Goal: Task Accomplishment & Management: Use online tool/utility

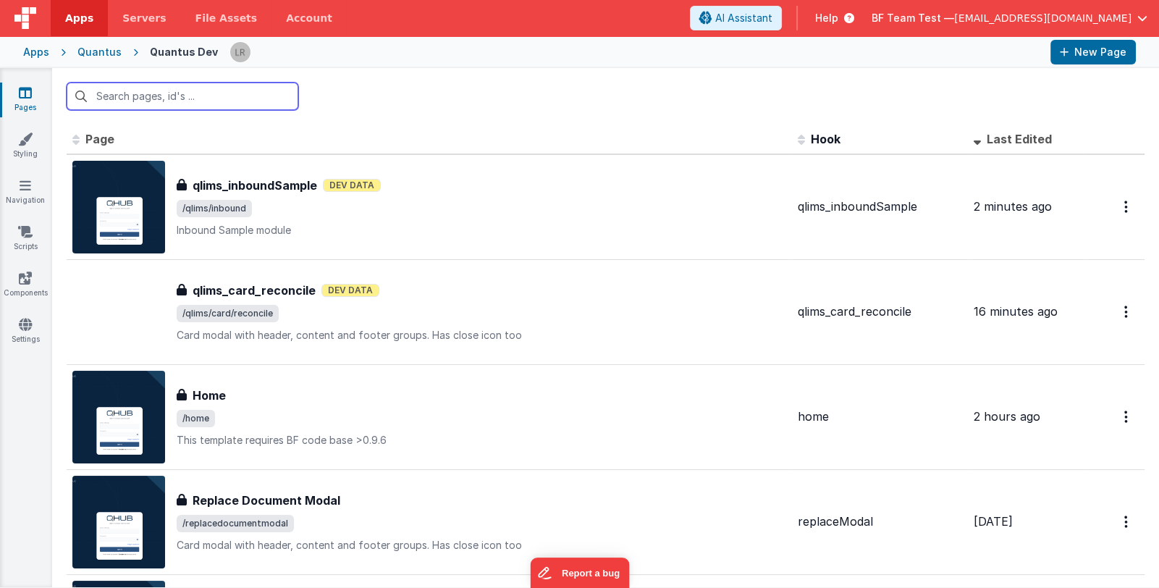
click at [236, 100] on input "text" at bounding box center [183, 97] width 232 height 28
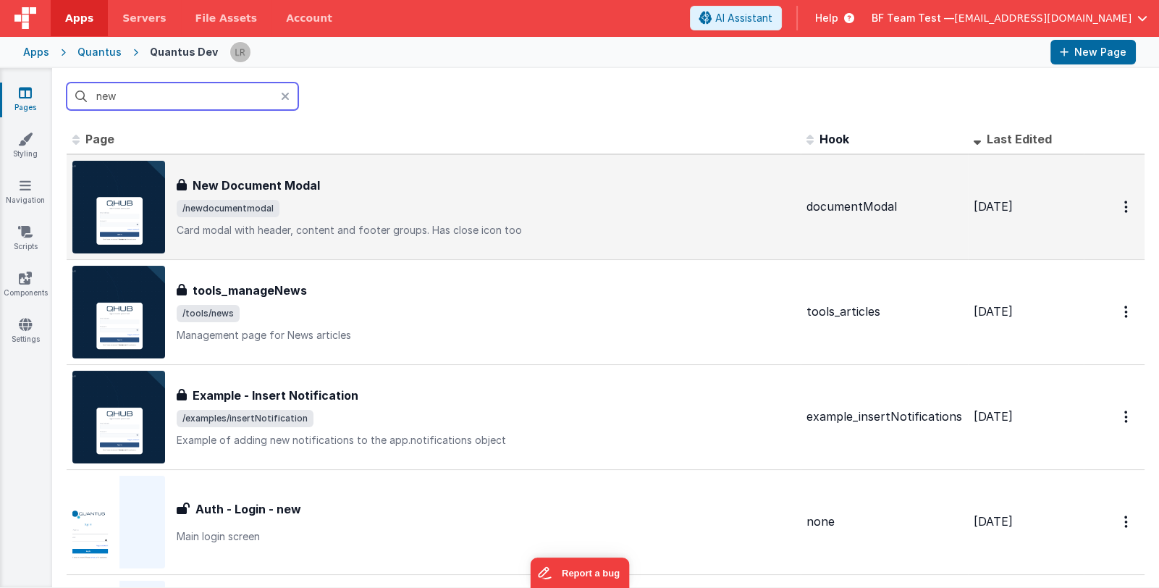
type input "new"
click at [574, 230] on p "Card modal with header, content and footer groups.Has close icon too" at bounding box center [486, 230] width 618 height 14
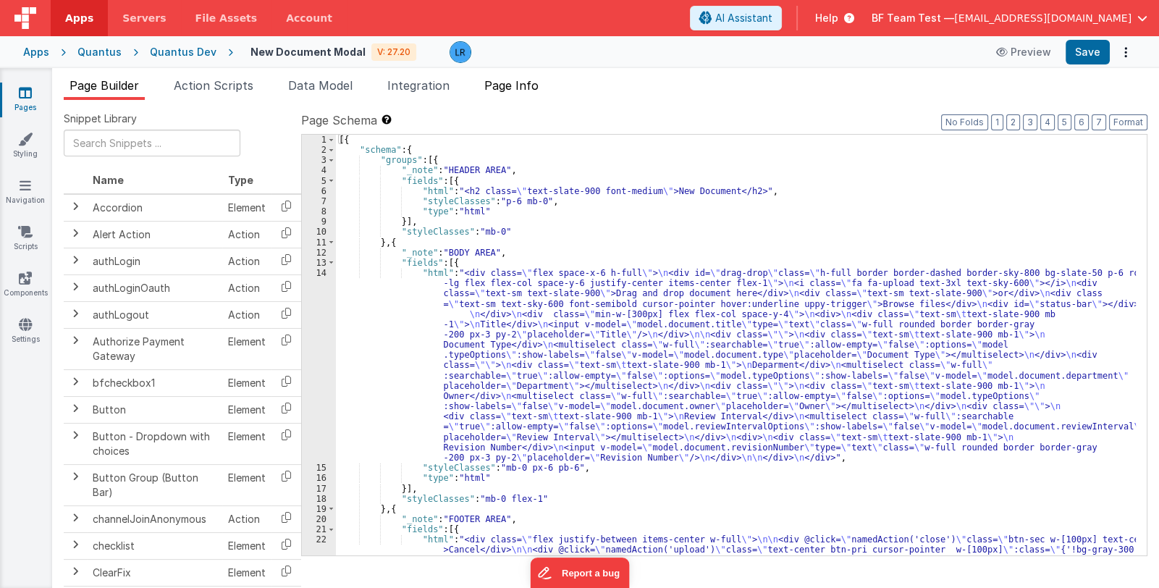
click at [519, 85] on span "Page Info" at bounding box center [511, 85] width 54 height 14
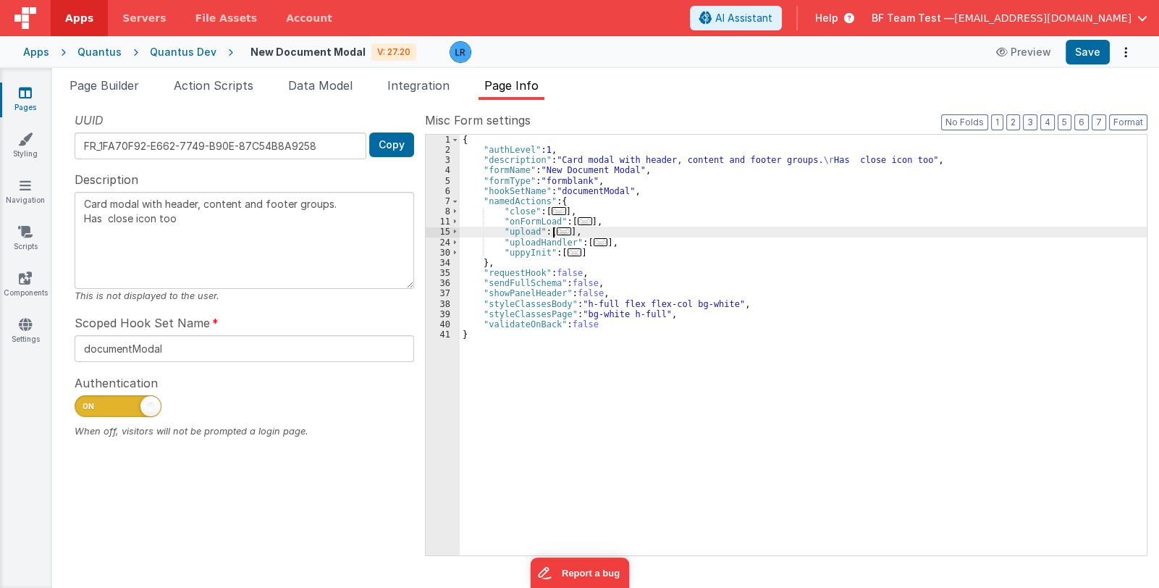
click at [558, 231] on span "..." at bounding box center [564, 231] width 14 height 8
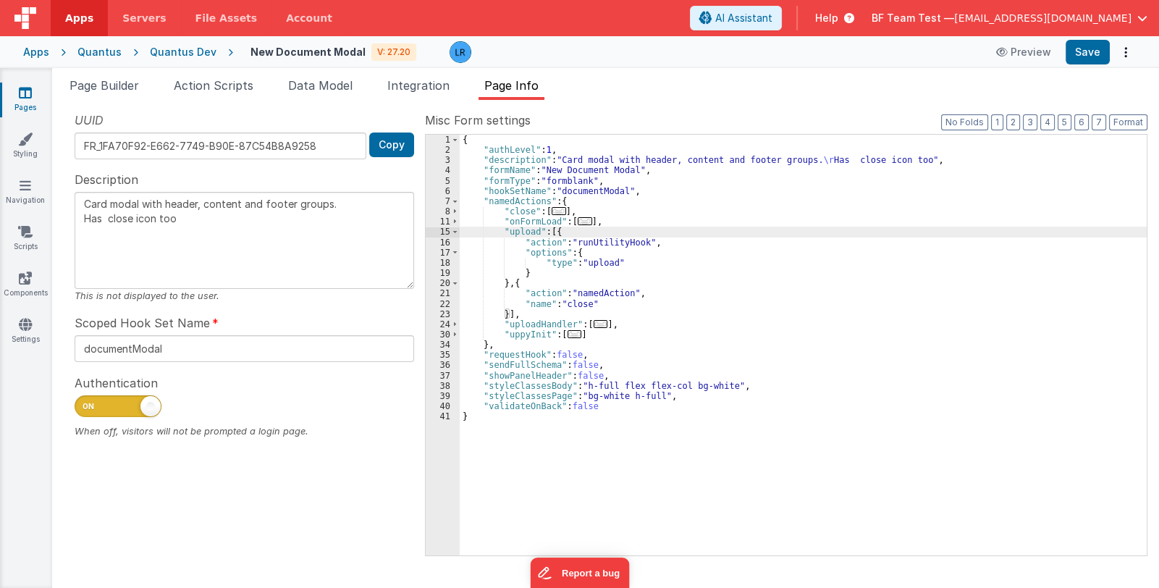
click at [584, 266] on div "{ "authLevel" : 1 , "description" : "Card modal with header, content and footer…" at bounding box center [803, 356] width 687 height 442
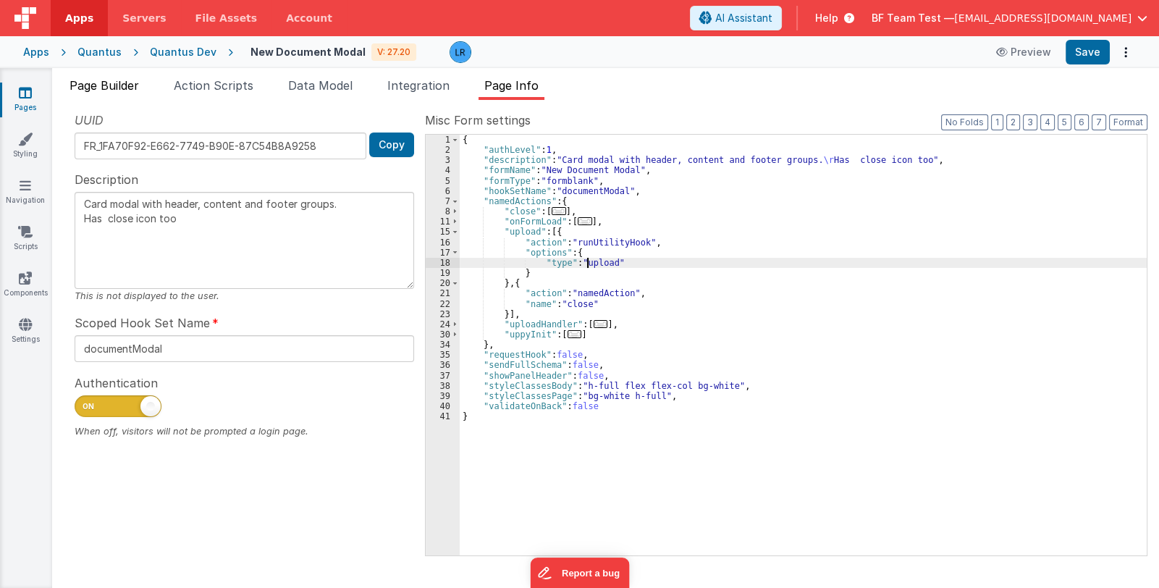
click at [112, 88] on span "Page Builder" at bounding box center [105, 85] width 70 height 14
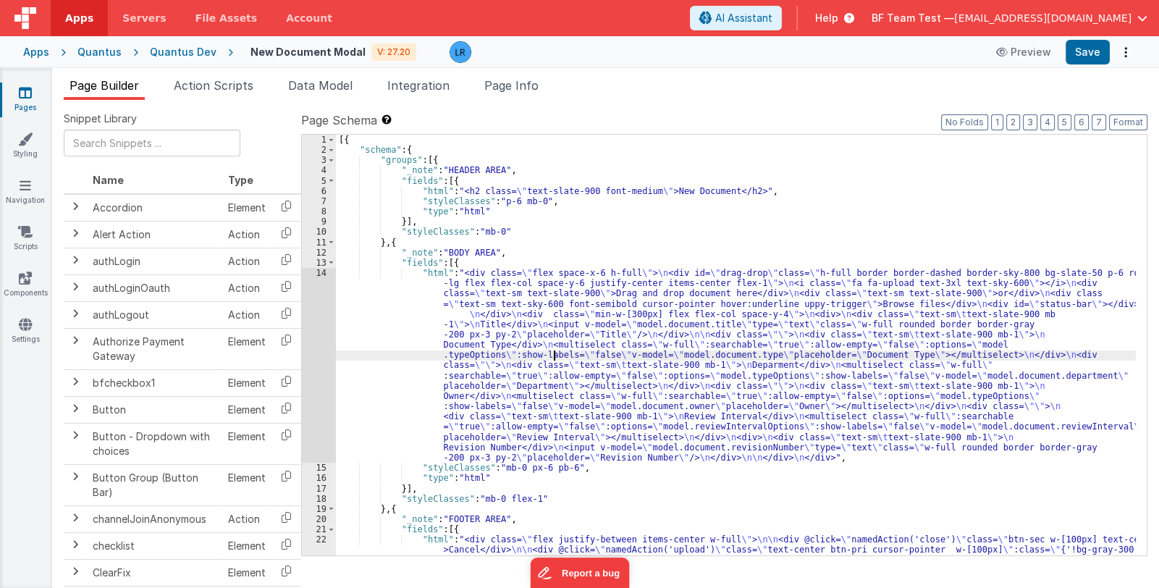
click at [553, 359] on div "[{ "schema" : { "groups" : [{ "_note" : "HEADER AREA" , "fields" : [{ "html" : …" at bounding box center [736, 371] width 800 height 473
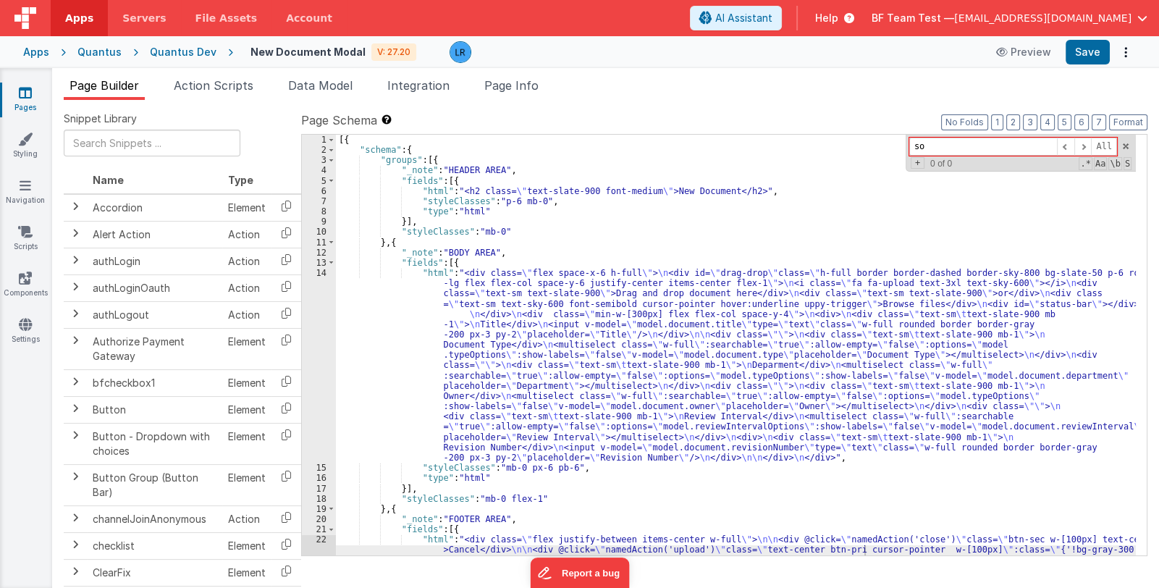
type input "s"
type input "F"
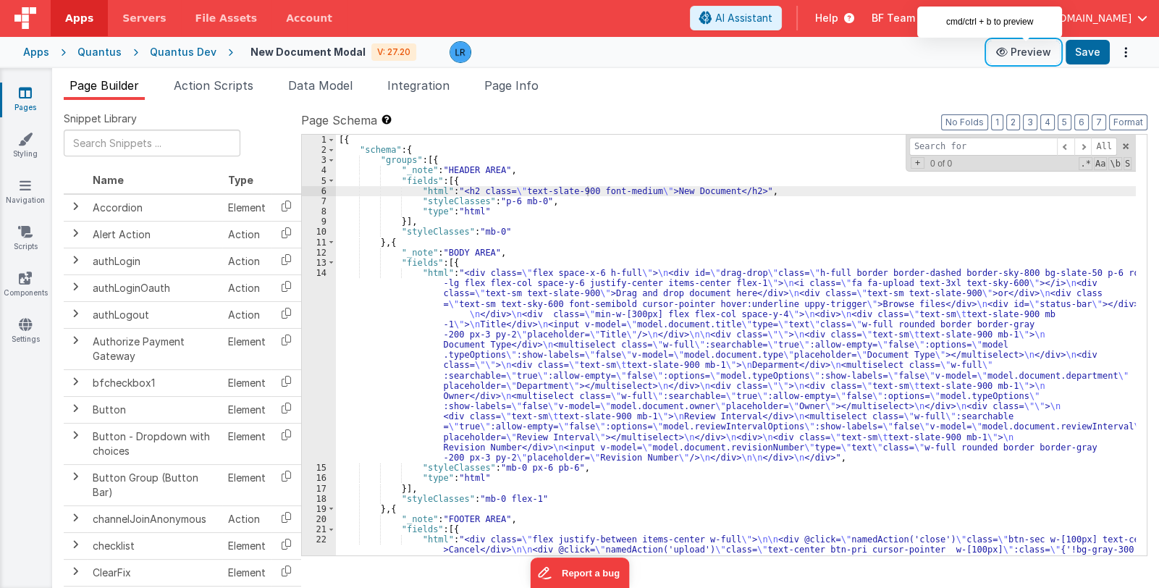
click at [1020, 50] on button "Preview" at bounding box center [1024, 52] width 72 height 23
click at [556, 353] on div "[{ "schema" : { "groups" : [{ "_note" : "HEADER AREA" , "fields" : [{ "html" : …" at bounding box center [736, 371] width 800 height 473
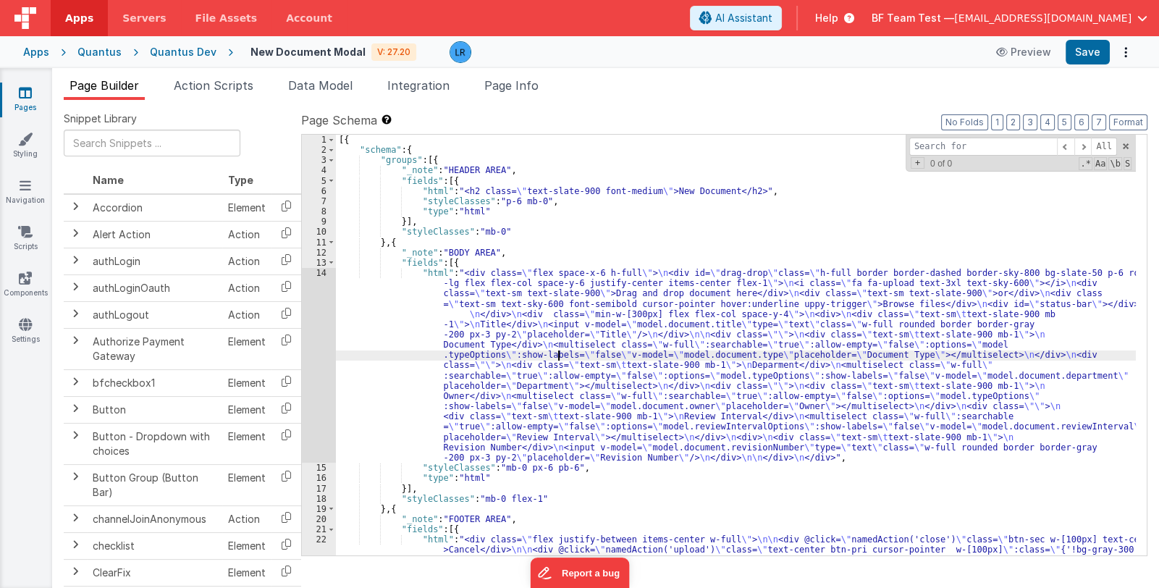
scroll to position [91, 0]
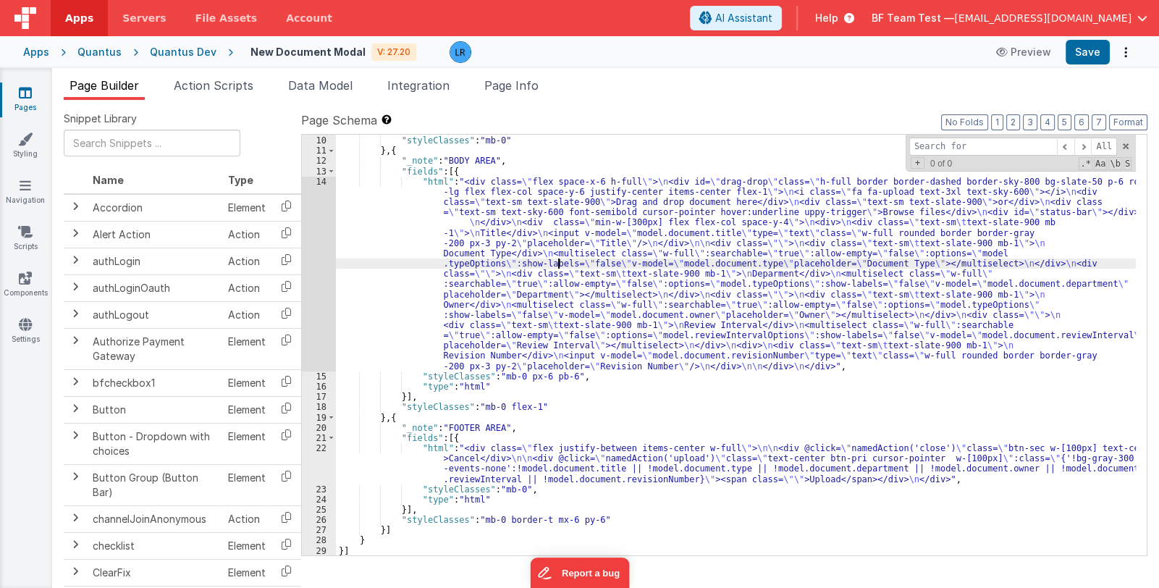
click at [511, 284] on div "}] , "styleClasses" : "mb-0" } , { "_note" : "BODY AREA" , "fields" : [{ "html"…" at bounding box center [736, 346] width 800 height 442
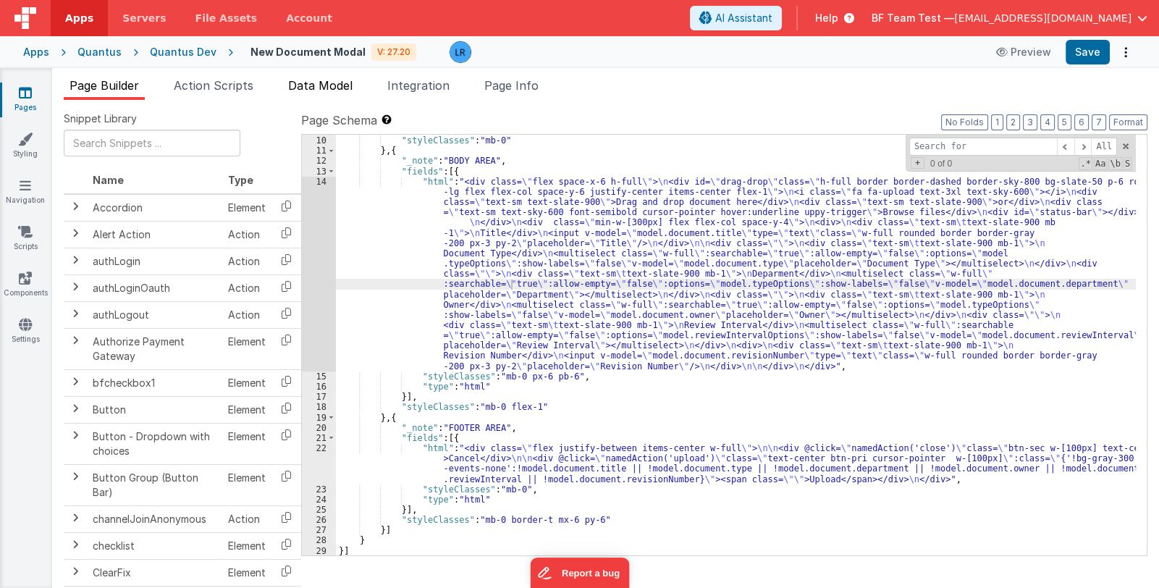
click at [311, 87] on span "Data Model" at bounding box center [320, 85] width 64 height 14
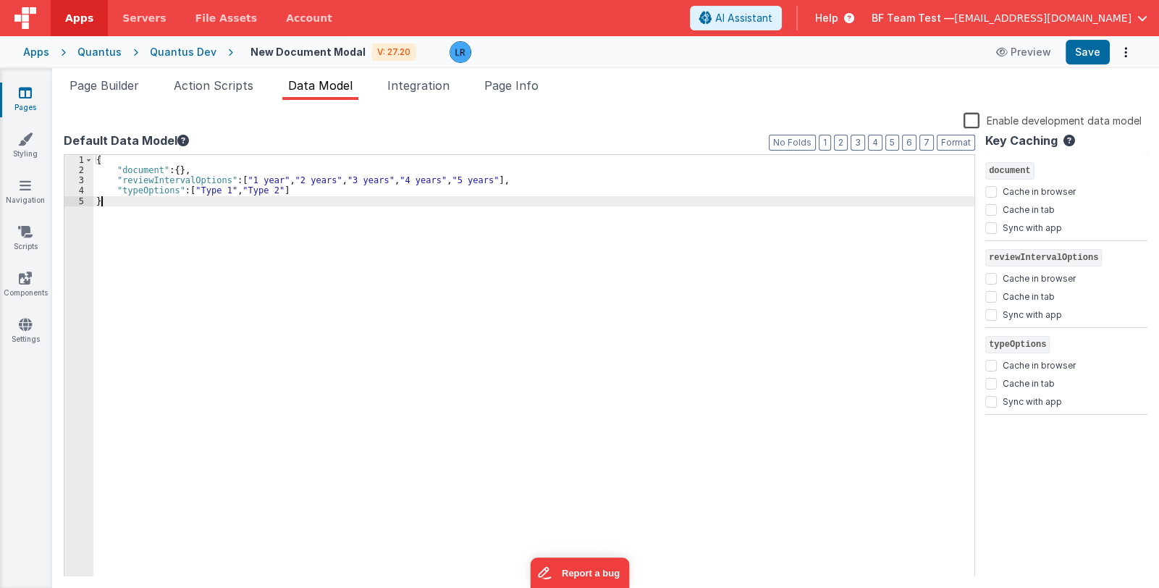
click at [188, 224] on div "{ "document" : { } , "reviewIntervalOptions" : [ "1 year" , "2 years" , "3 year…" at bounding box center [533, 376] width 881 height 443
drag, startPoint x: 192, startPoint y: 188, endPoint x: 274, endPoint y: 194, distance: 82.8
click at [274, 194] on div "{ "document" : { } , "reviewIntervalOptions" : [ "1 year" , "2 years" , "3 year…" at bounding box center [533, 376] width 881 height 443
drag, startPoint x: 191, startPoint y: 189, endPoint x: 276, endPoint y: 188, distance: 84.7
click at [276, 188] on div "{ "document" : { } , "reviewIntervalOptions" : [ "1 year" , "2 years" , "3 year…" at bounding box center [533, 376] width 881 height 443
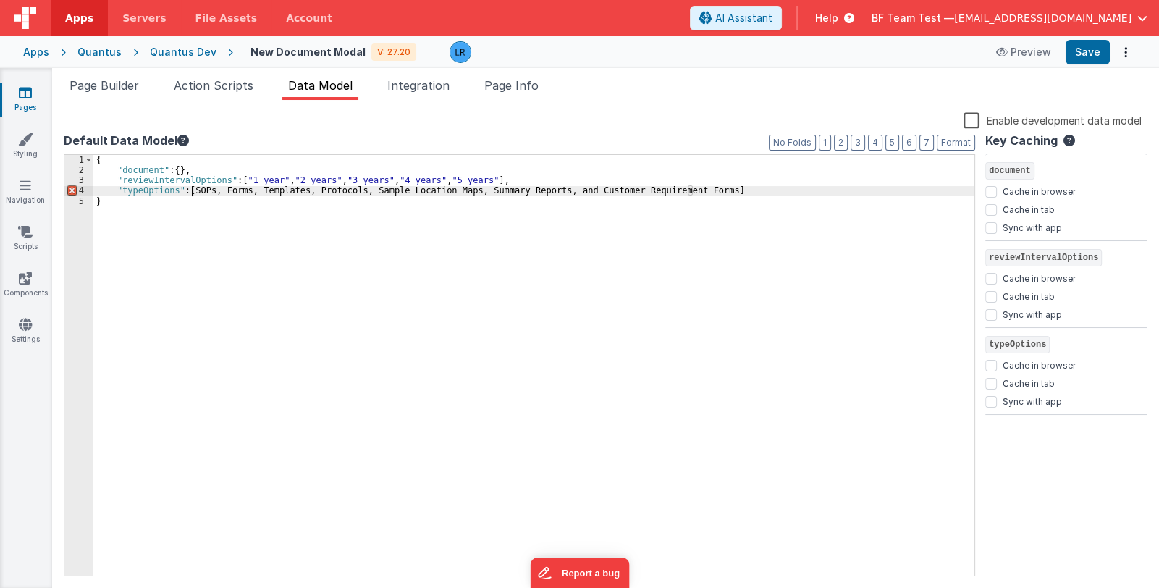
click at [192, 190] on div "{ "document" : { } , "reviewIntervalOptions" : [ "1 year" , "2 years" , "3 year…" at bounding box center [533, 376] width 881 height 443
click at [512, 89] on span "Page Info" at bounding box center [511, 85] width 54 height 14
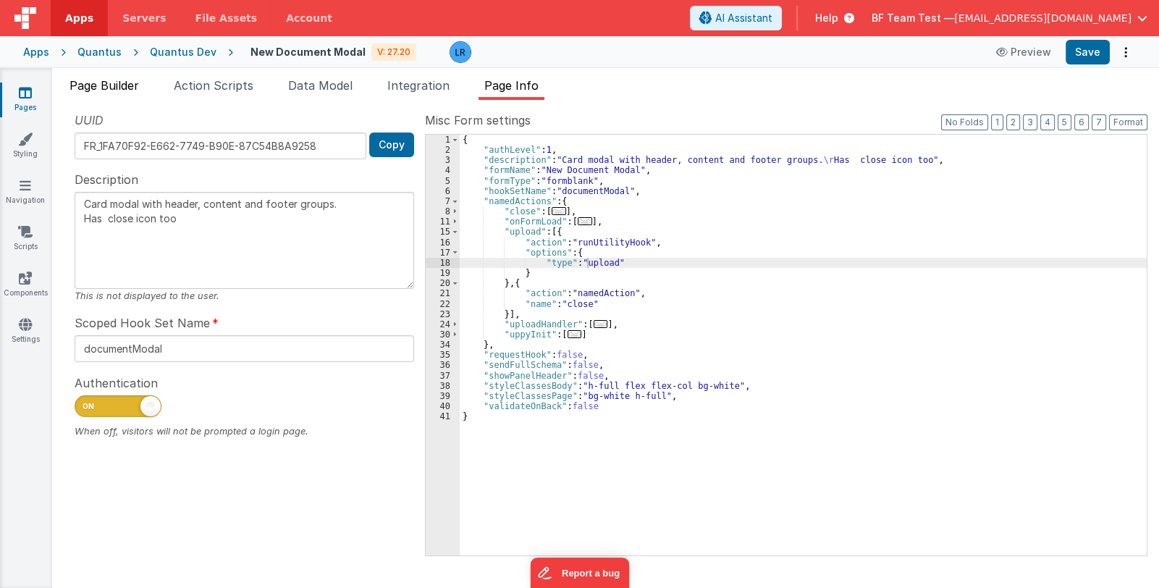
click at [104, 85] on span "Page Builder" at bounding box center [105, 85] width 70 height 14
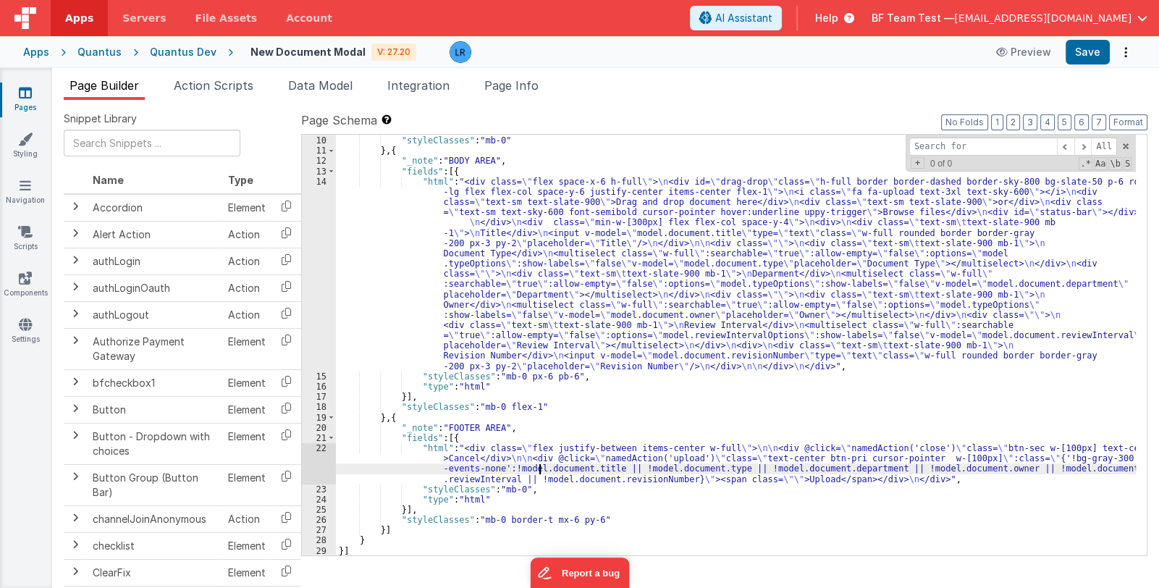
click at [537, 464] on div "}] , "styleClasses" : "mb-0" } , { "_note" : "BODY AREA" , "fields" : [{ "html"…" at bounding box center [736, 346] width 800 height 442
click at [320, 466] on div "22" at bounding box center [319, 463] width 34 height 41
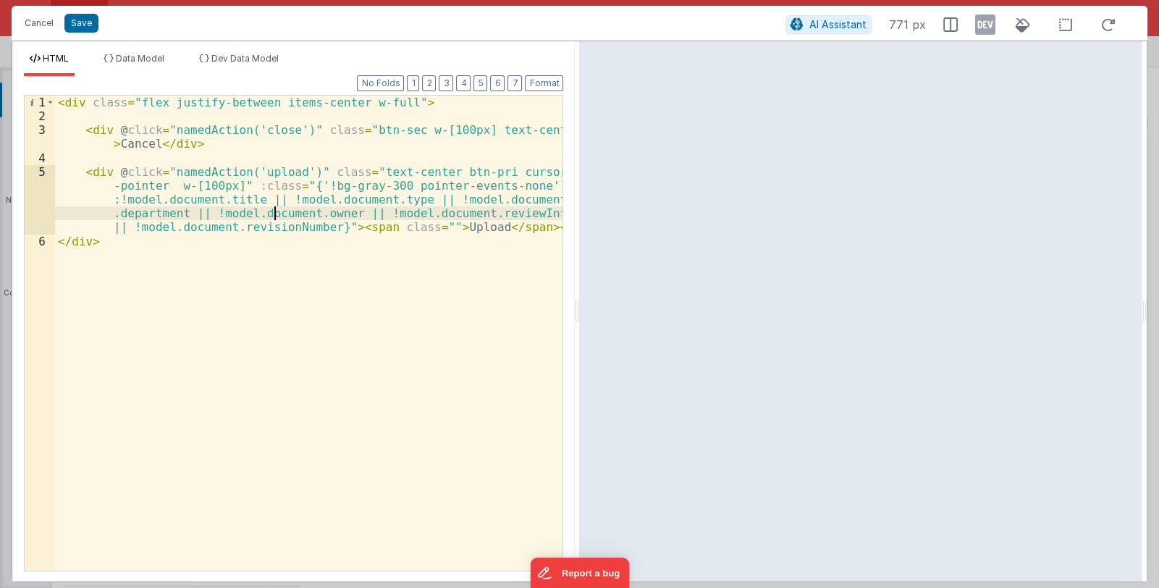
click at [275, 218] on div "< div class = "flex justify-between items-center w-full" > < div @ click = "nam…" at bounding box center [309, 347] width 508 height 503
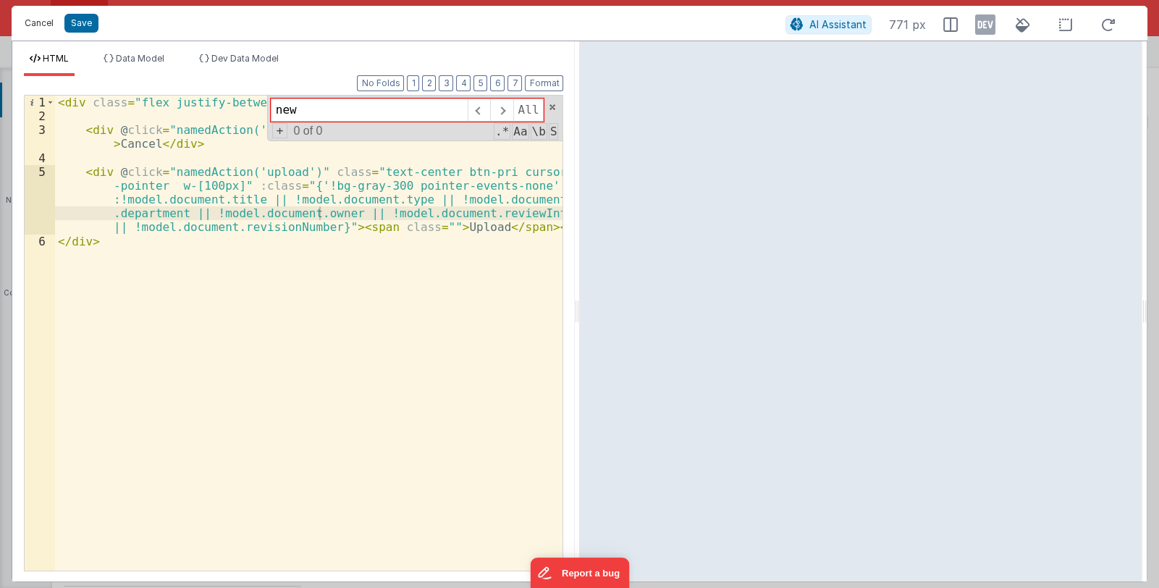
type input "new"
click at [38, 23] on button "Cancel" at bounding box center [38, 23] width 43 height 20
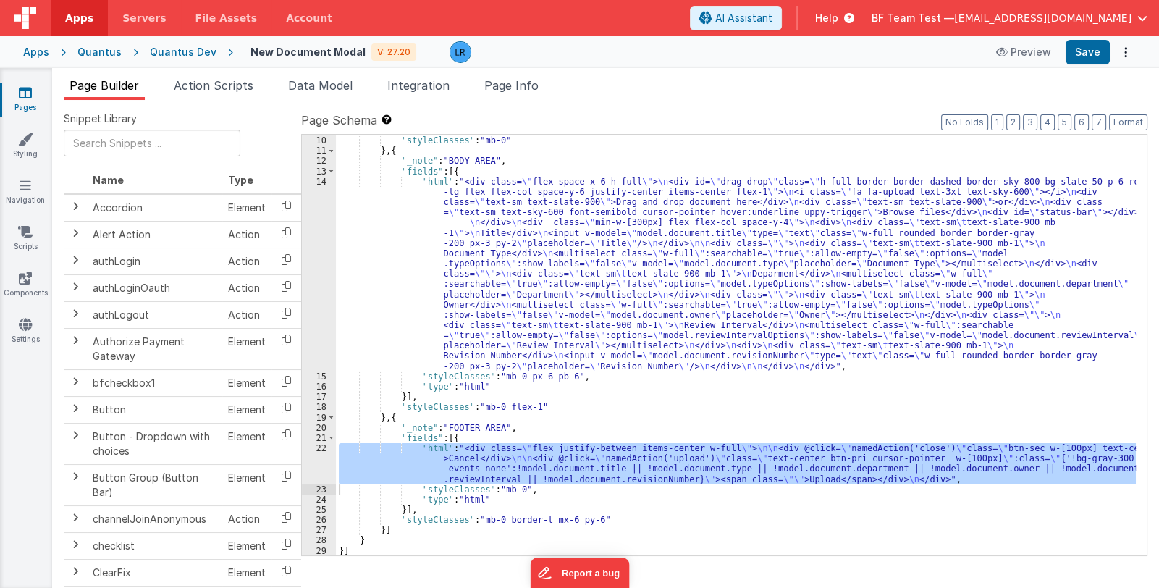
click at [28, 98] on icon at bounding box center [25, 92] width 13 height 14
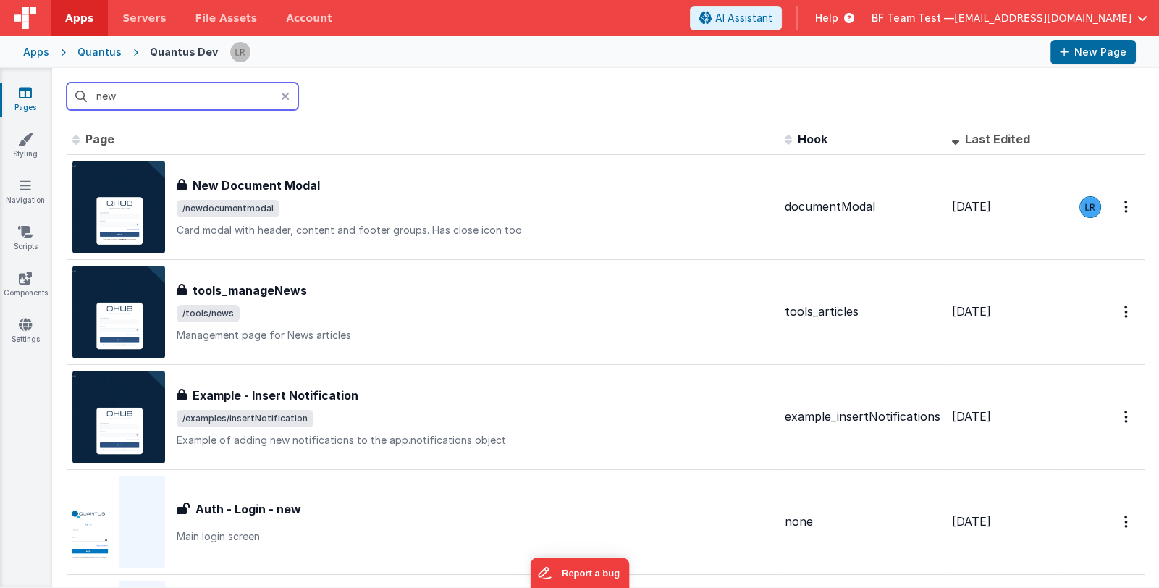
click at [154, 101] on input "new" at bounding box center [183, 97] width 232 height 28
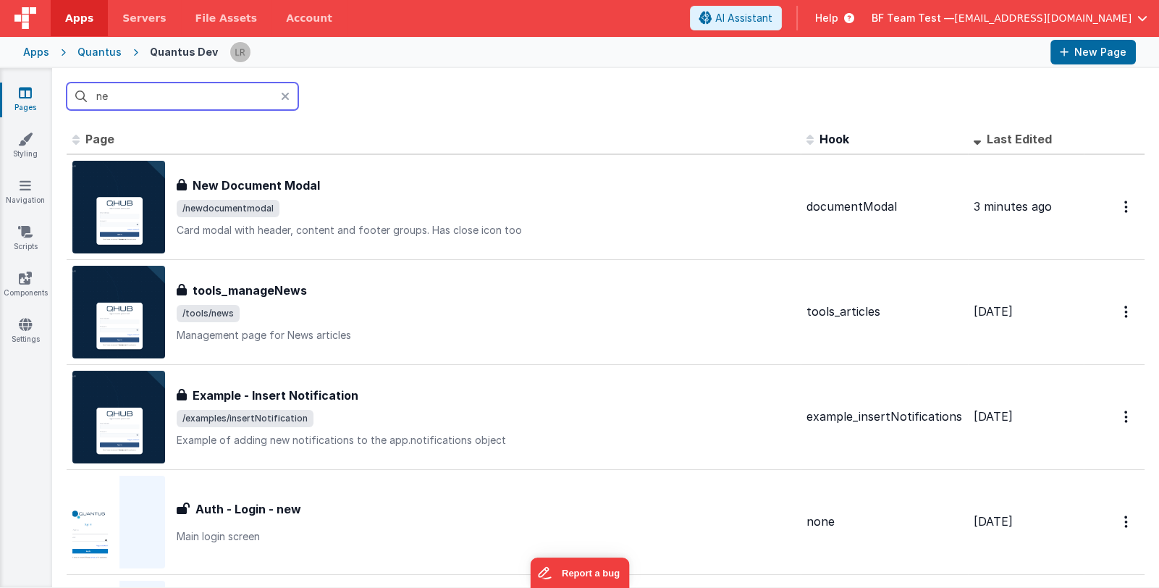
type input "n"
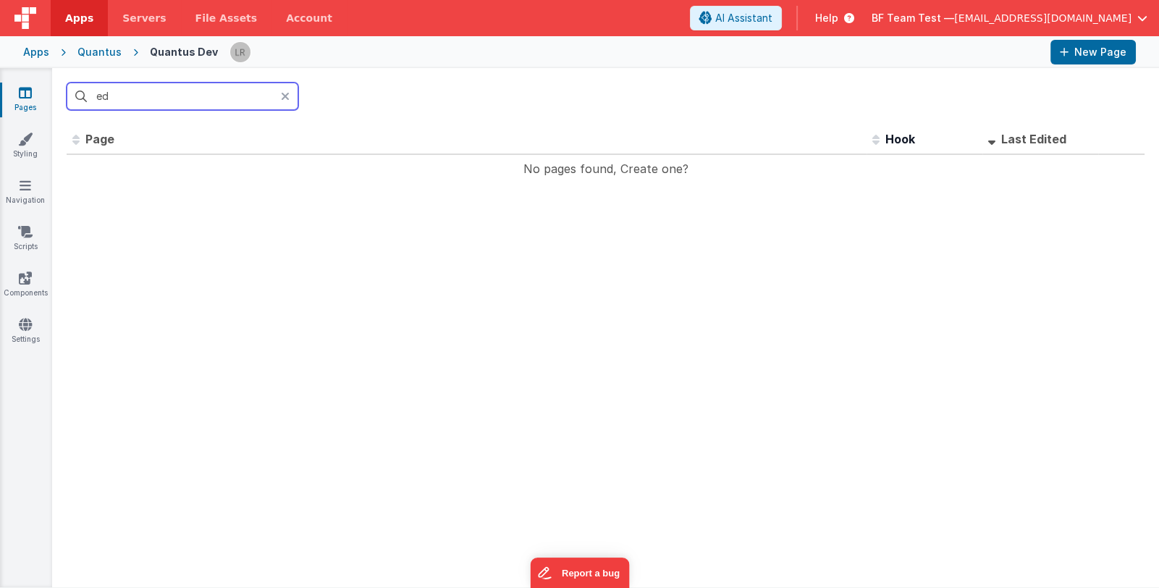
type input "e"
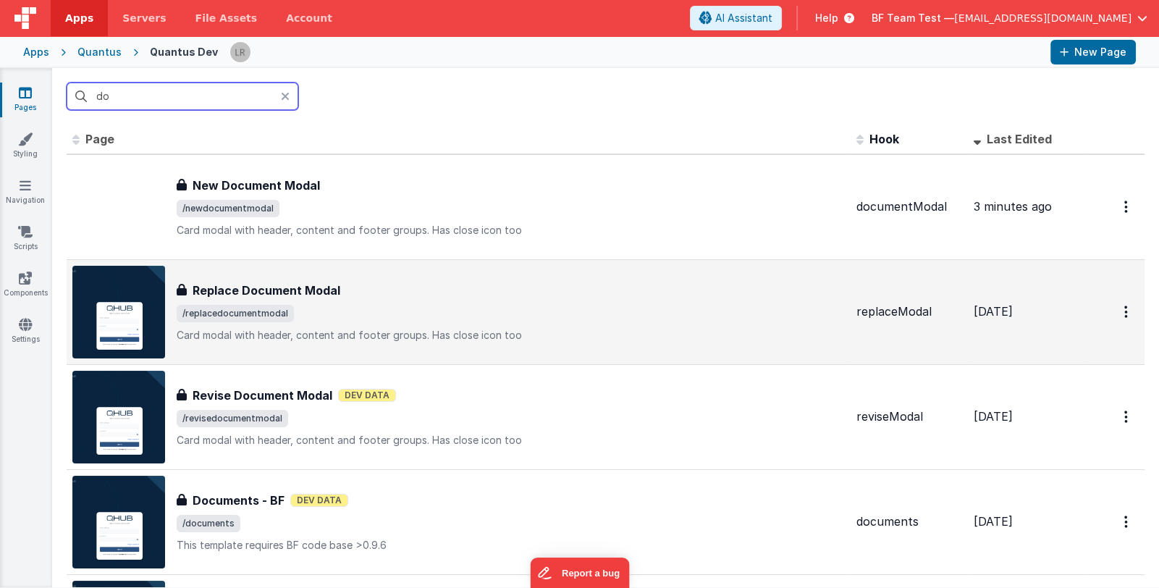
type input "do"
click at [582, 322] on div "Replace Document Modal Replace Document Modal /replacedocumentmodal Card modal …" at bounding box center [511, 312] width 668 height 61
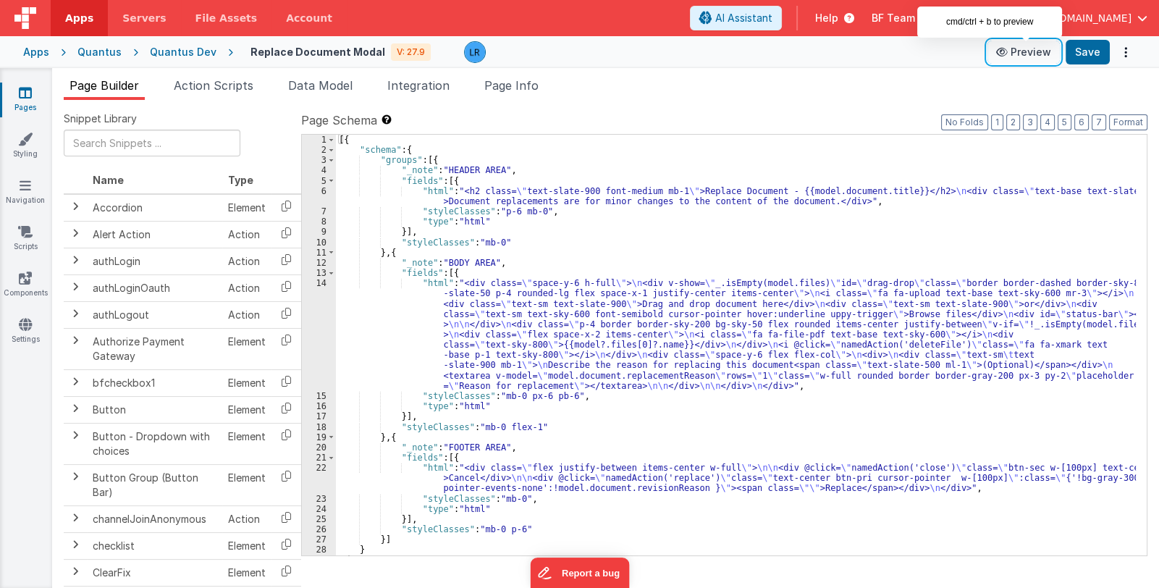
click at [1024, 51] on button "Preview" at bounding box center [1024, 52] width 72 height 23
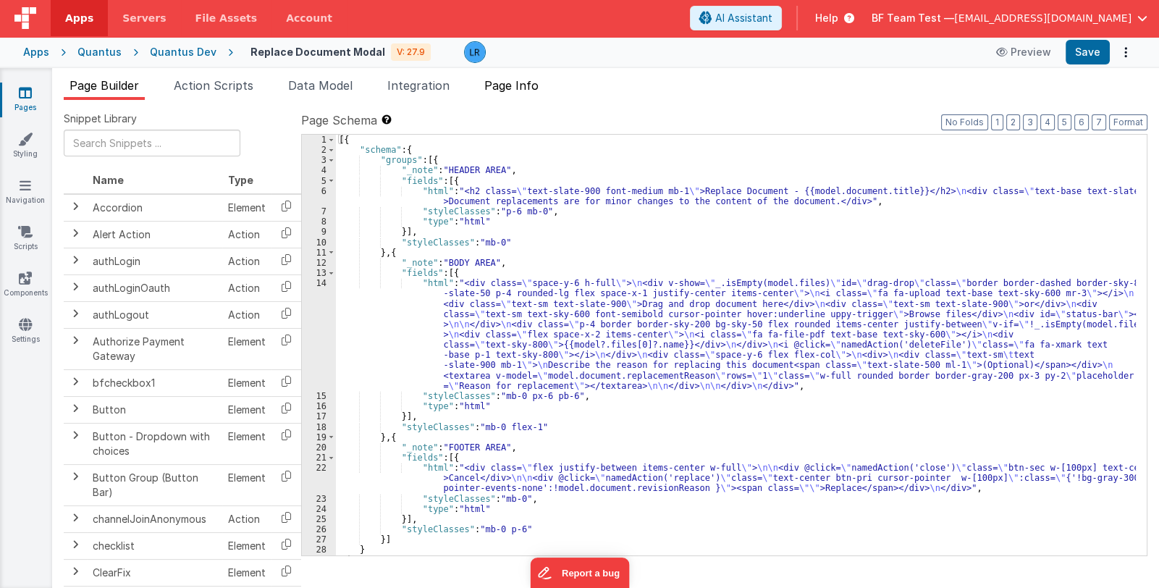
click at [511, 88] on span "Page Info" at bounding box center [511, 85] width 54 height 14
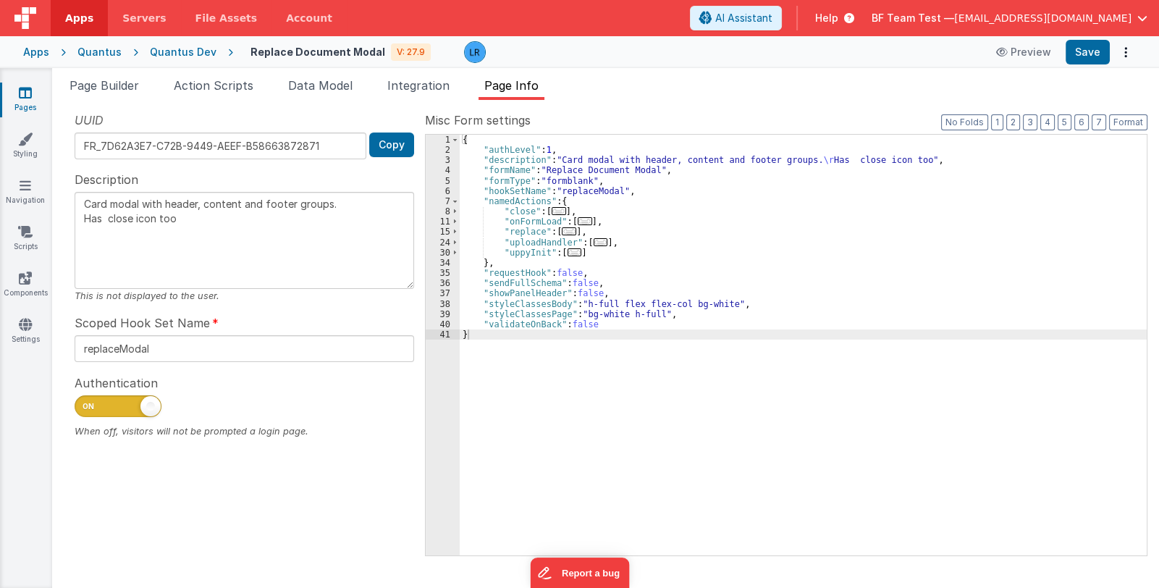
click at [22, 109] on link "Pages" at bounding box center [25, 99] width 52 height 29
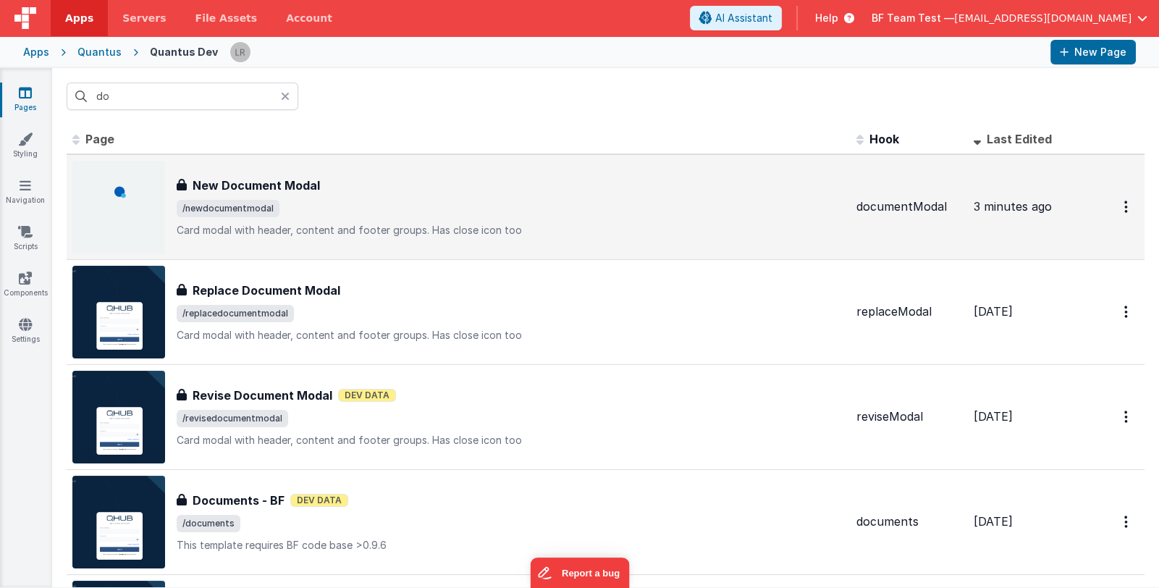
click at [385, 214] on span "/newdocumentmodal" at bounding box center [511, 208] width 668 height 17
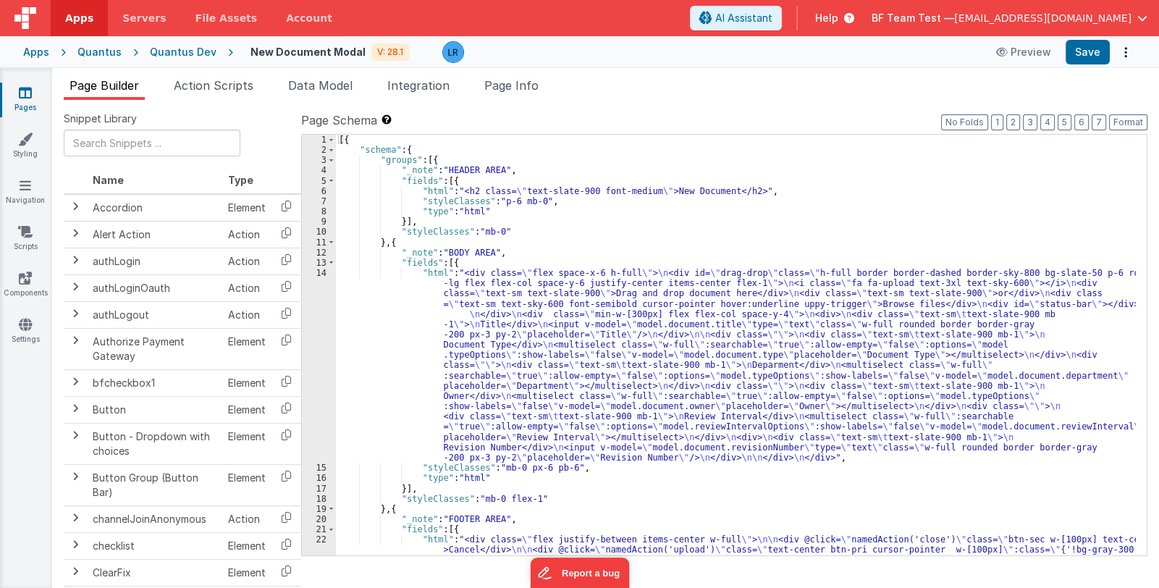
click at [19, 93] on icon at bounding box center [25, 92] width 13 height 14
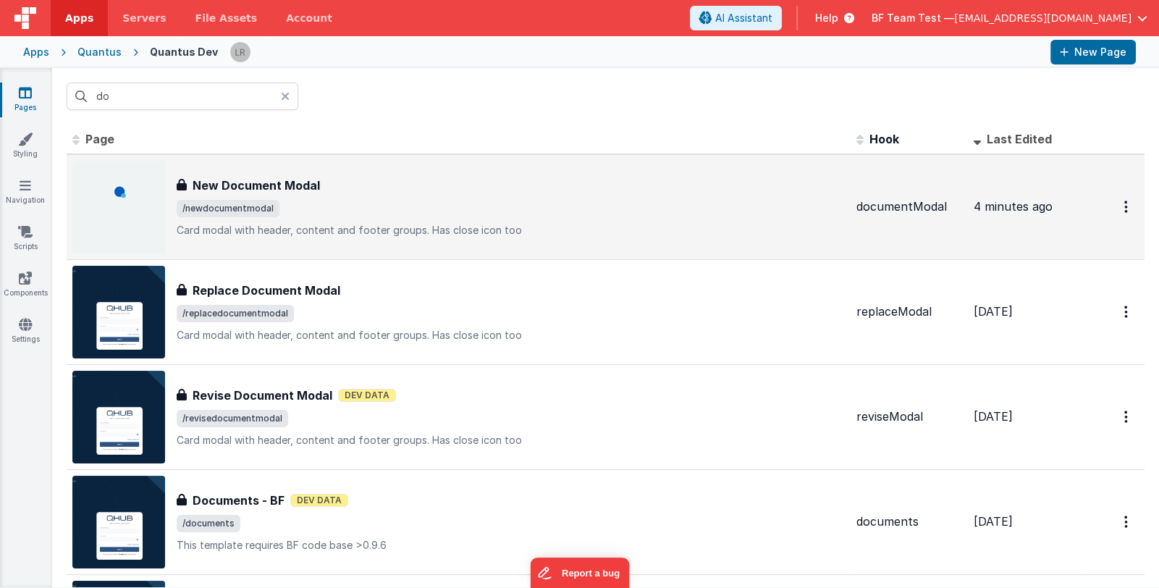
click at [406, 221] on div "New Document Modal New Document Modal /newdocumentmodal Card modal with header,…" at bounding box center [511, 207] width 668 height 61
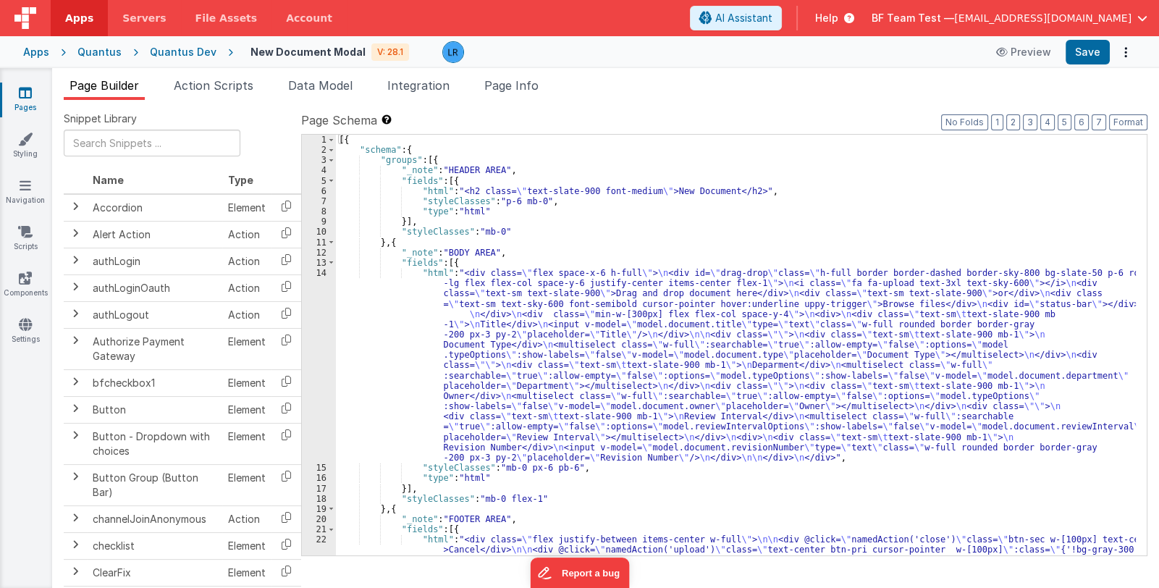
scroll to position [91, 0]
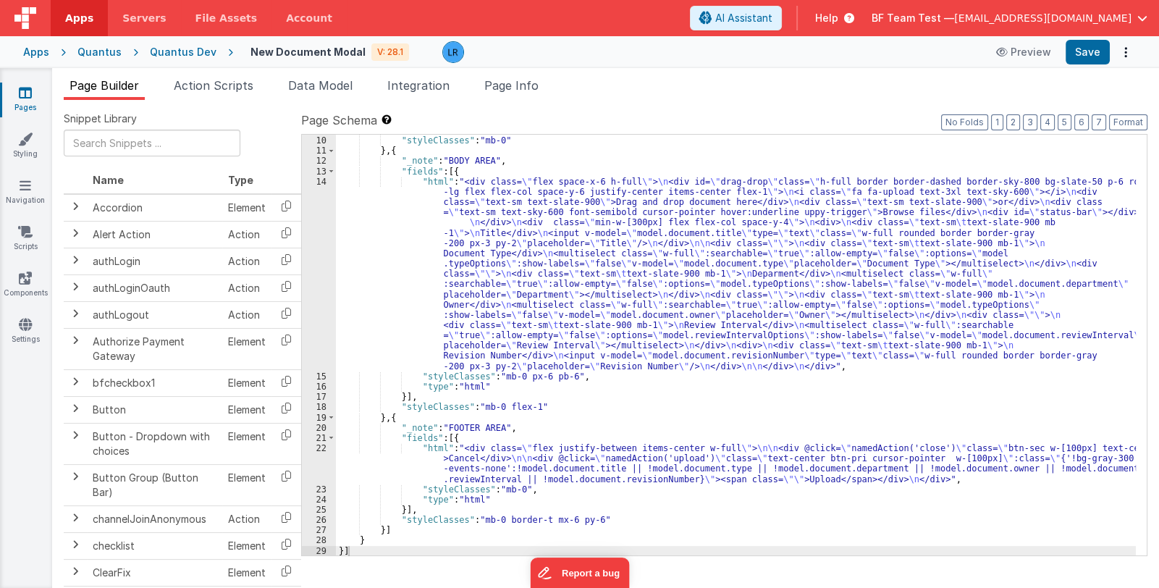
click at [626, 466] on div "}] , "styleClasses" : "mb-0" } , { "_note" : "BODY AREA" , "fields" : [{ "html"…" at bounding box center [736, 346] width 800 height 442
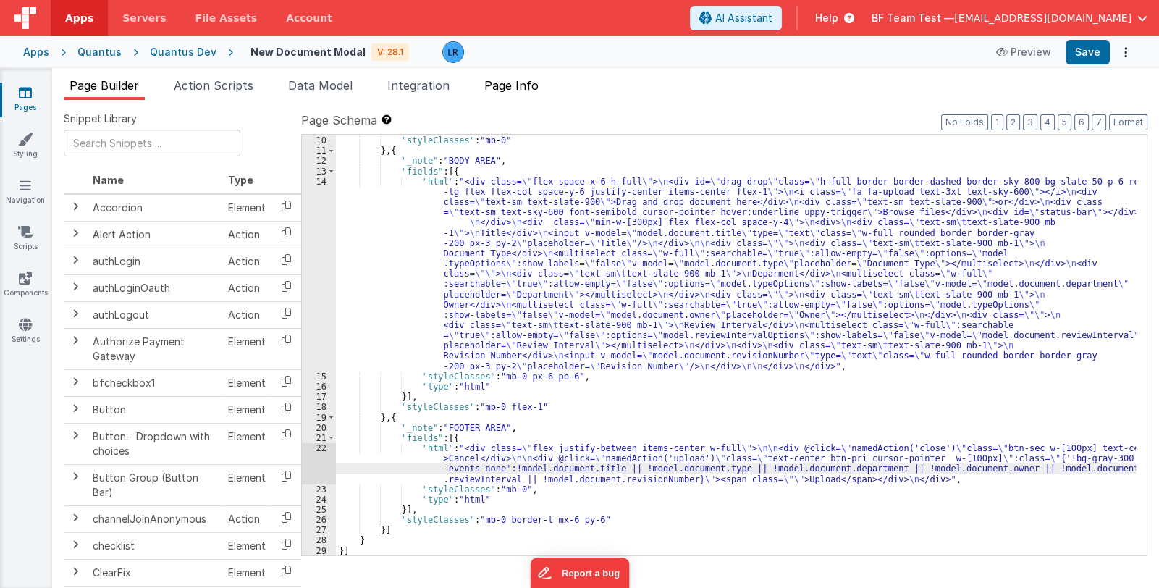
click at [514, 87] on span "Page Info" at bounding box center [511, 85] width 54 height 14
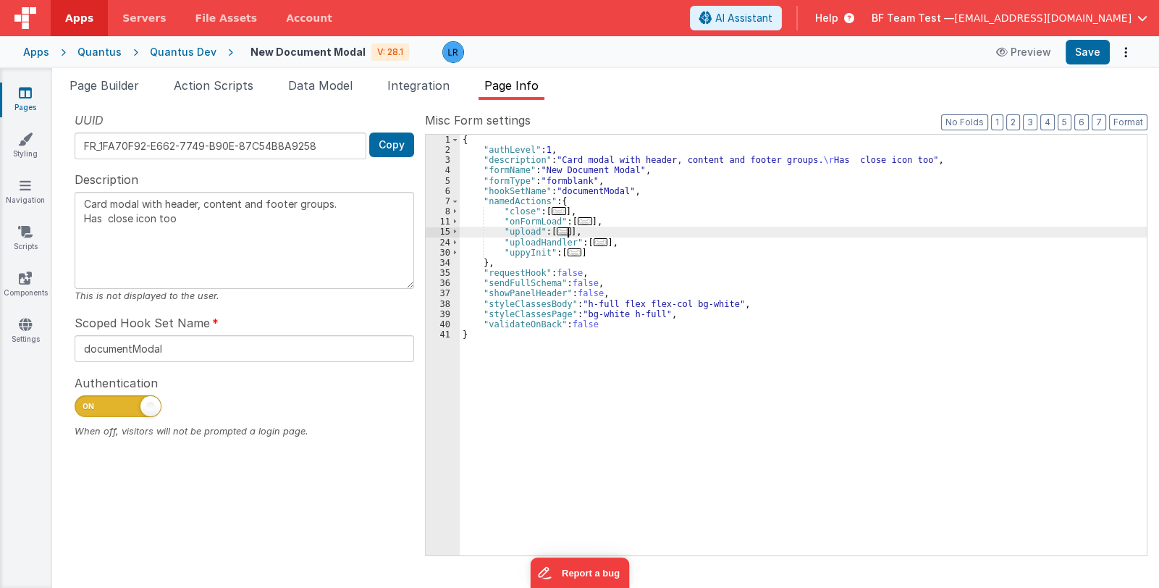
click at [566, 230] on span "..." at bounding box center [564, 231] width 14 height 8
click at [560, 230] on span "..." at bounding box center [564, 231] width 14 height 8
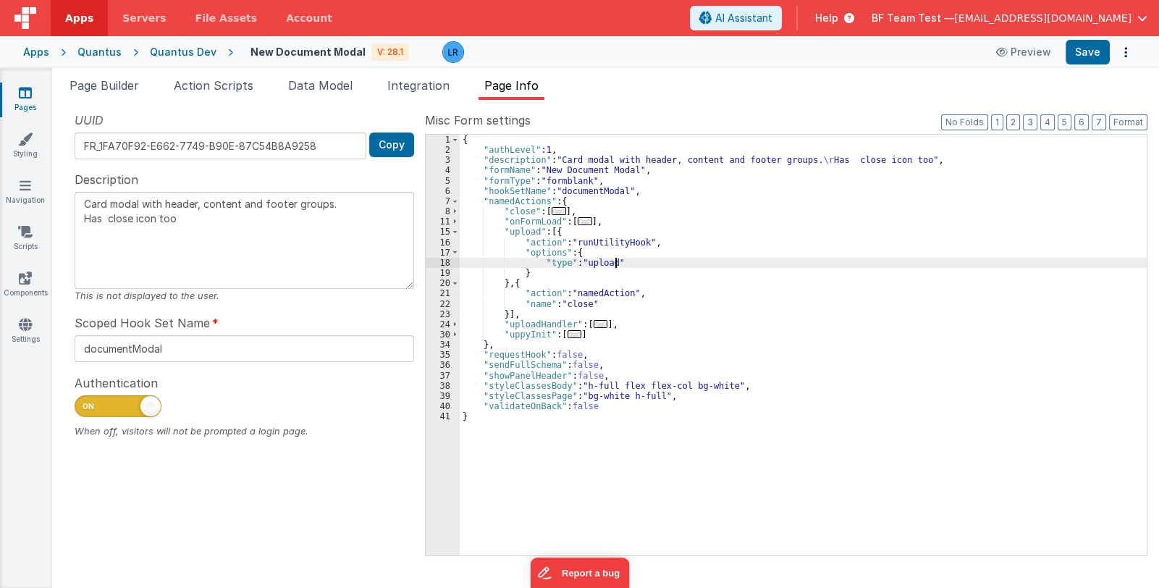
click at [623, 260] on div "{ "authLevel" : 1 , "description" : "Card modal with header, content and footer…" at bounding box center [803, 356] width 687 height 442
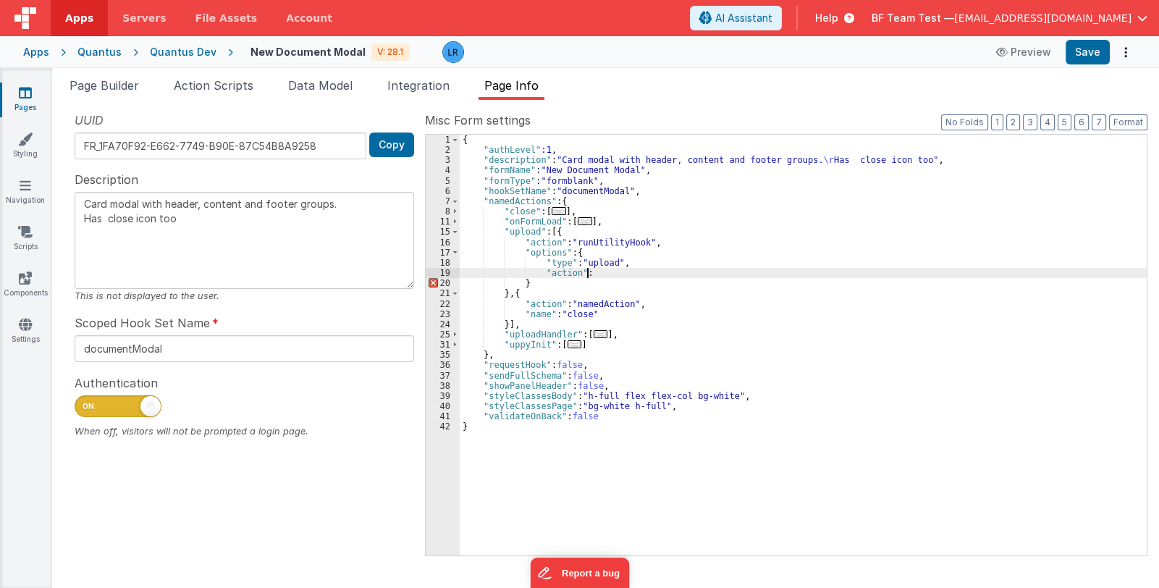
type textarea "Card modal with header, content and footer groups. Has close icon too"
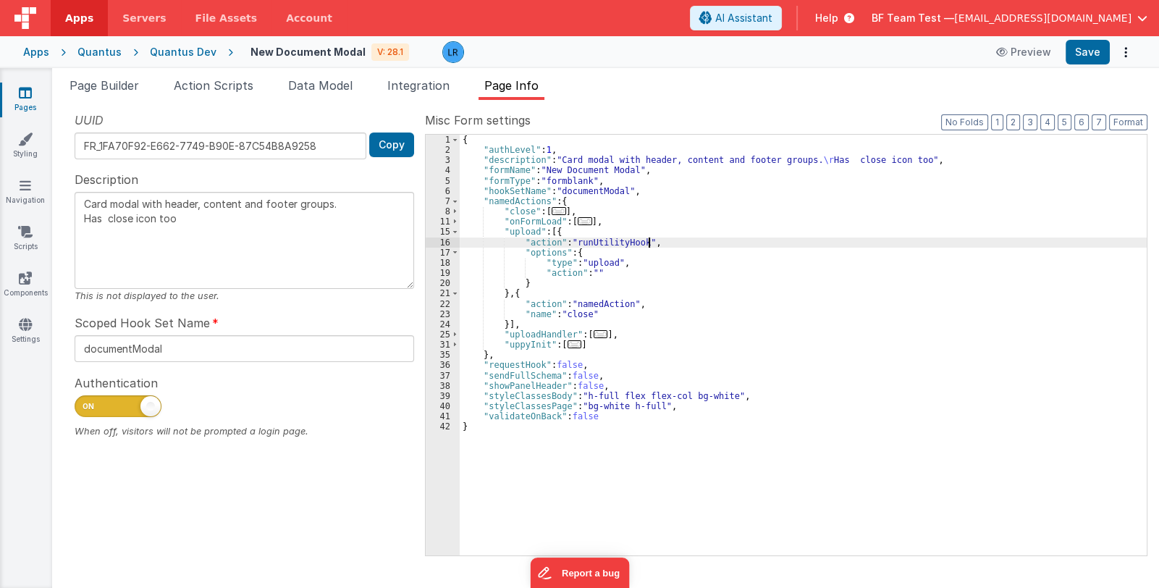
click at [652, 242] on div "{ "authLevel" : 1 , "description" : "Card modal with header, content and footer…" at bounding box center [803, 356] width 687 height 442
type textarea "Card modal with header, content and footer groups. Has close icon too"
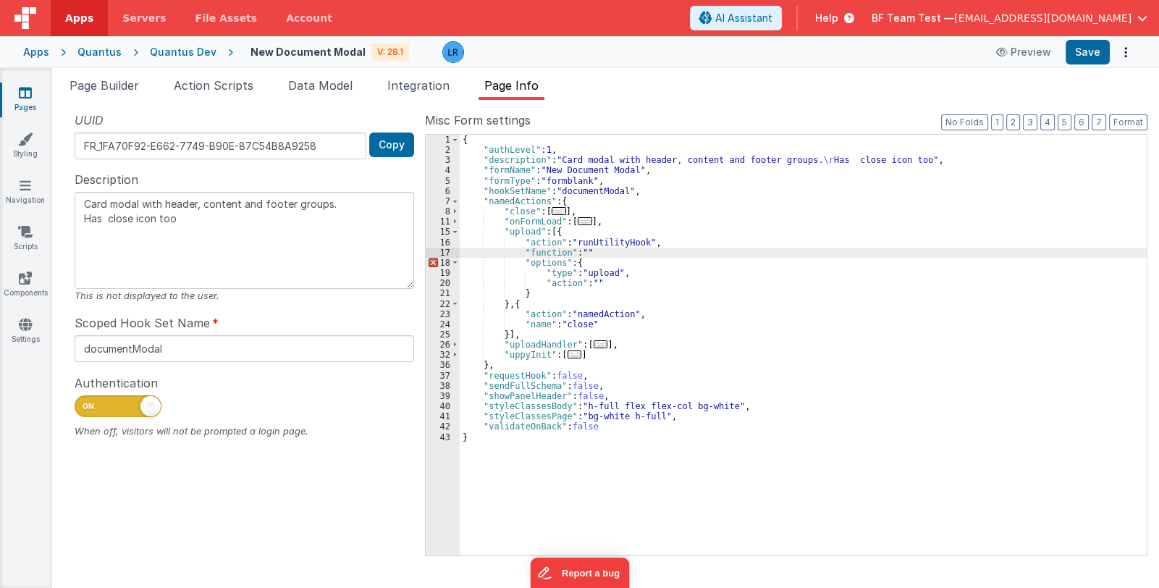
type textarea "Card modal with header, content and footer groups. Has close icon too"
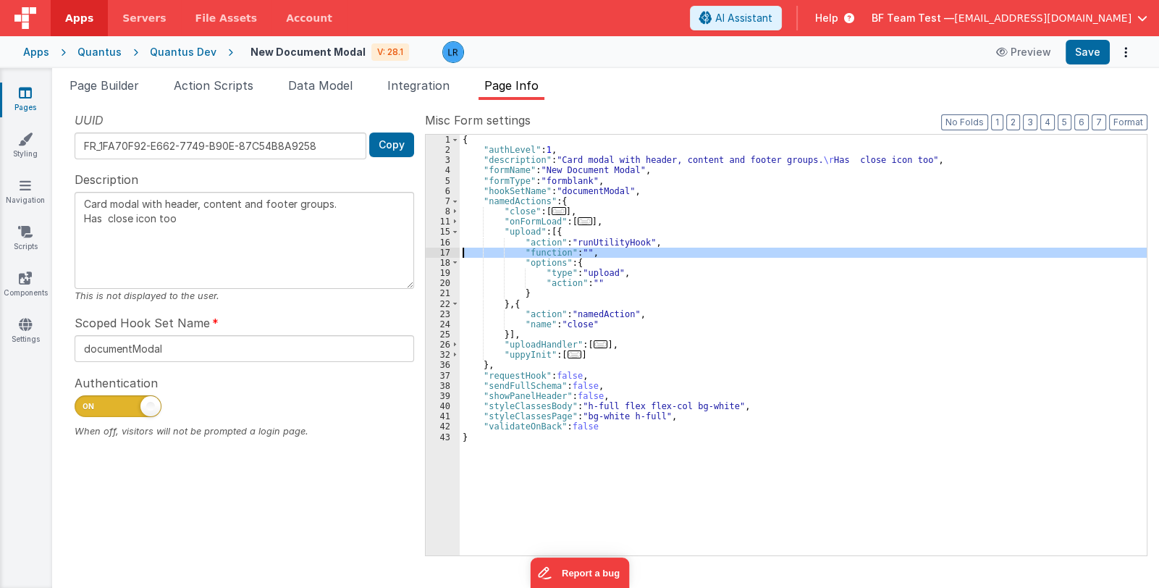
click at [431, 250] on div "17" at bounding box center [443, 253] width 34 height 10
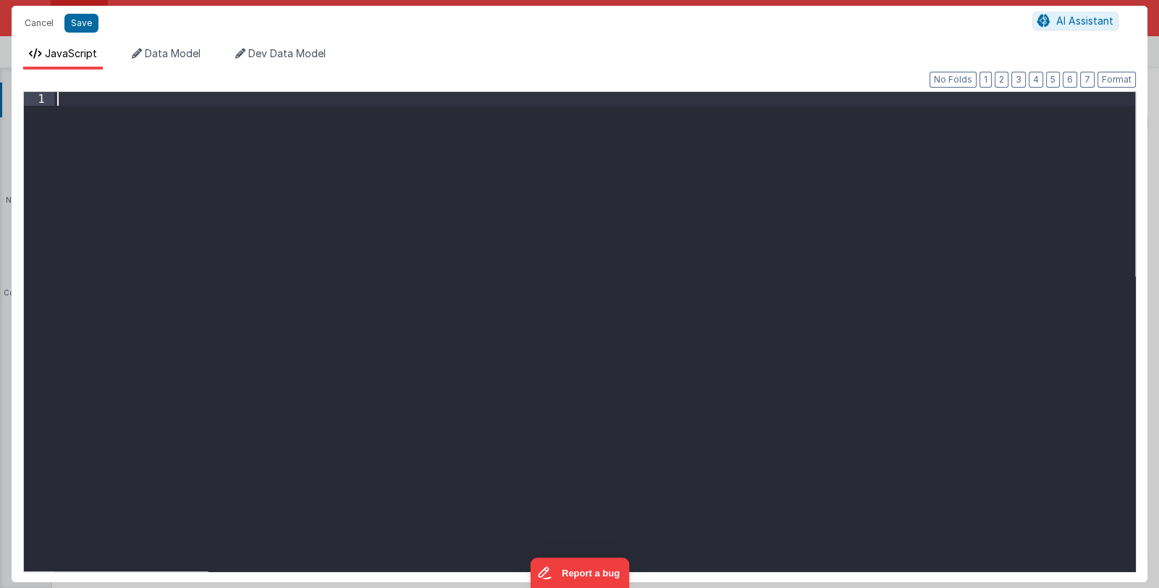
click at [416, 183] on div at bounding box center [594, 345] width 1081 height 507
click at [230, 100] on div "action . options . action =" at bounding box center [594, 345] width 1081 height 507
click at [43, 20] on button "Cancel" at bounding box center [38, 23] width 43 height 20
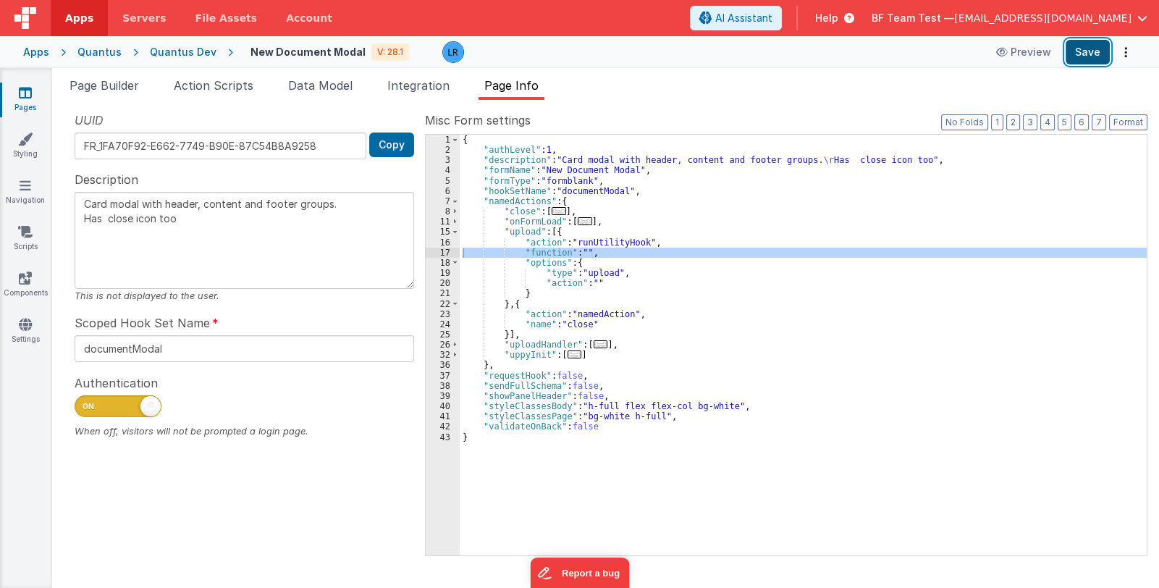
click at [1083, 56] on button "Save" at bounding box center [1088, 52] width 44 height 25
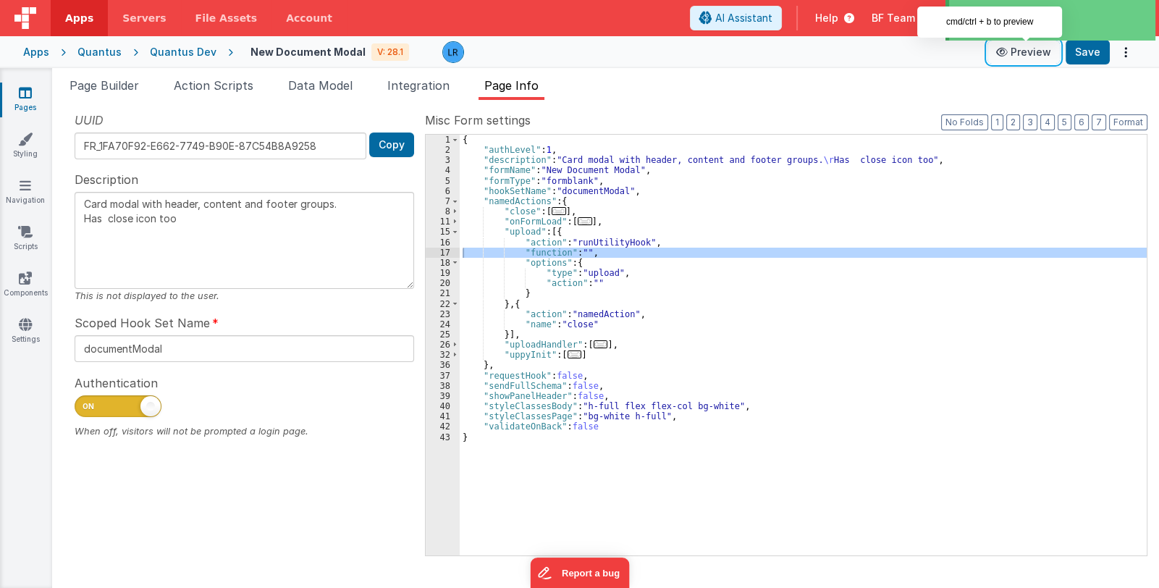
click at [1020, 52] on button "Preview" at bounding box center [1024, 52] width 72 height 23
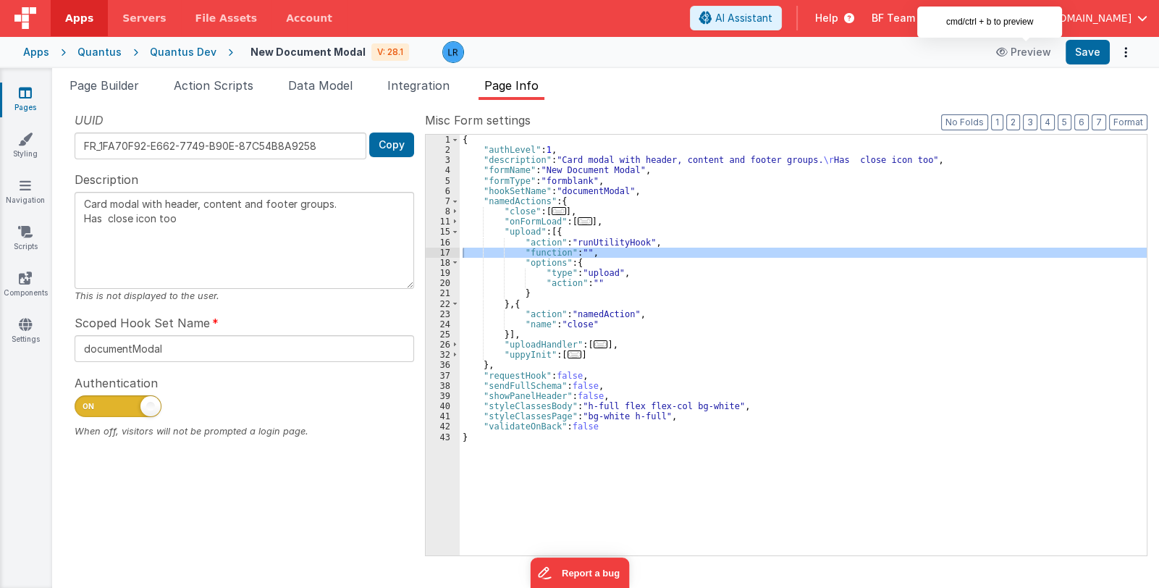
click at [22, 98] on icon at bounding box center [25, 92] width 13 height 14
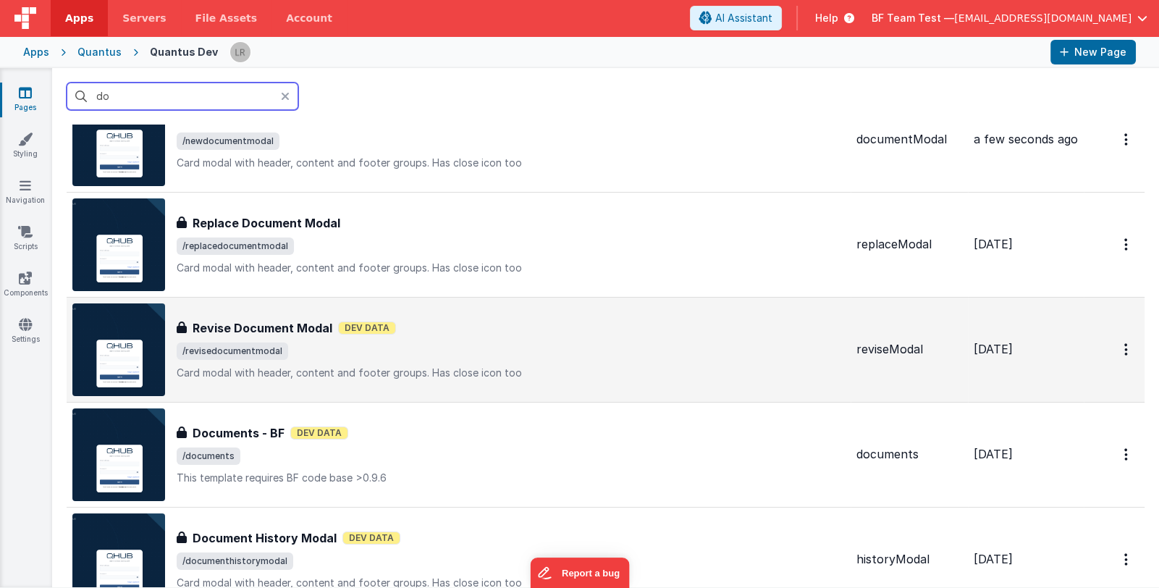
scroll to position [72, 0]
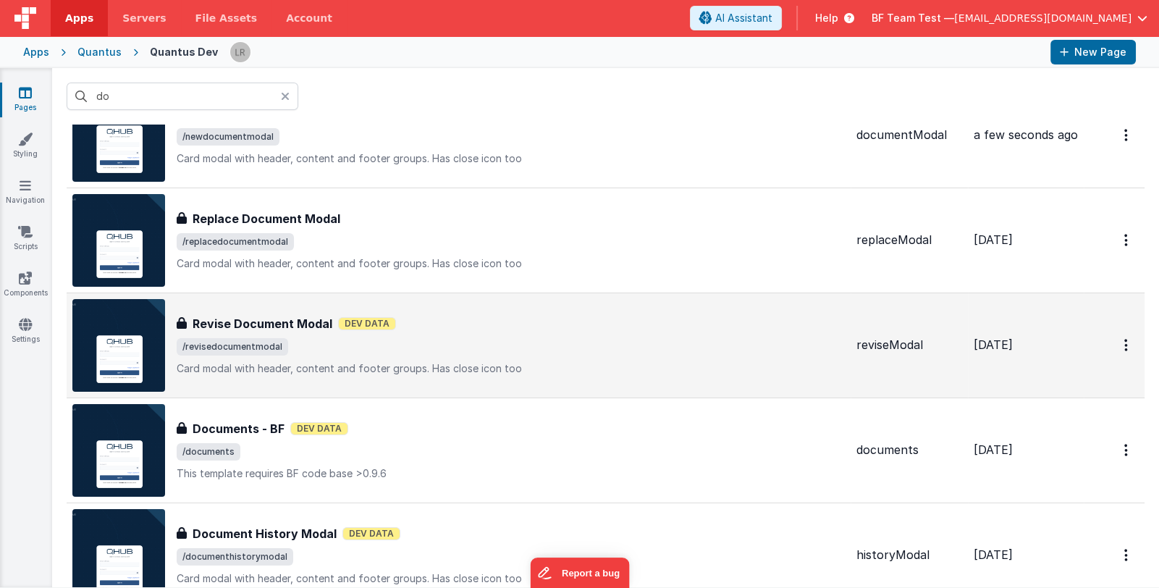
click at [547, 347] on span "/revisedocumentmodal" at bounding box center [511, 346] width 668 height 17
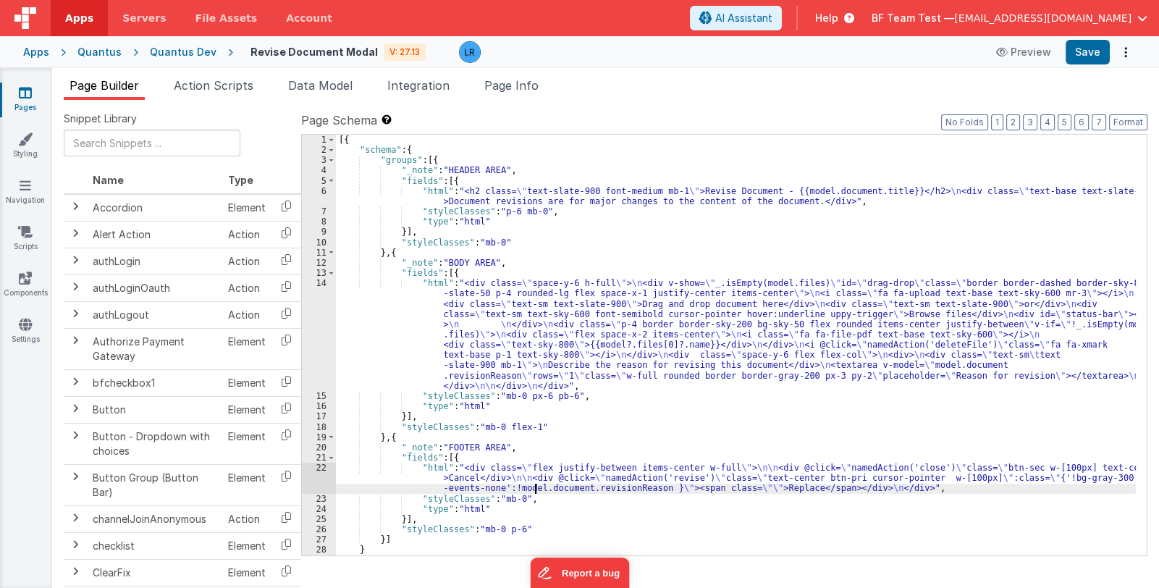
click at [535, 486] on div "[{ "schema" : { "groups" : [{ "_note" : "HEADER AREA" , "fields" : [{ "html" : …" at bounding box center [736, 356] width 800 height 442
click at [1014, 46] on button "Preview" at bounding box center [1024, 52] width 72 height 23
click at [22, 93] on icon at bounding box center [25, 92] width 13 height 14
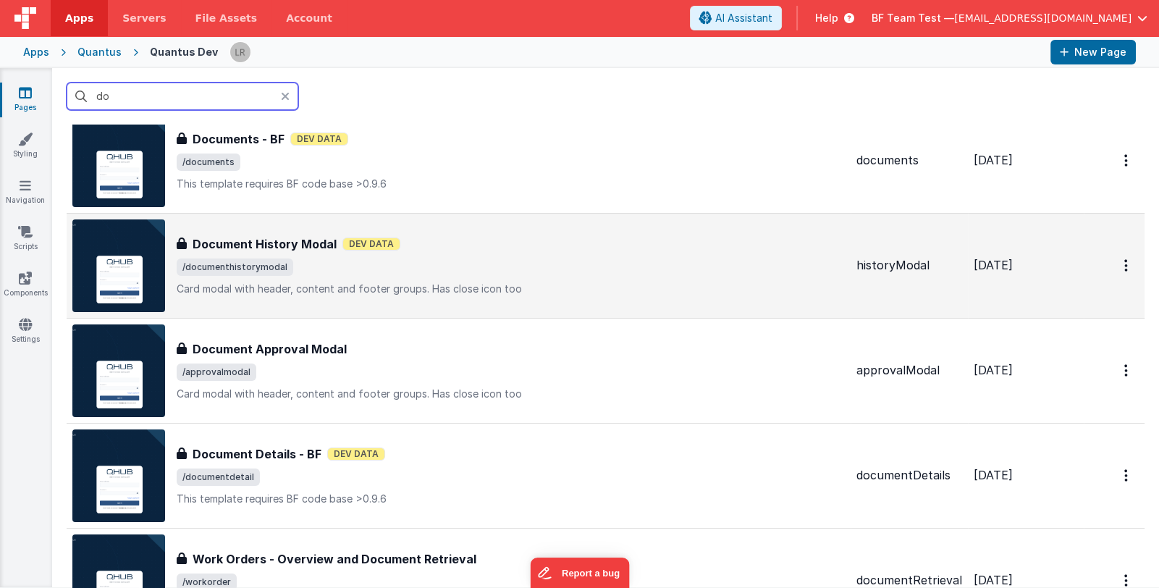
scroll to position [361, 0]
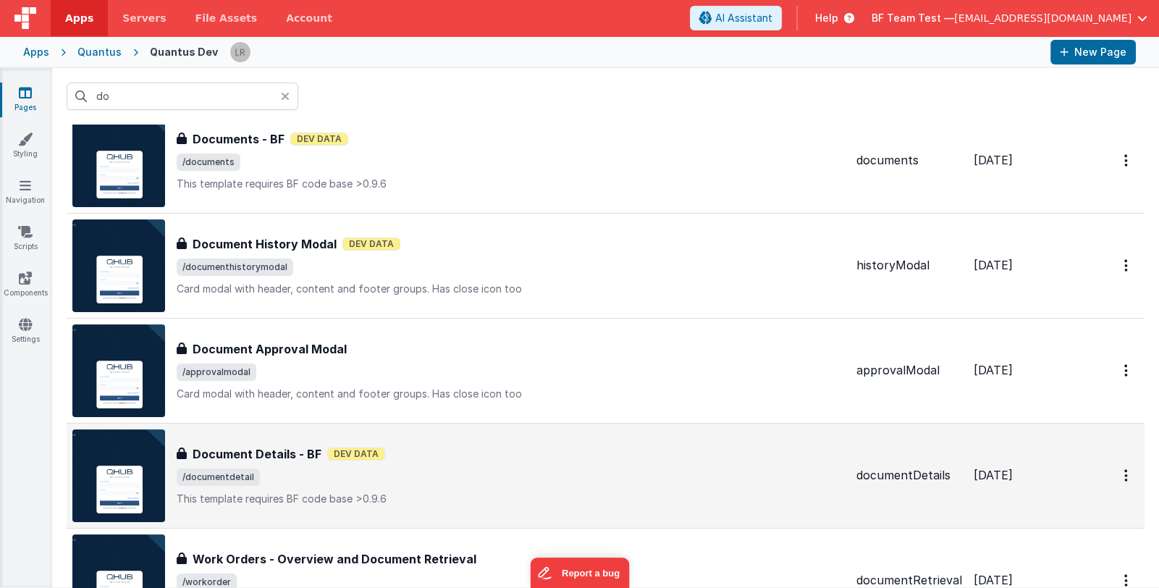
click at [495, 462] on div "Document Details - BF Document Details - BF Dev Data /documentdetail This templ…" at bounding box center [511, 475] width 668 height 61
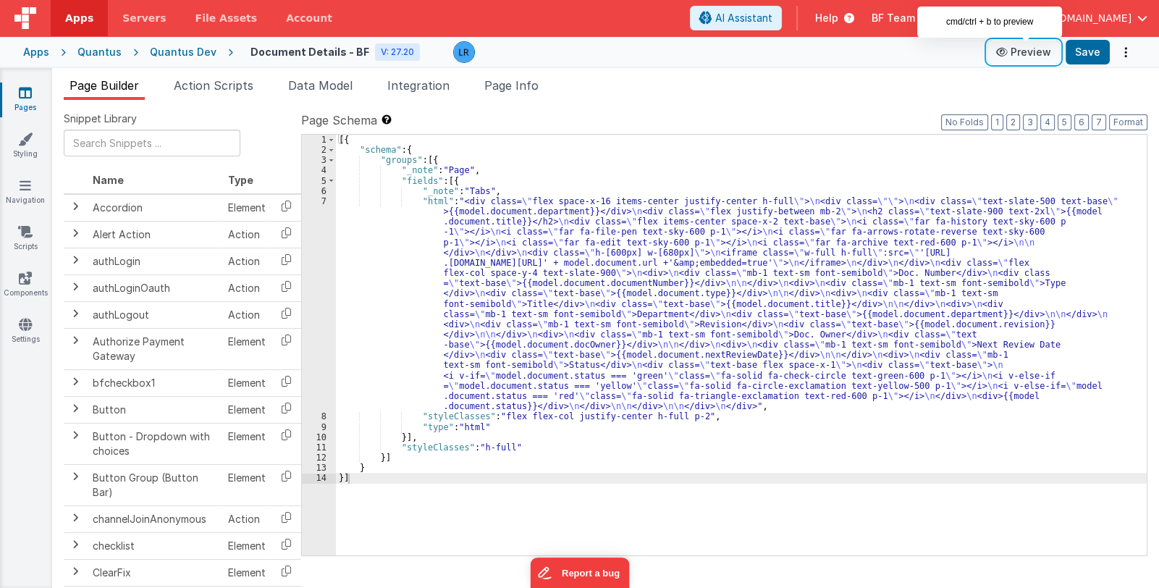
click at [1031, 51] on button "Preview" at bounding box center [1024, 52] width 72 height 23
click at [605, 322] on div "[{ "schema" : { "groups" : [{ "_note" : "Page" , "fields" : [{ "_note" : "Tabs"…" at bounding box center [741, 356] width 811 height 442
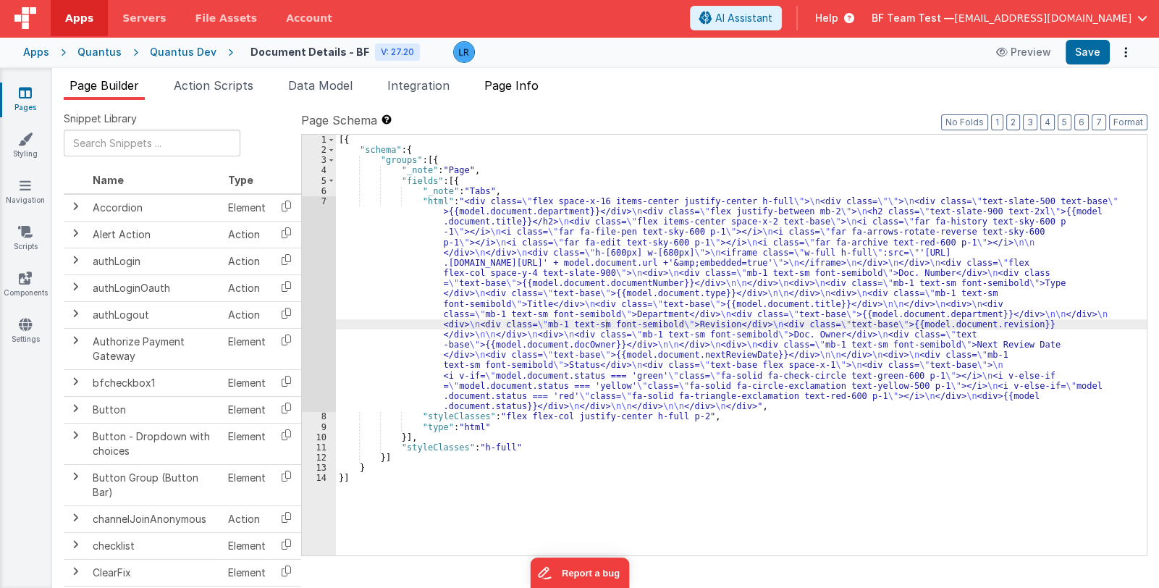
click at [521, 87] on span "Page Info" at bounding box center [511, 85] width 54 height 14
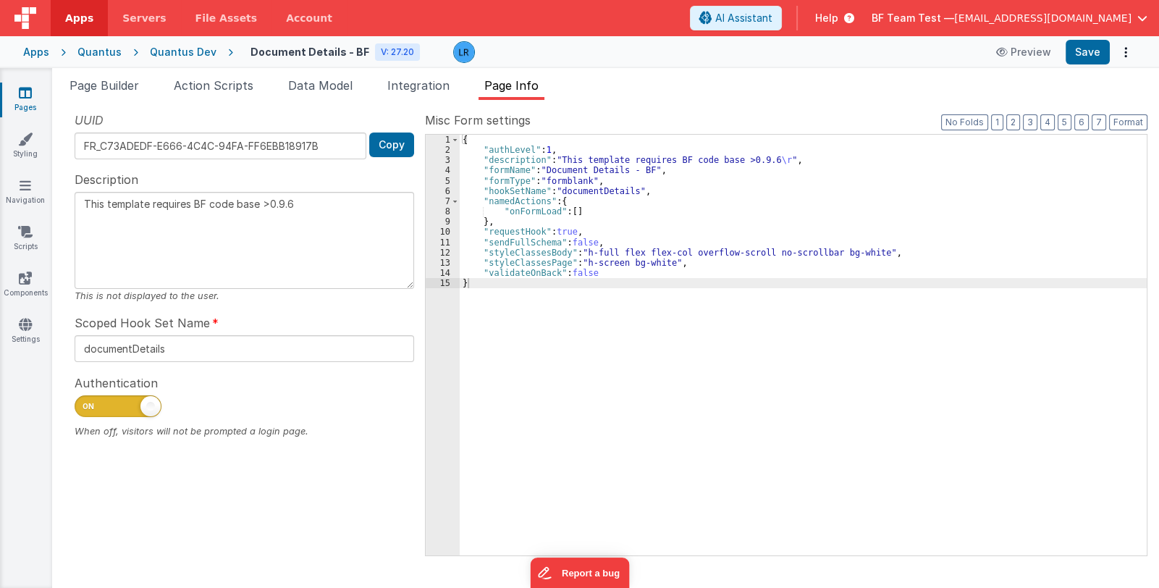
click at [20, 97] on icon at bounding box center [25, 92] width 13 height 14
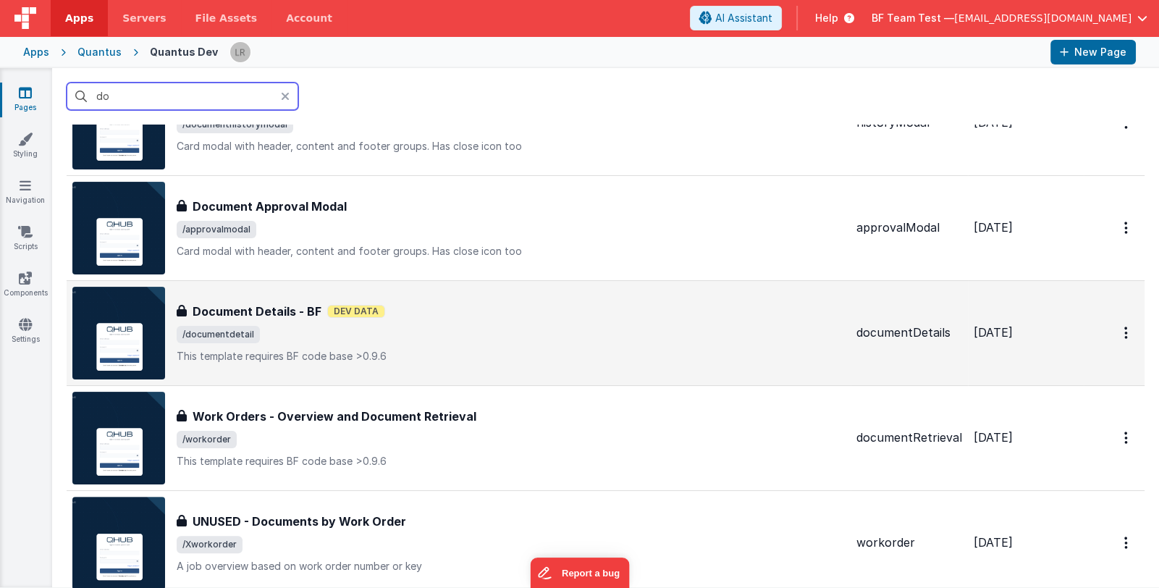
scroll to position [507, 0]
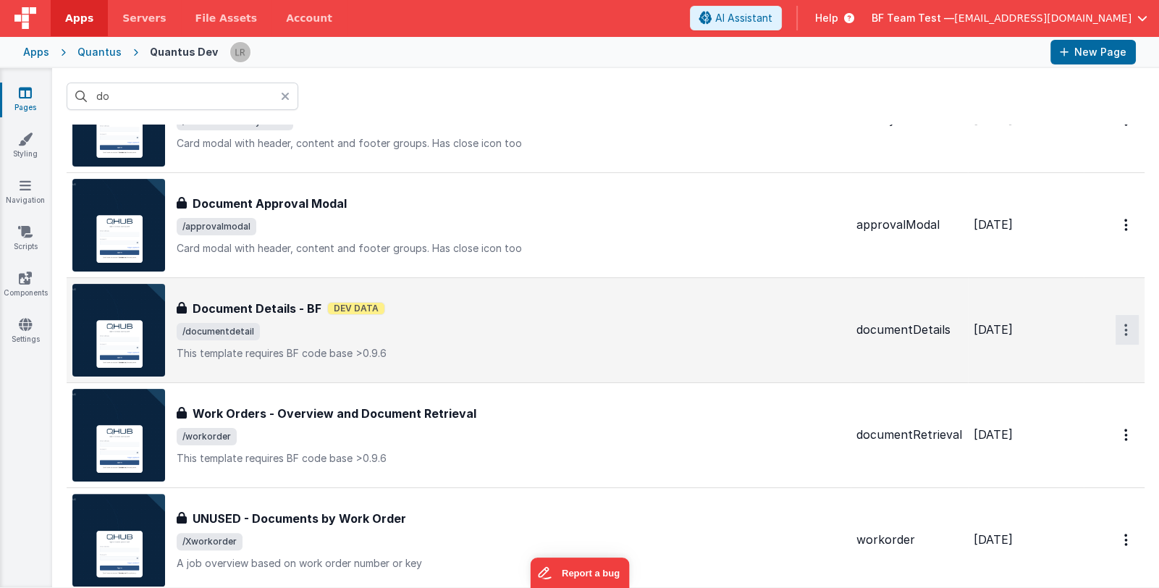
click at [1125, 331] on icon "Options" at bounding box center [1127, 330] width 4 height 12
click at [1075, 363] on link "Preview" at bounding box center [1075, 363] width 127 height 26
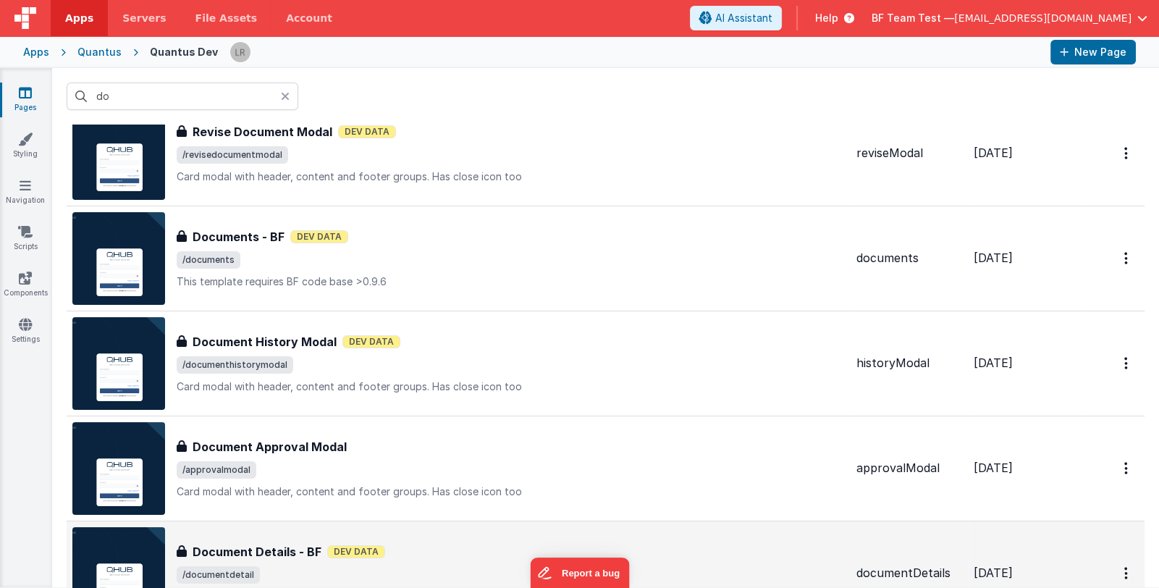
scroll to position [217, 0]
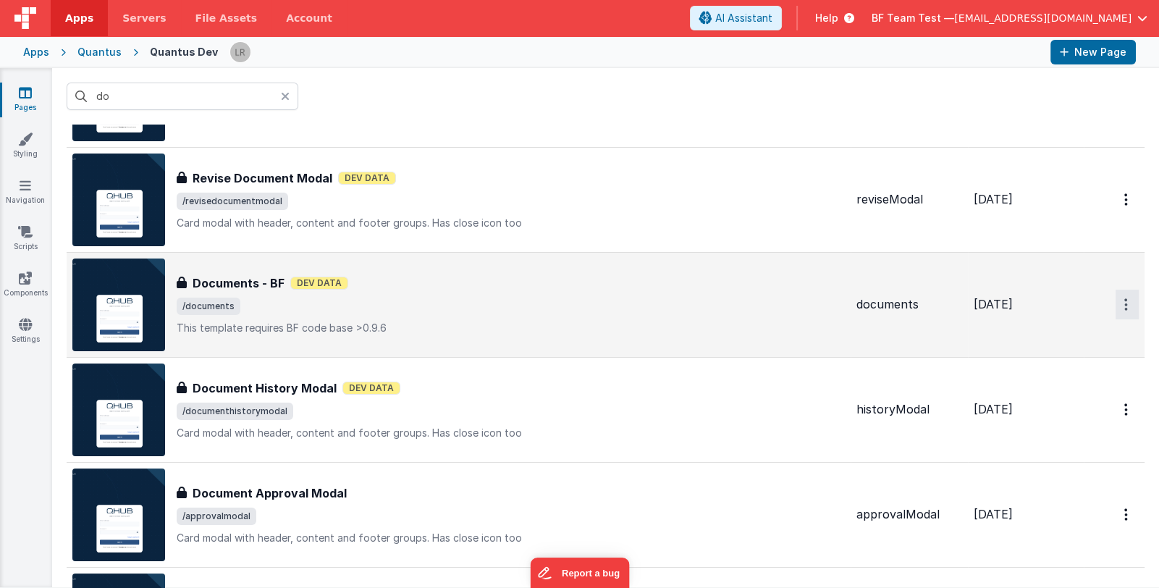
click at [1117, 303] on button "Options" at bounding box center [1127, 305] width 23 height 30
click at [1093, 333] on link "Preview" at bounding box center [1075, 338] width 127 height 26
click at [549, 310] on span "/documents" at bounding box center [511, 306] width 668 height 17
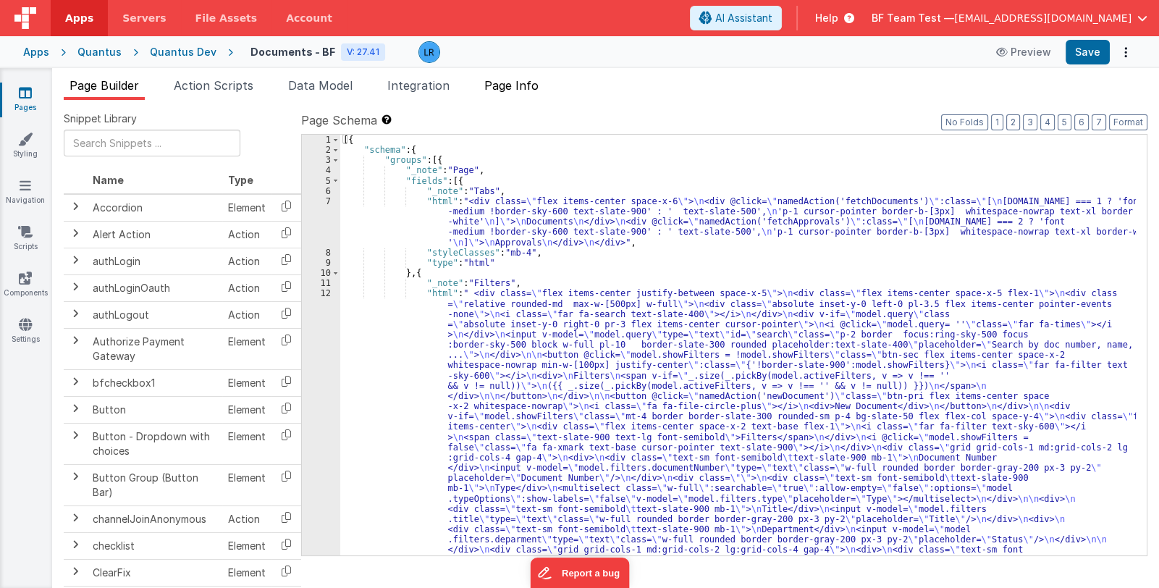
click at [534, 85] on span "Page Info" at bounding box center [511, 85] width 54 height 14
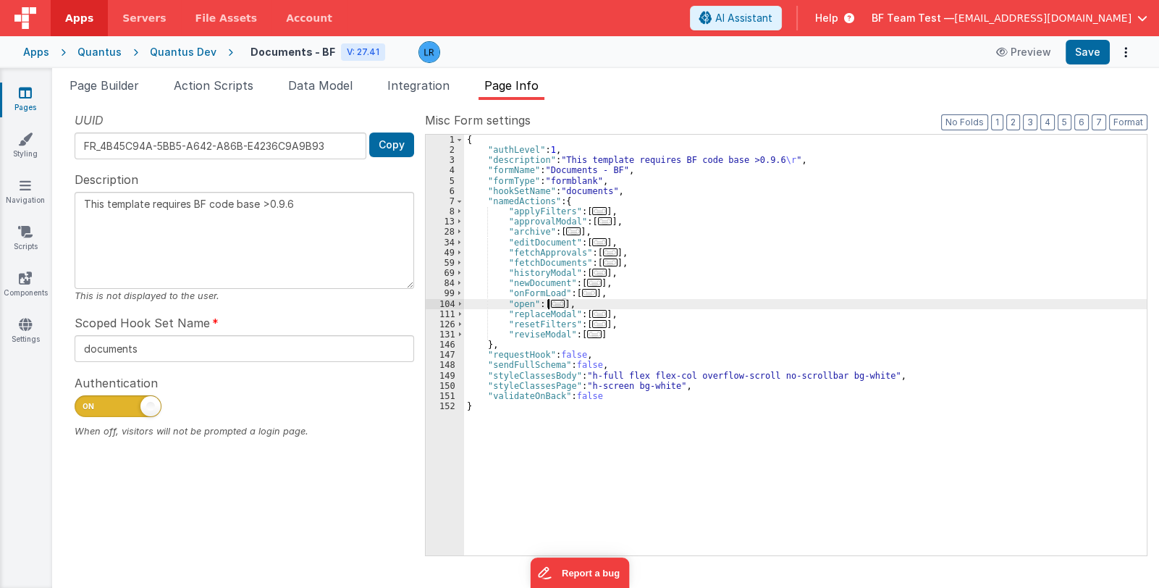
click at [553, 306] on span "..." at bounding box center [558, 304] width 14 height 8
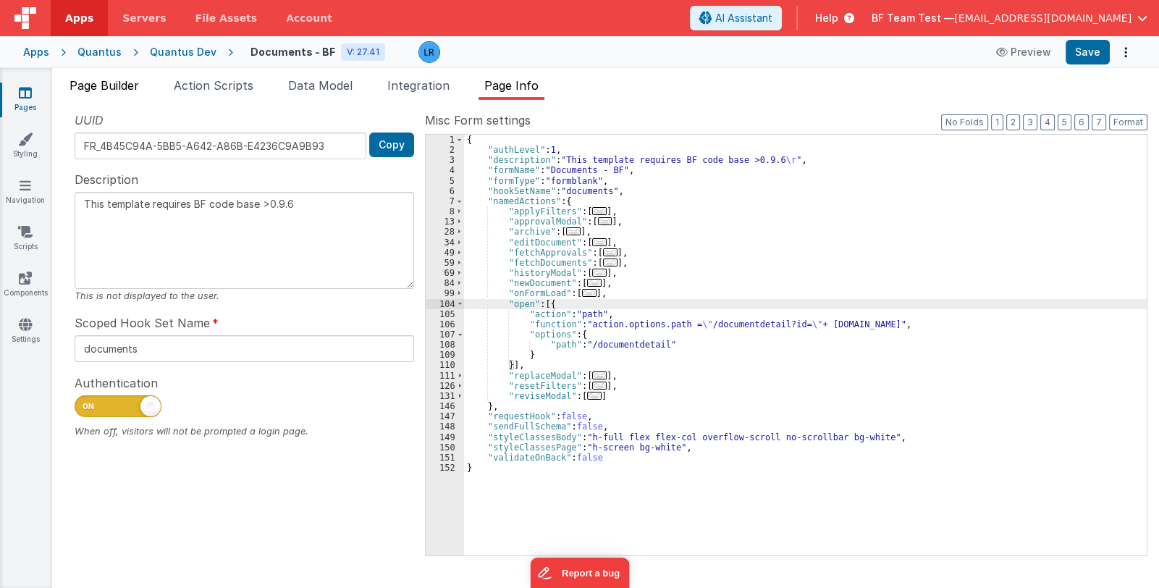
click at [91, 91] on span "Page Builder" at bounding box center [105, 85] width 70 height 14
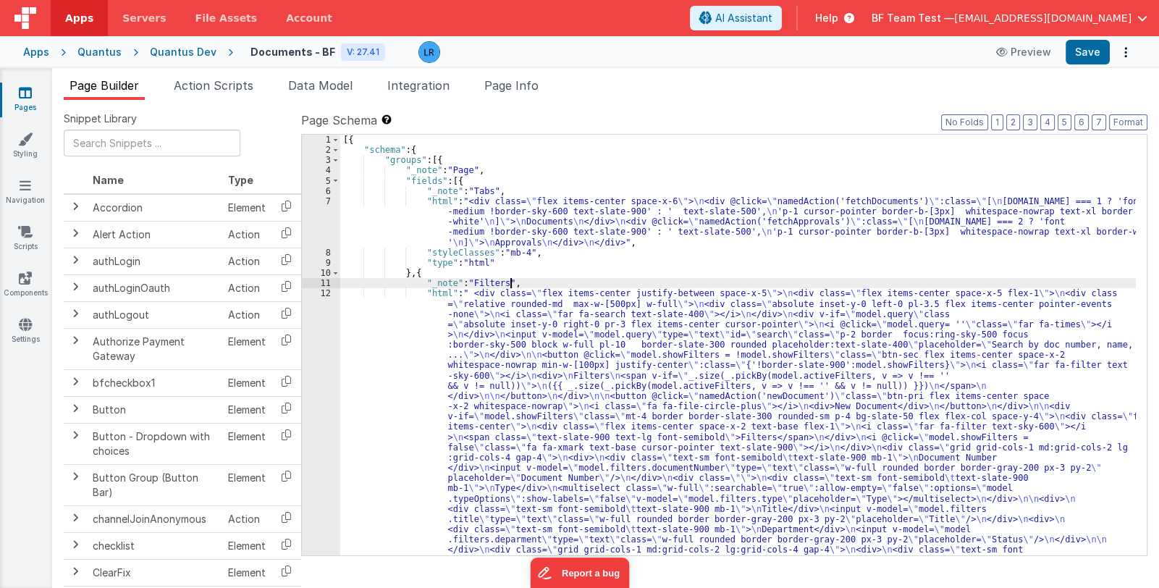
click at [597, 285] on div "[{ "schema" : { "groups" : [{ "_note" : "Page" , "fields" : [{ "_note" : "Tabs"…" at bounding box center [738, 566] width 796 height 862
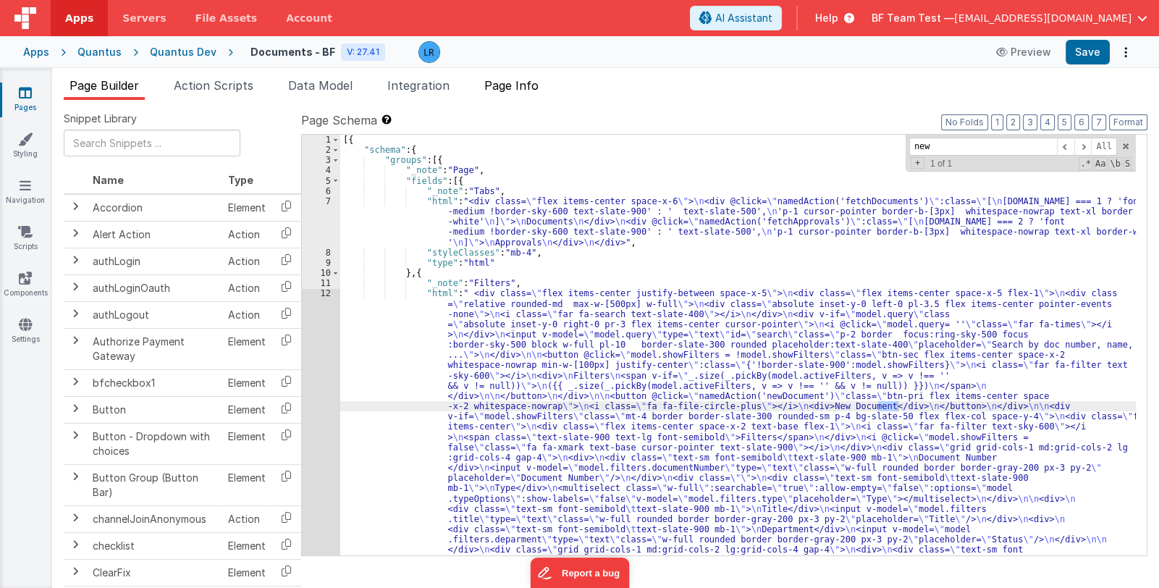
click at [527, 83] on span "Page Info" at bounding box center [511, 85] width 54 height 14
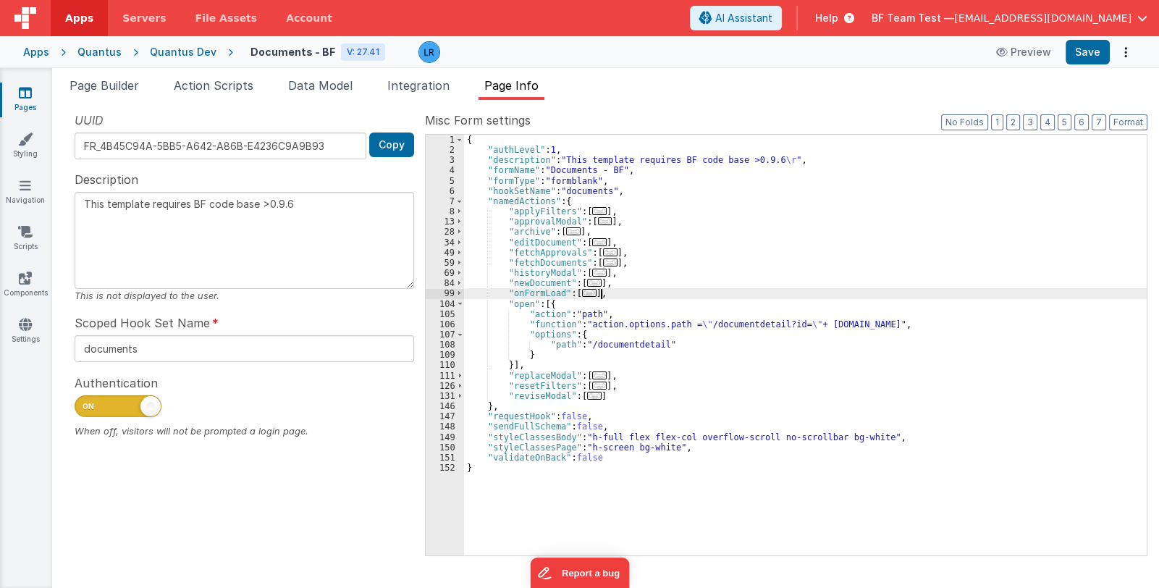
click at [655, 293] on div "{ "authLevel" : 1 , "description" : "This template requires BF code base >0.9.6…" at bounding box center [805, 356] width 683 height 442
click at [587, 282] on span "..." at bounding box center [594, 283] width 14 height 8
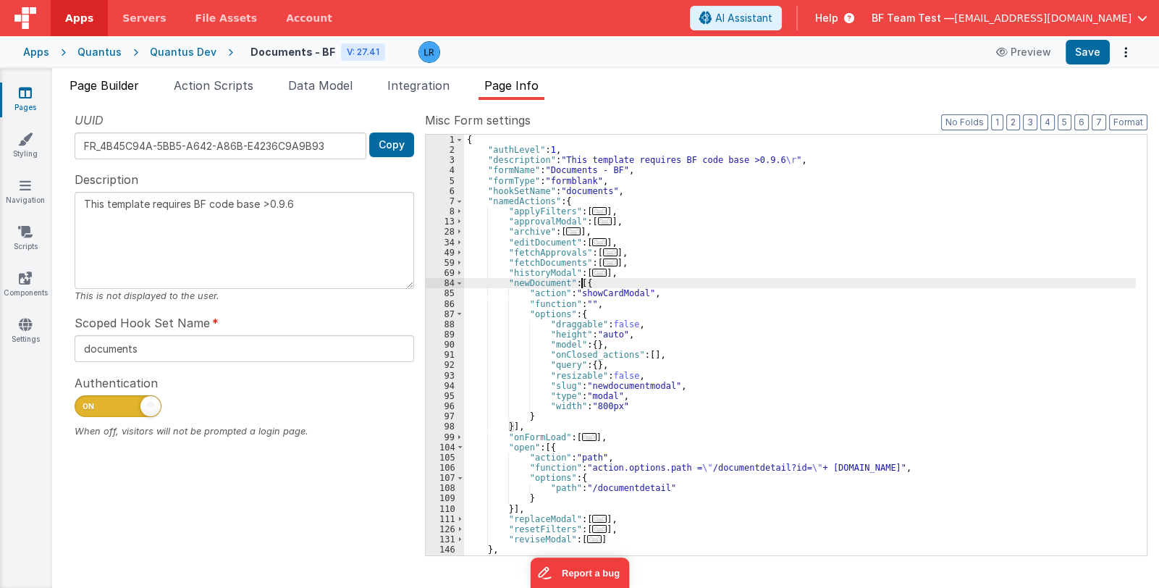
click at [110, 91] on span "Page Builder" at bounding box center [105, 85] width 70 height 14
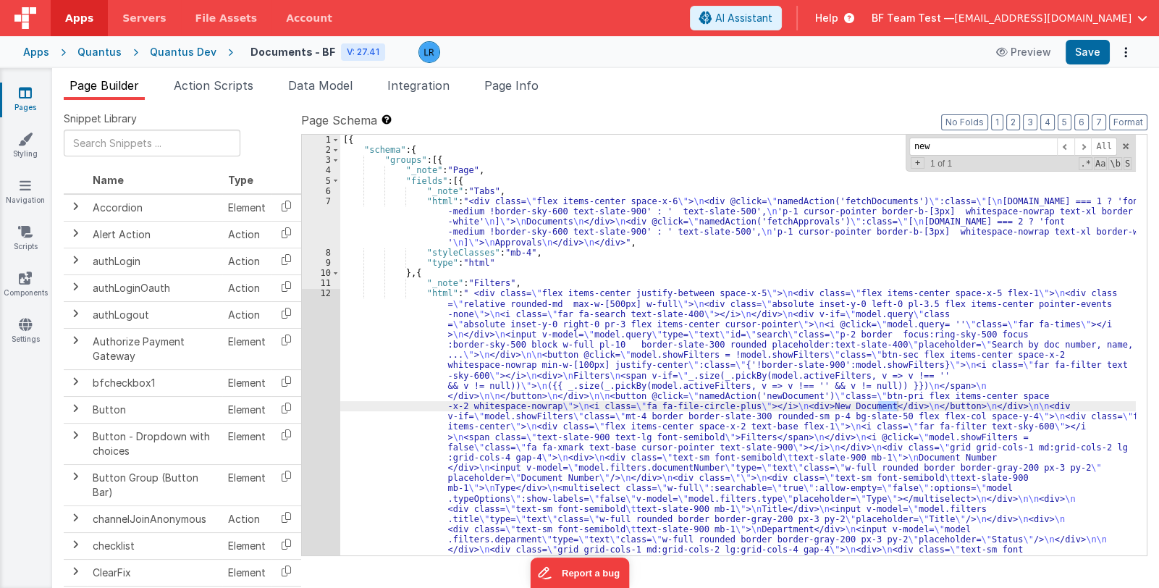
click at [524, 323] on div "[{ "schema" : { "groups" : [{ "_note" : "Page" , "fields" : [{ "_note" : "Tabs"…" at bounding box center [738, 566] width 796 height 862
drag, startPoint x: 939, startPoint y: 146, endPoint x: 886, endPoint y: 146, distance: 53.6
click at [886, 146] on div "[{ "schema" : { "groups" : [{ "_note" : "Page" , "fields" : [{ "_note" : "Tabs"…" at bounding box center [738, 345] width 796 height 421
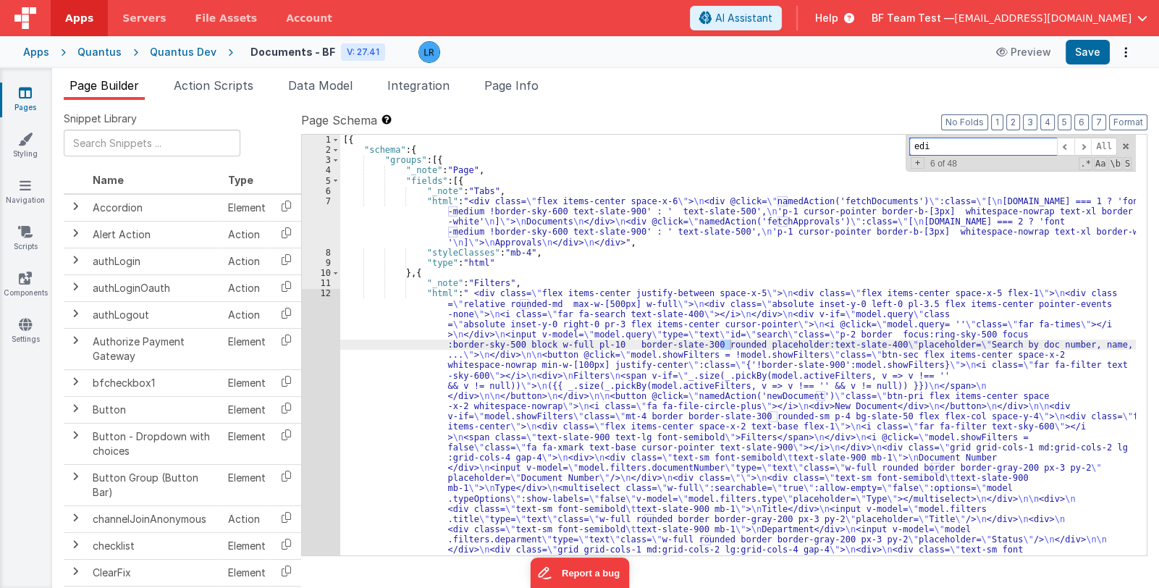
scroll to position [917, 0]
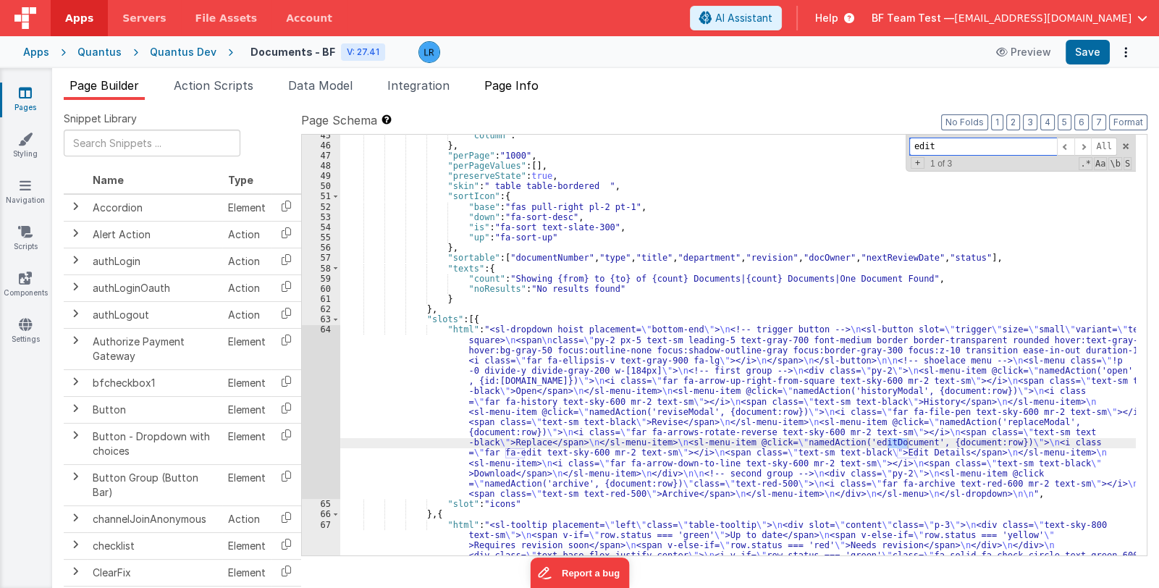
type input "edit"
click at [519, 85] on span "Page Info" at bounding box center [511, 85] width 54 height 14
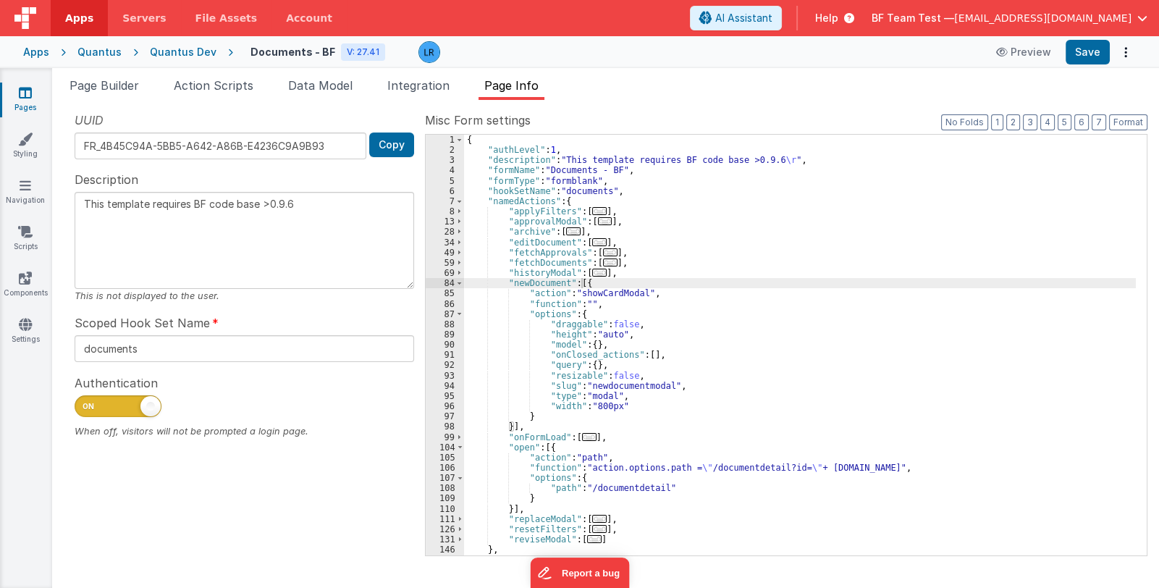
click at [626, 289] on div "{ "authLevel" : 1 , "description" : "This template requires BF code base >0.9.6…" at bounding box center [800, 356] width 672 height 442
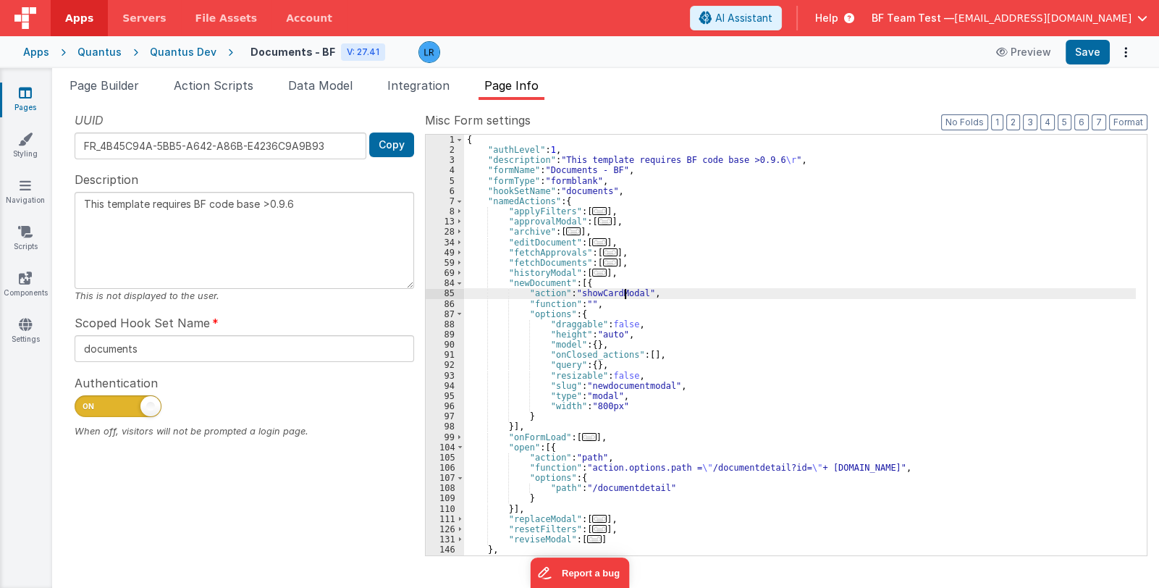
click at [592, 238] on span "..." at bounding box center [599, 242] width 14 height 8
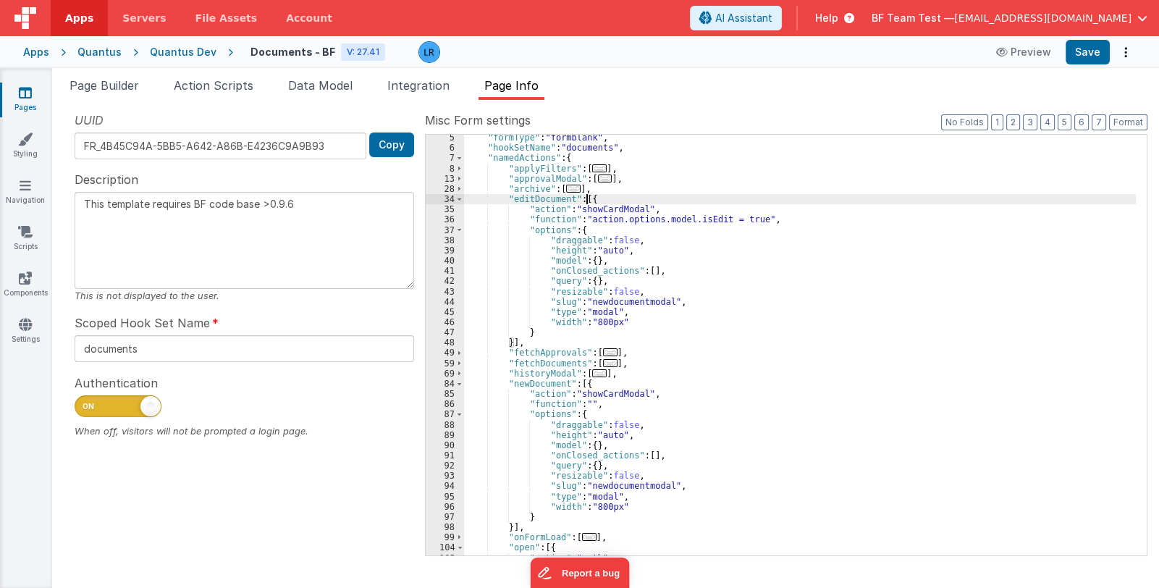
scroll to position [43, 0]
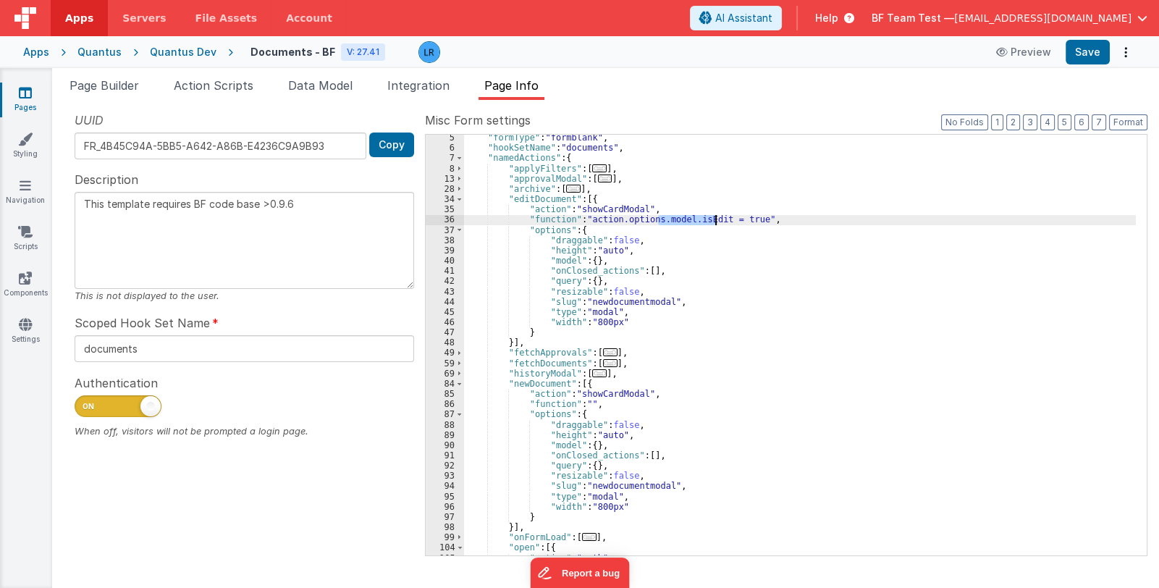
drag, startPoint x: 656, startPoint y: 219, endPoint x: 713, endPoint y: 219, distance: 57.2
click at [713, 219] on div ""formType" : "formblank" , "hookSetName" : "documents" , "namedActions" : { "ap…" at bounding box center [800, 354] width 672 height 442
click at [20, 96] on icon at bounding box center [25, 92] width 13 height 14
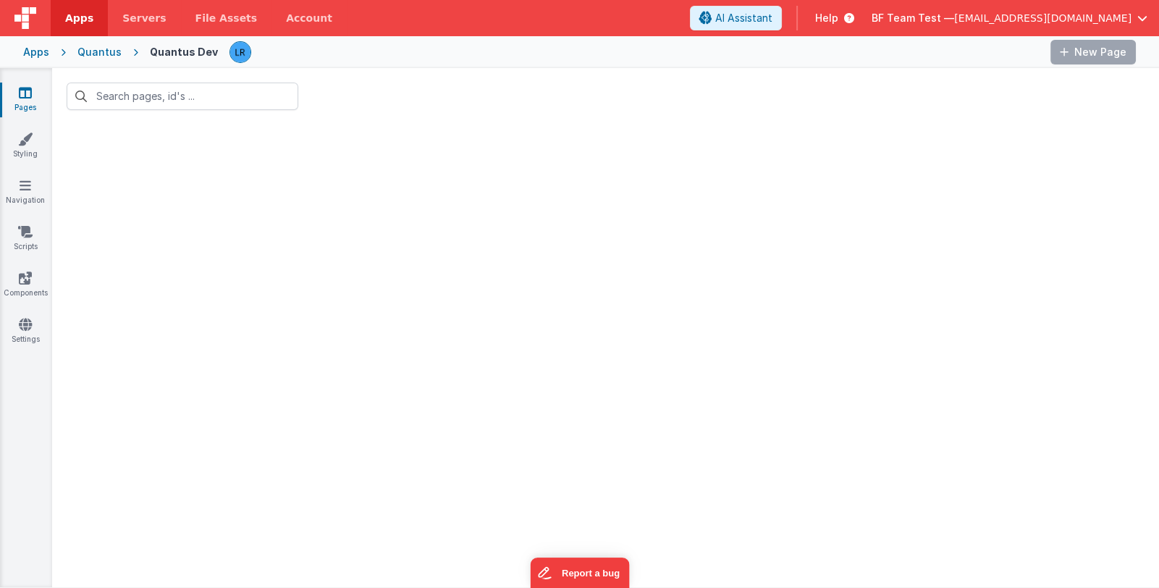
type input "do"
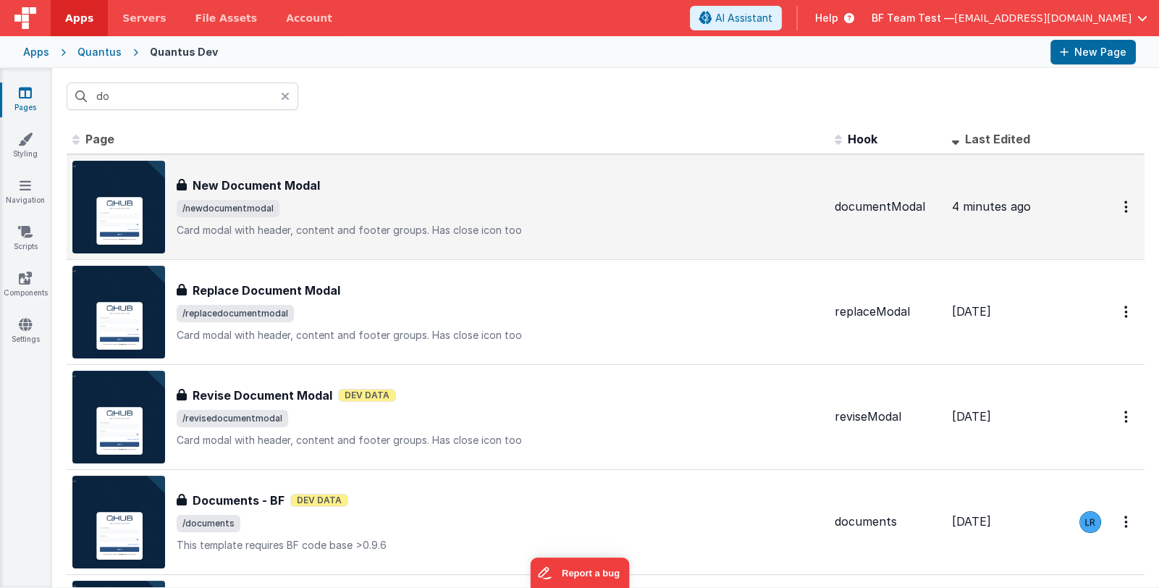
click at [288, 191] on h3 "New Document Modal" at bounding box center [256, 185] width 127 height 17
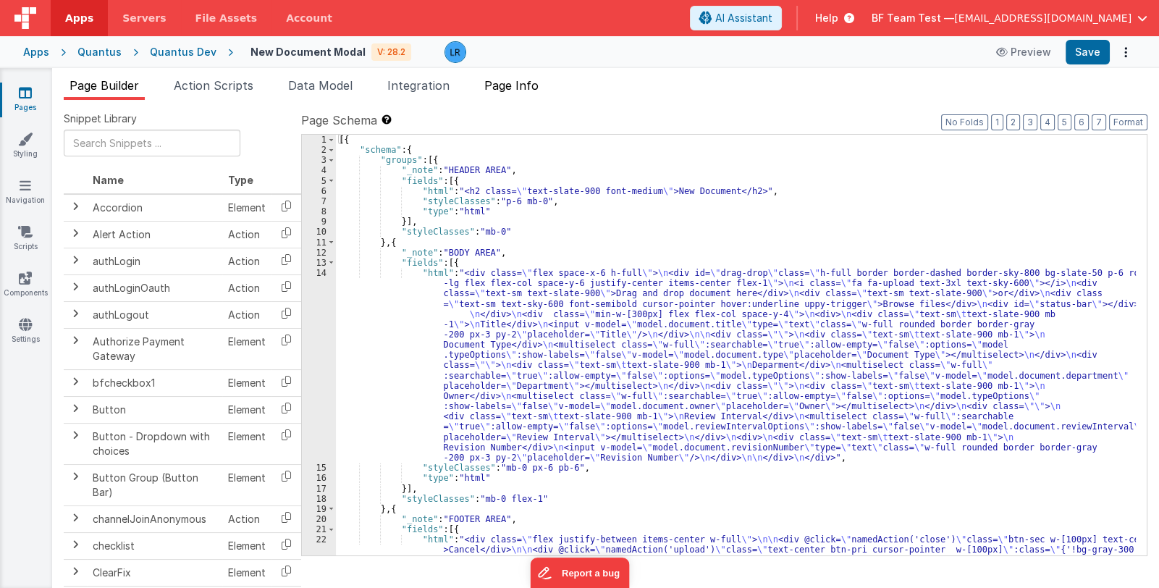
click at [534, 87] on span "Page Info" at bounding box center [511, 85] width 54 height 14
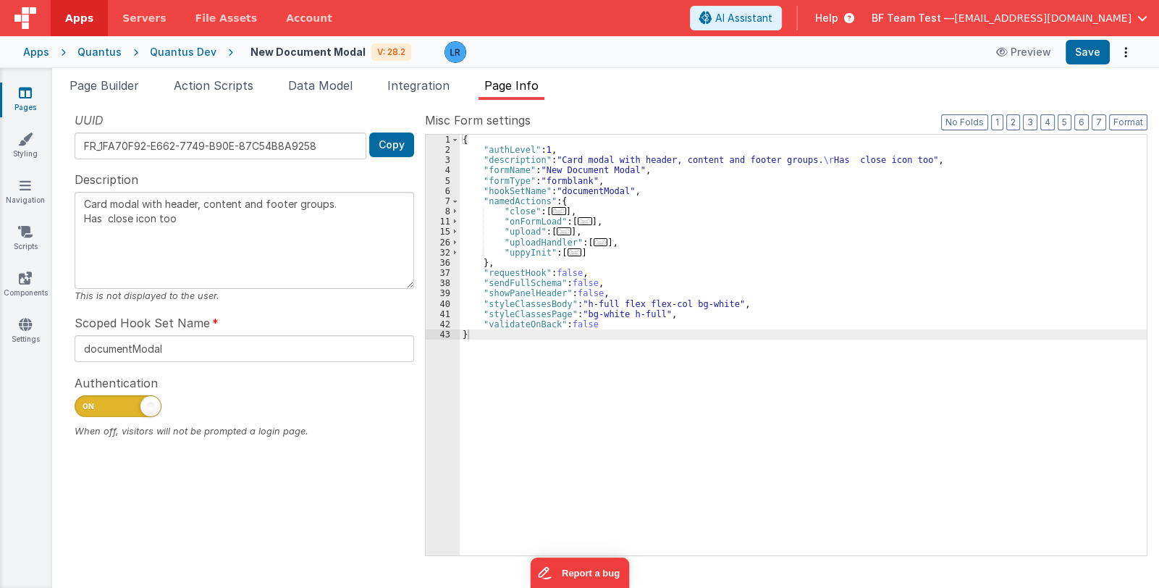
click at [557, 228] on span "..." at bounding box center [564, 231] width 14 height 8
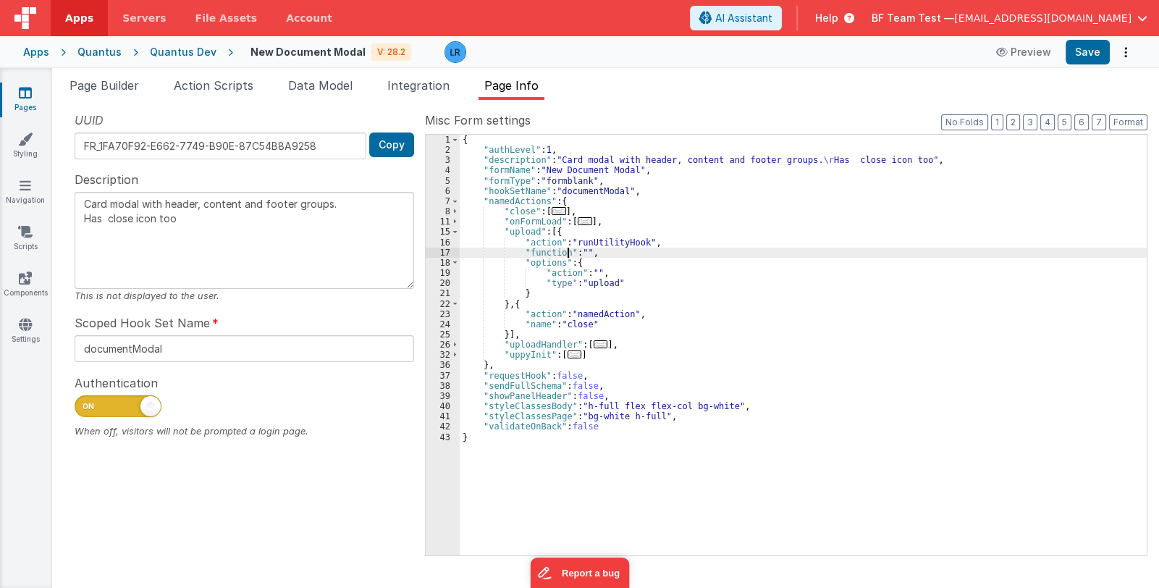
click at [566, 251] on div "{ "authLevel" : 1 , "description" : "Card modal with header, content and footer…" at bounding box center [803, 356] width 687 height 442
click at [430, 252] on div "17" at bounding box center [443, 253] width 34 height 10
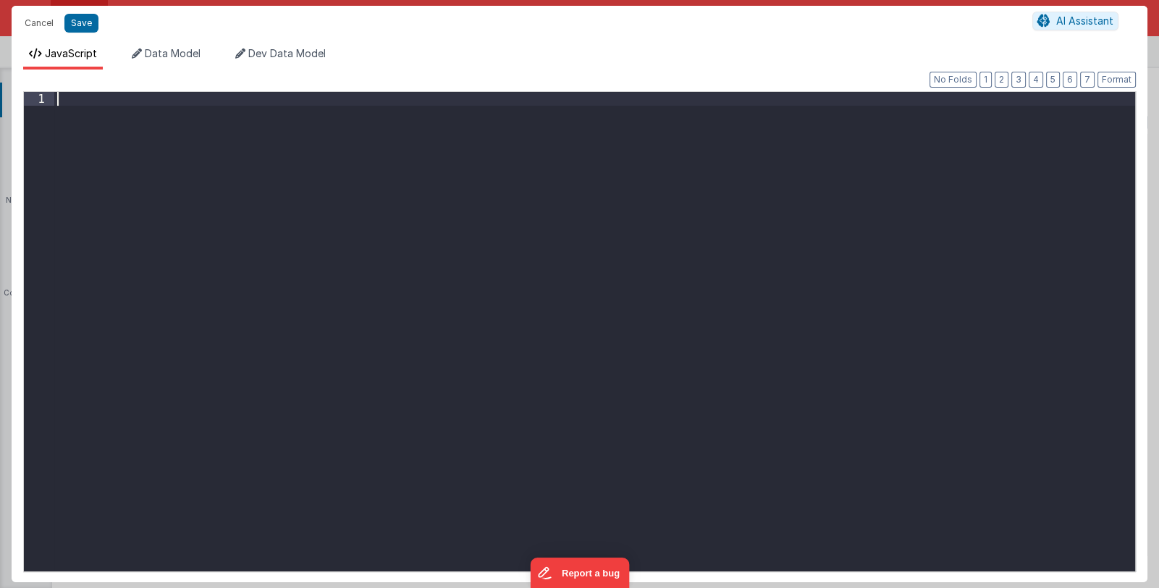
click at [430, 252] on div at bounding box center [594, 345] width 1081 height 507
click at [115, 112] on div at bounding box center [594, 345] width 1081 height 507
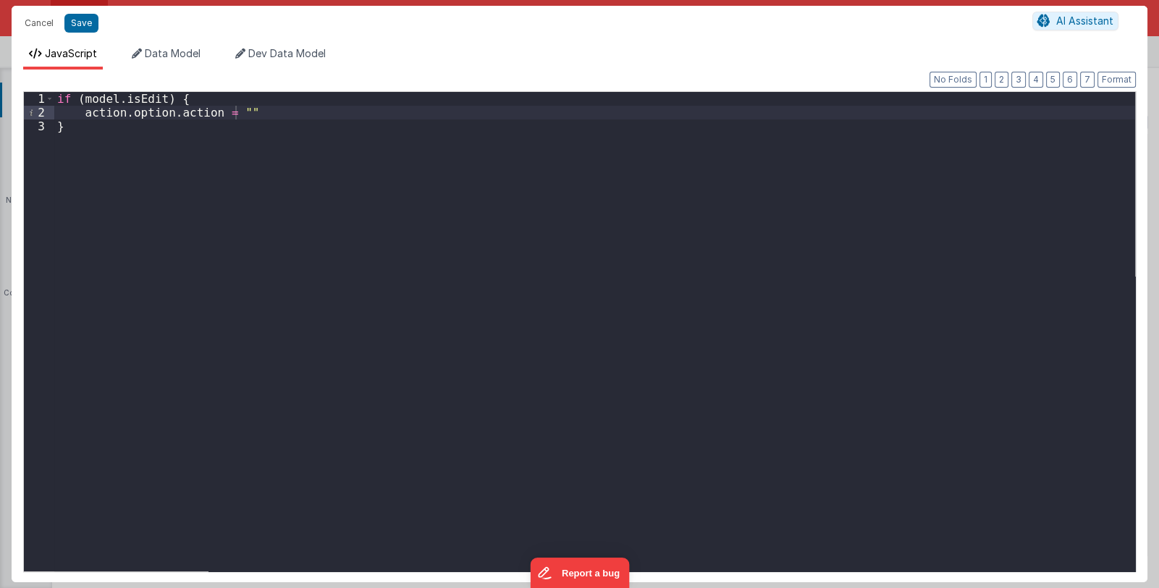
click at [234, 107] on div "if ( model . isEdit ) { action . option . action = "" }" at bounding box center [594, 345] width 1081 height 507
paste textarea
click at [86, 129] on div "if ( model . isEdit ) { action . option . action = "Edit Document" }" at bounding box center [594, 345] width 1081 height 507
drag, startPoint x: 80, startPoint y: 114, endPoint x: 329, endPoint y: 114, distance: 249.1
click at [329, 114] on div "if ( model . isEdit ) { action . option . action = "Edit Document" } else { }" at bounding box center [594, 345] width 1081 height 507
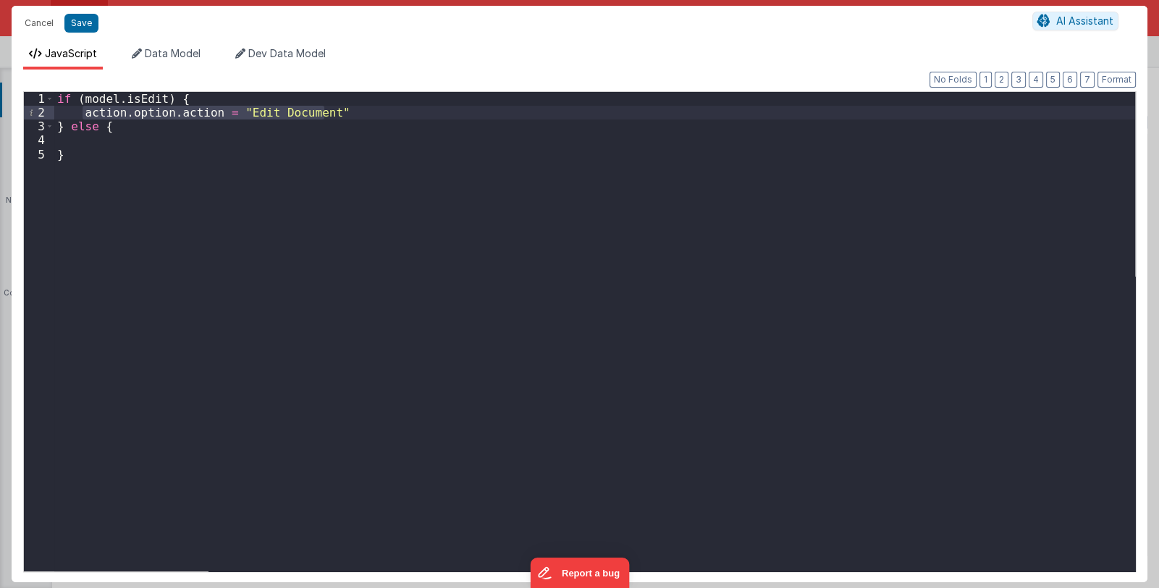
click at [94, 141] on div "if ( model . isEdit ) { action . option . action = "Edit Document" } else { }" at bounding box center [594, 345] width 1081 height 507
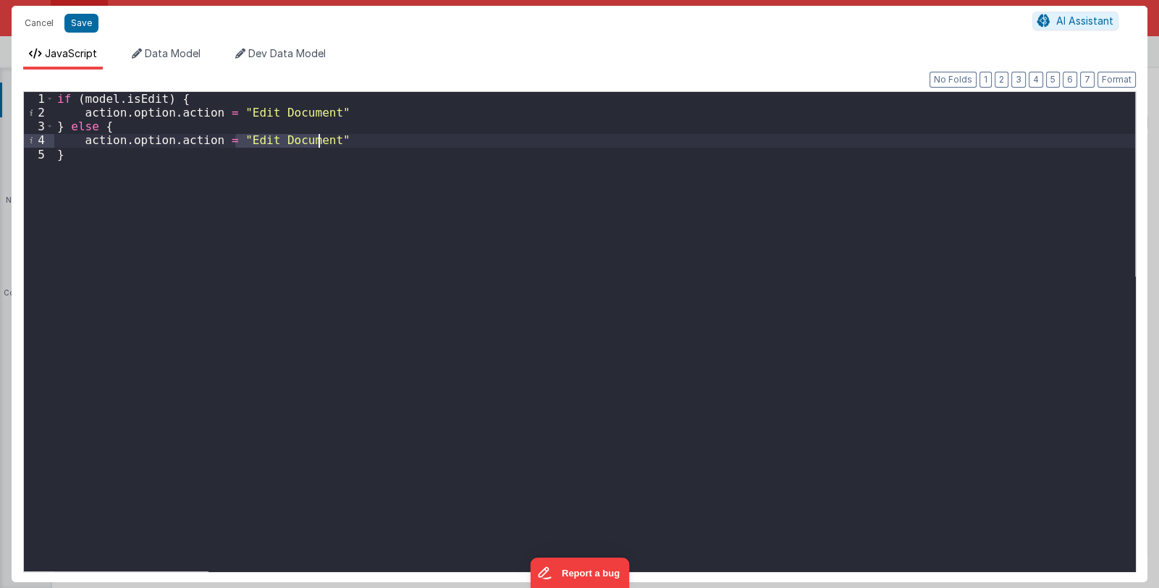
drag, startPoint x: 232, startPoint y: 139, endPoint x: 318, endPoint y: 146, distance: 85.8
click at [318, 146] on div "if ( model . isEdit ) { action . option . action = "Edit Document" } else { act…" at bounding box center [594, 345] width 1081 height 507
click at [80, 20] on button "Save" at bounding box center [81, 23] width 34 height 19
type textarea "Card modal with header, content and footer groups. Has close icon too"
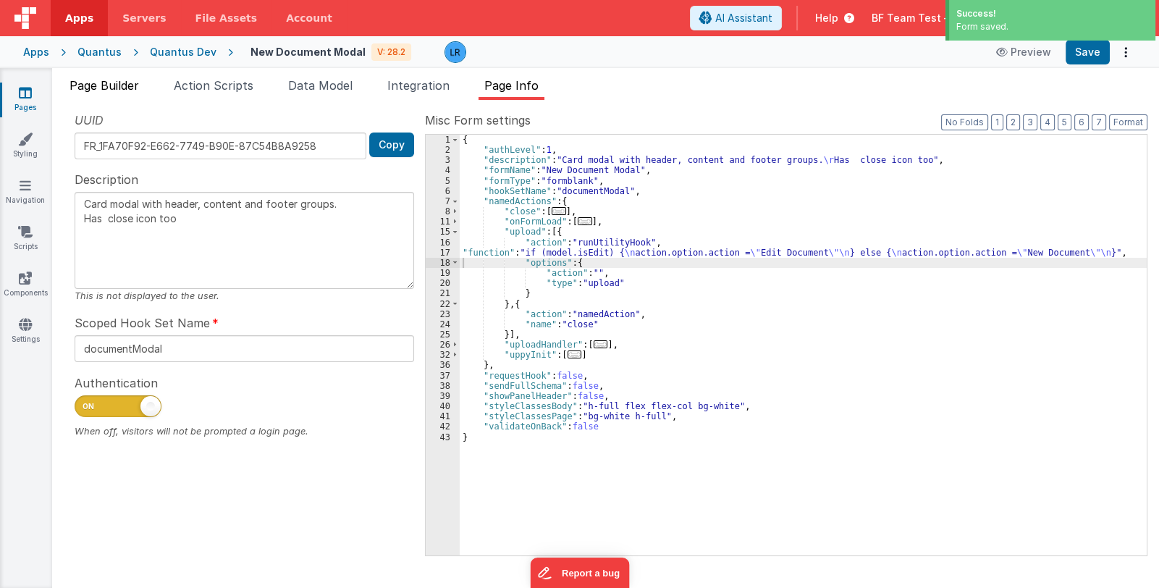
click at [120, 88] on span "Page Builder" at bounding box center [105, 85] width 70 height 14
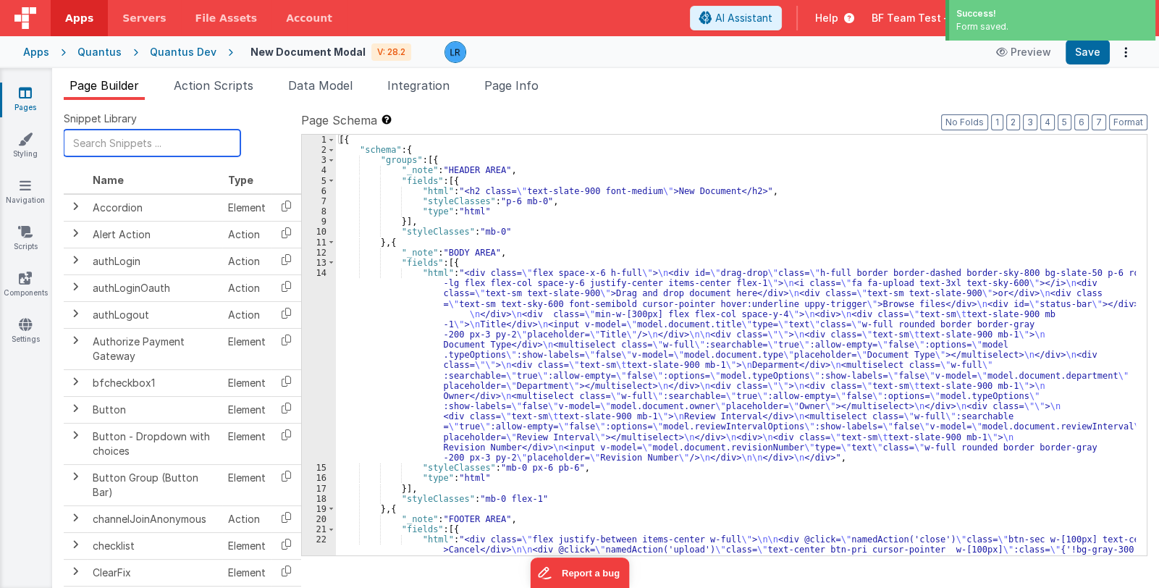
click at [140, 149] on input "text" at bounding box center [152, 143] width 177 height 27
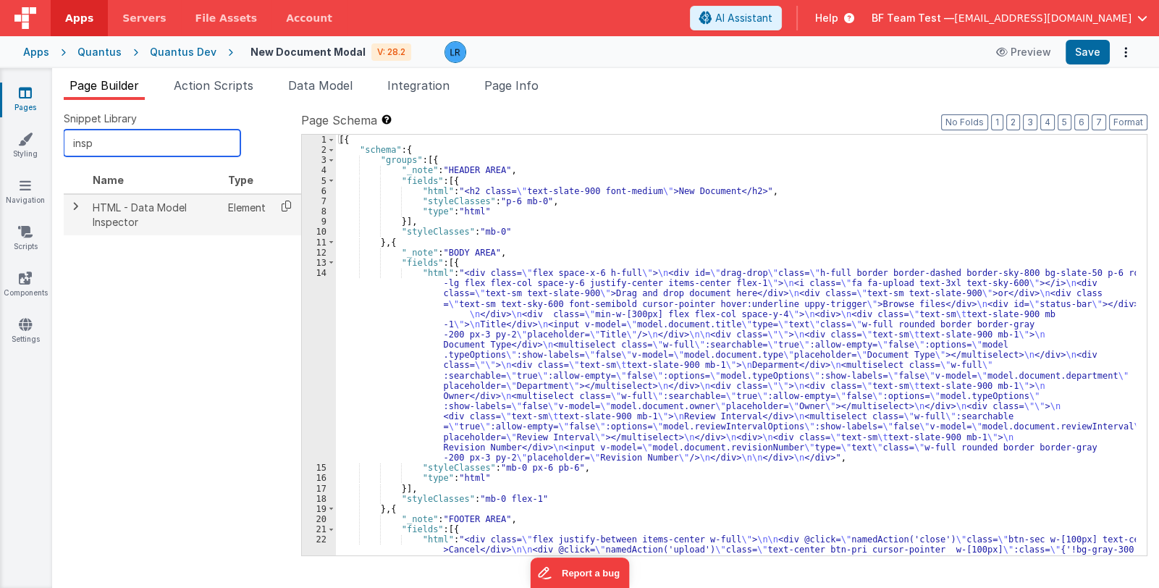
type input "insp"
click at [285, 206] on icon at bounding box center [287, 206] width 30 height 22
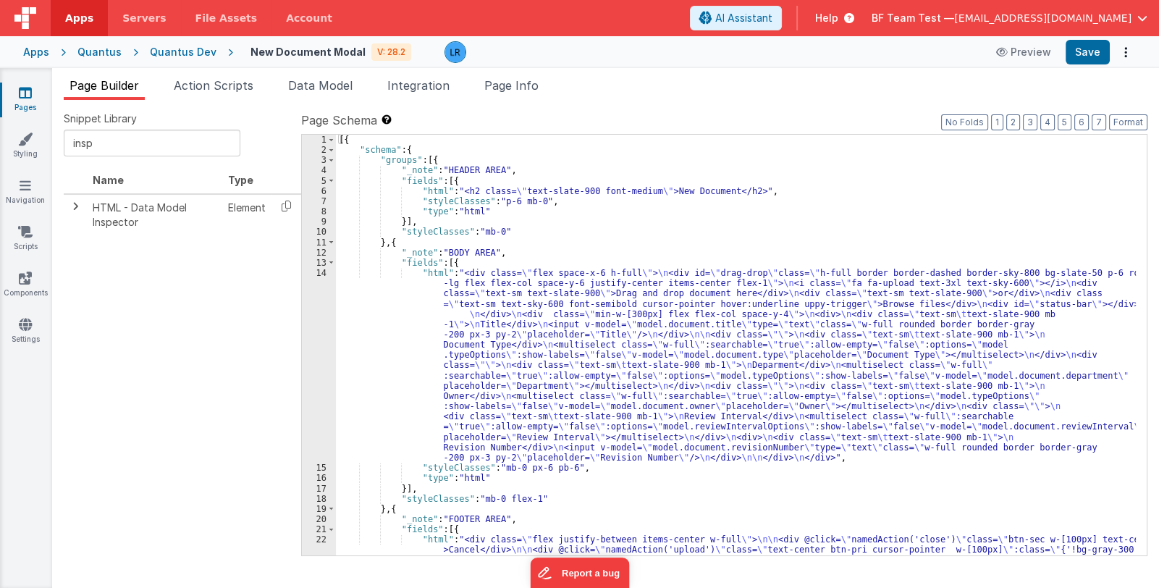
click at [449, 527] on div "[{ "schema" : { "groups" : [{ "_note" : "HEADER AREA" , "fields" : [{ "html" : …" at bounding box center [736, 371] width 800 height 473
paste textarea
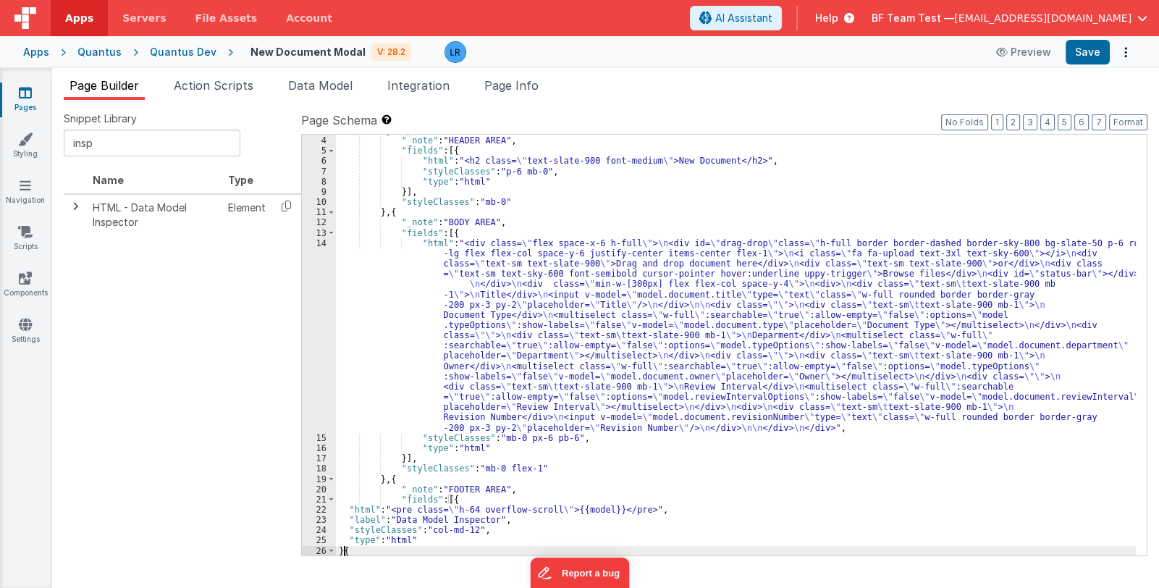
scroll to position [30, 0]
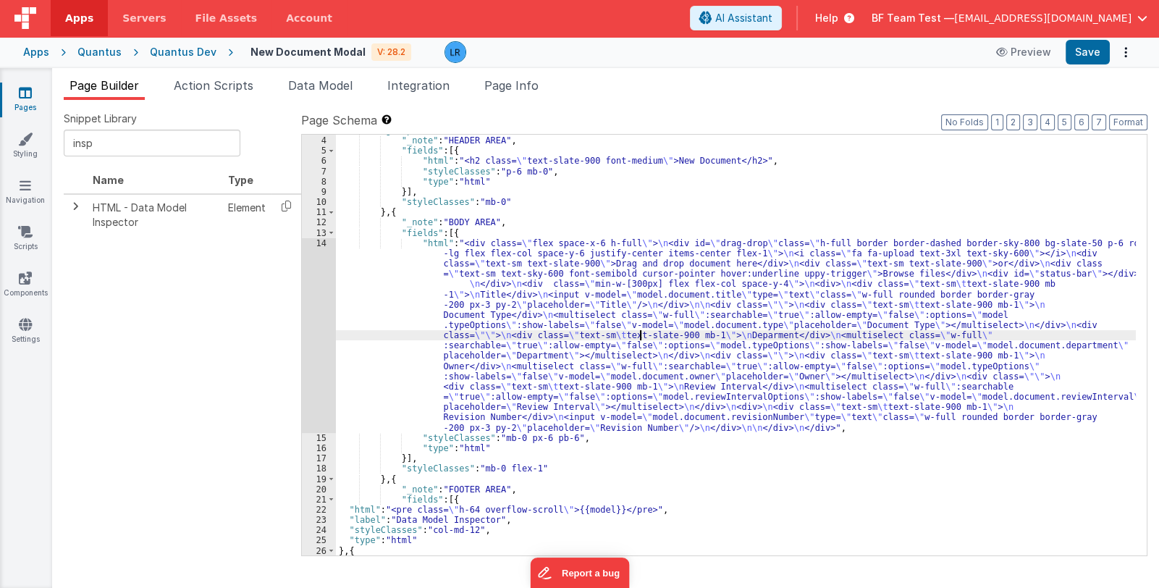
click at [639, 334] on div ""groups" : [{ "_note" : "HEADER AREA" , "fields" : [{ "html" : "<h2 class= \" t…" at bounding box center [736, 361] width 800 height 473
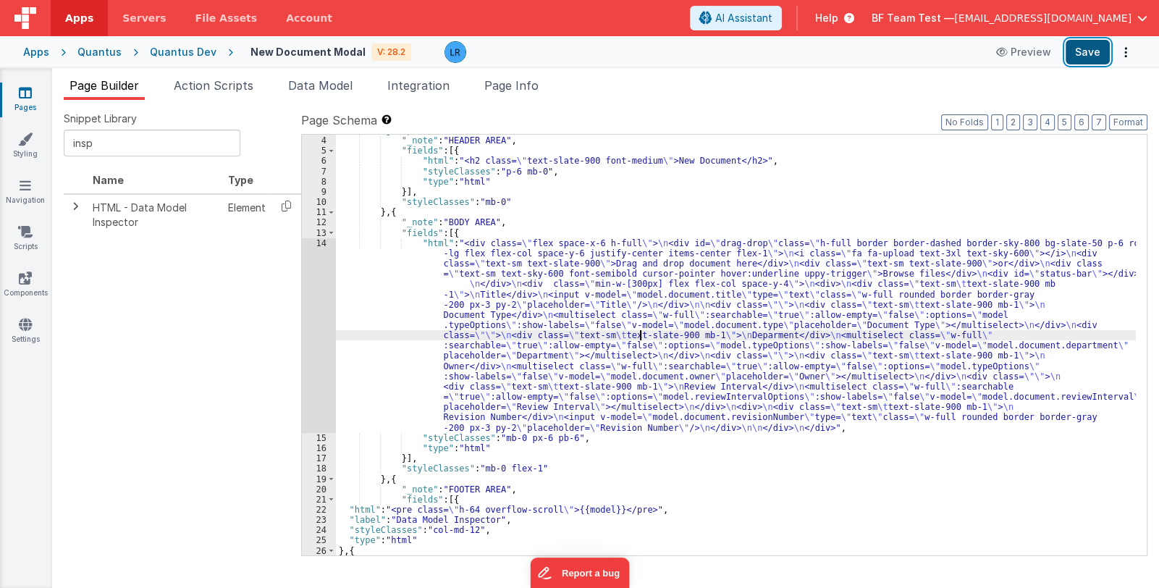
click at [1079, 55] on button "Save" at bounding box center [1088, 52] width 44 height 25
click at [416, 487] on div ""groups" : [{ "_note" : "HEADER AREA" , "fields" : [{ "html" : "<h2 class= \" t…" at bounding box center [736, 361] width 800 height 473
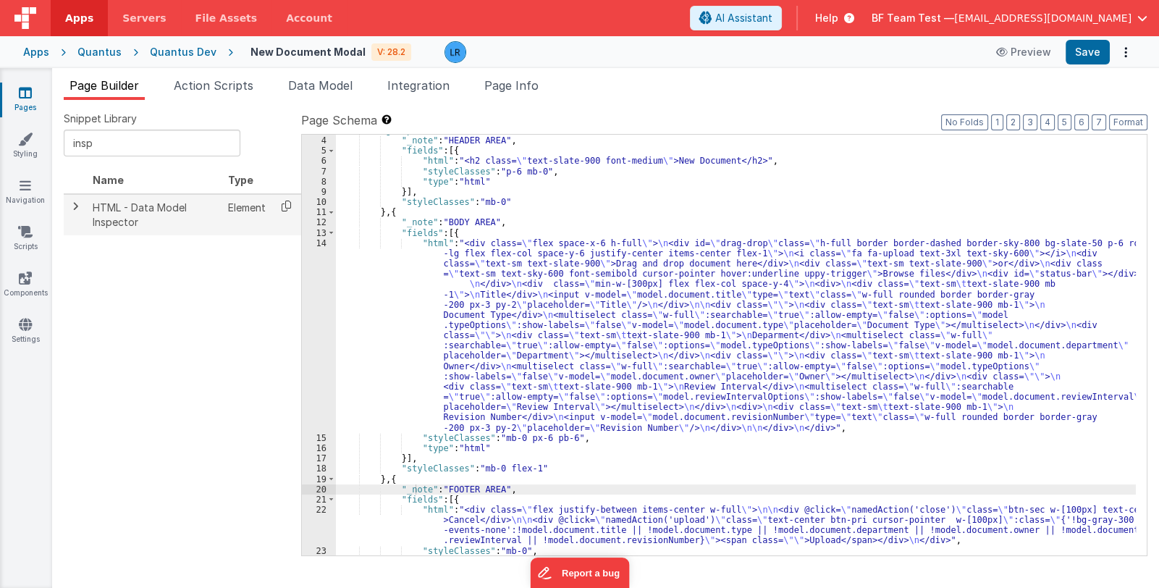
click at [282, 202] on icon at bounding box center [287, 206] width 30 height 22
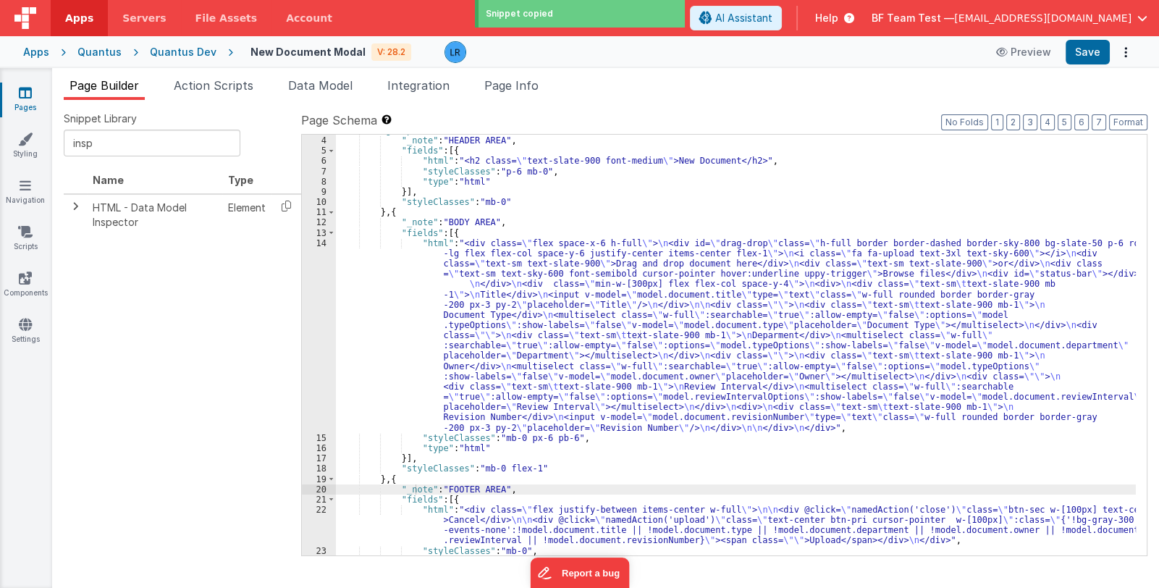
scroll to position [0, 0]
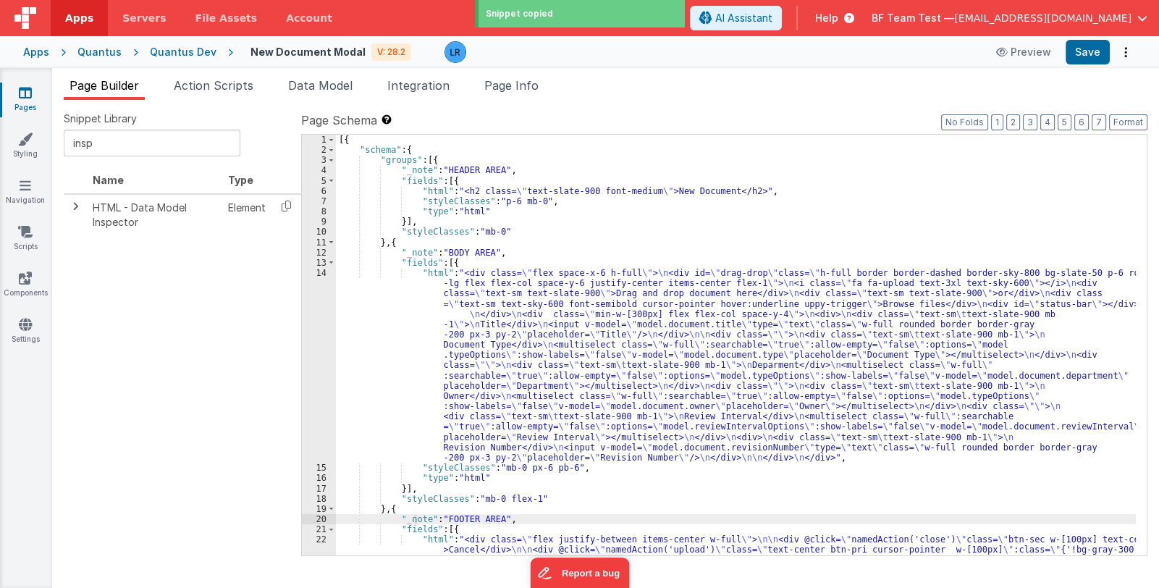
click at [466, 177] on div "[{ "schema" : { "groups" : [{ "_note" : "HEADER AREA" , "fields" : [{ "html" : …" at bounding box center [736, 371] width 800 height 473
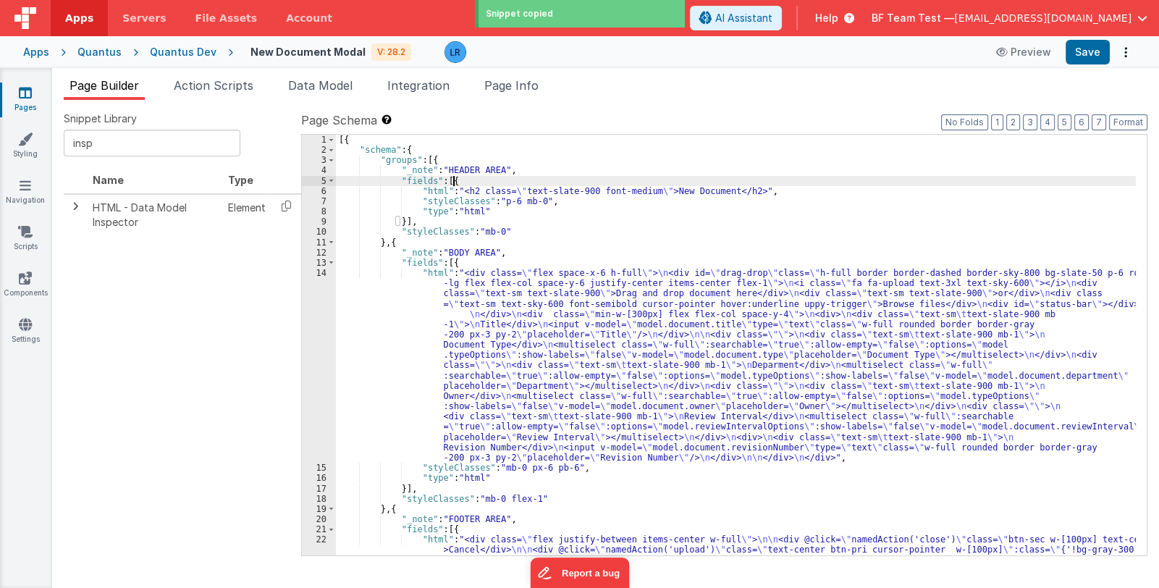
click at [466, 177] on div "[{ "schema" : { "groups" : [{ "_note" : "HEADER AREA" , "fields" : [{ "html" : …" at bounding box center [736, 371] width 800 height 473
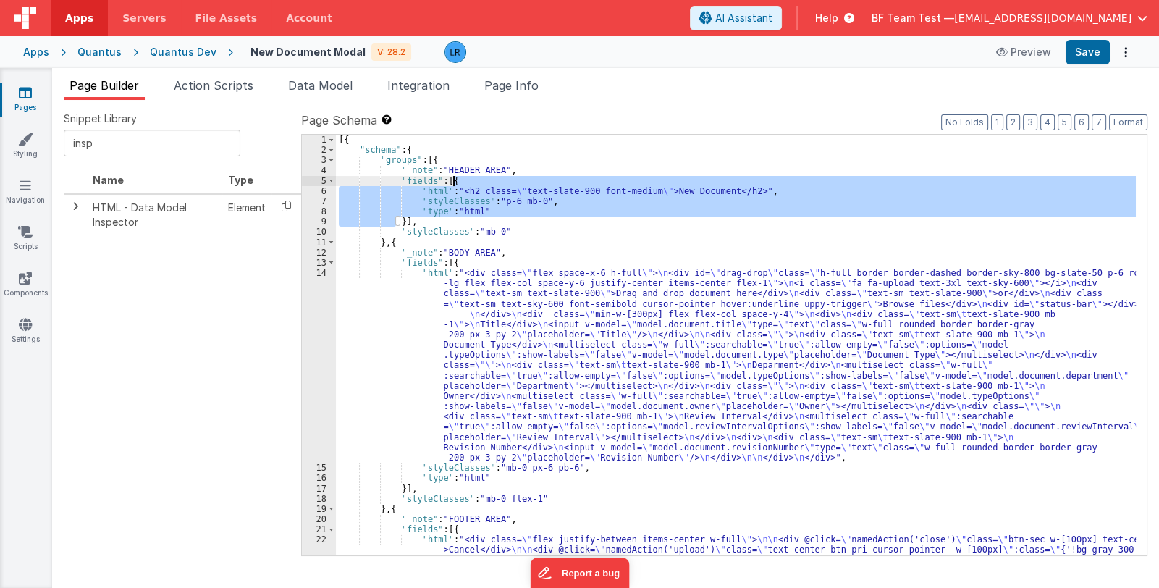
click at [458, 263] on div "[{ "schema" : { "groups" : [{ "_note" : "HEADER AREA" , "fields" : [{ "html" : …" at bounding box center [736, 371] width 800 height 473
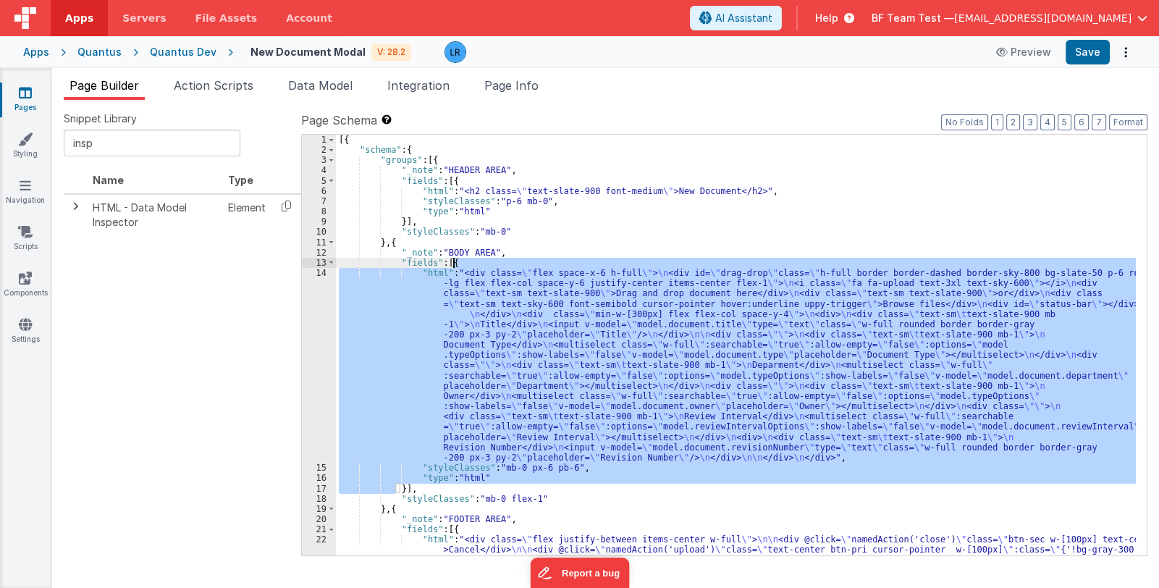
click at [458, 263] on div "[{ "schema" : { "groups" : [{ "_note" : "HEADER AREA" , "fields" : [{ "html" : …" at bounding box center [736, 371] width 800 height 473
click at [401, 487] on div "[{ "schema" : { "groups" : [{ "_note" : "HEADER AREA" , "fields" : [{ "html" : …" at bounding box center [736, 371] width 800 height 473
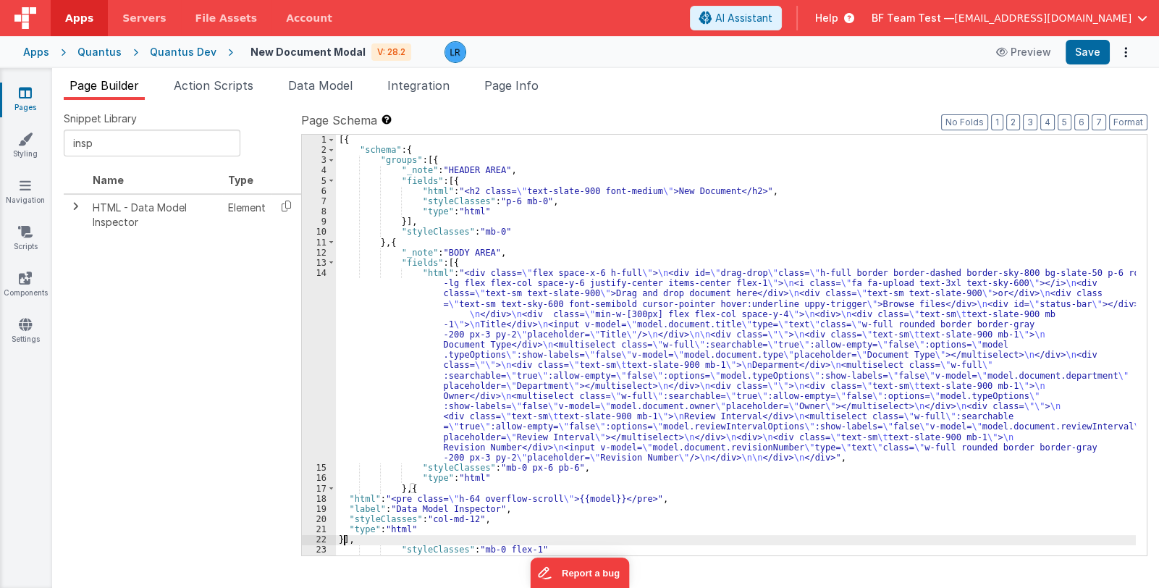
click at [505, 285] on div "[{ "schema" : { "groups" : [{ "_note" : "HEADER AREA" , "fields" : [{ "html" : …" at bounding box center [736, 356] width 800 height 442
click at [516, 202] on div "[{ "schema" : { "groups" : [{ "_note" : "HEADER AREA" , "fields" : [{ "html" : …" at bounding box center [736, 356] width 800 height 442
click at [550, 402] on div "[{ "schema" : { "groups" : [{ "_note" : "HEADER AREA" , "fields" : [{ "html" : …" at bounding box center [736, 356] width 800 height 442
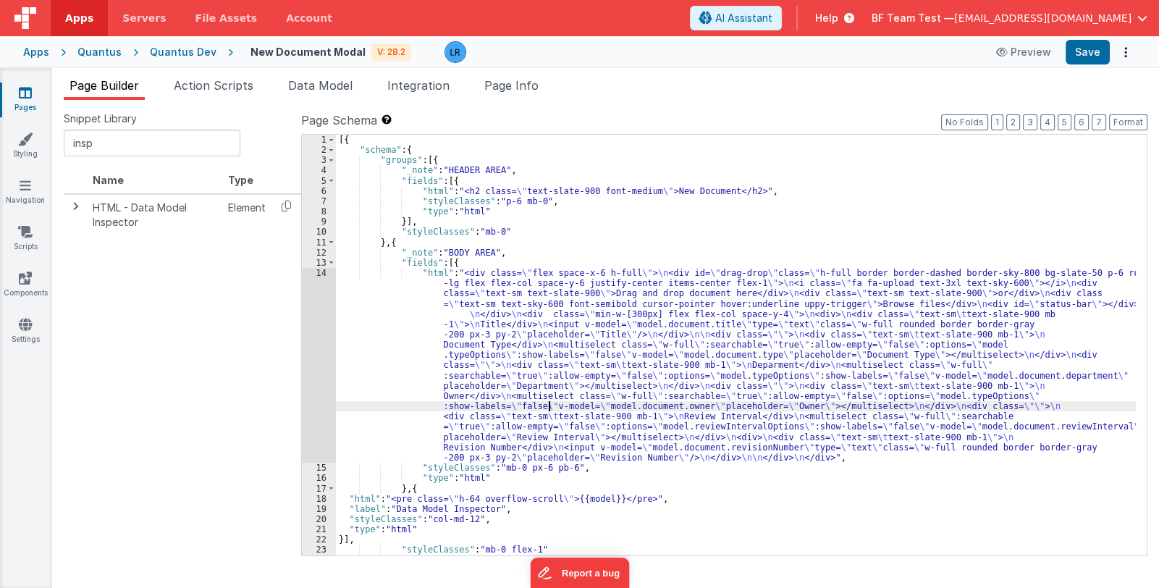
click at [419, 487] on div "[{ "schema" : { "groups" : [{ "_note" : "HEADER AREA" , "fields" : [{ "html" : …" at bounding box center [736, 356] width 800 height 442
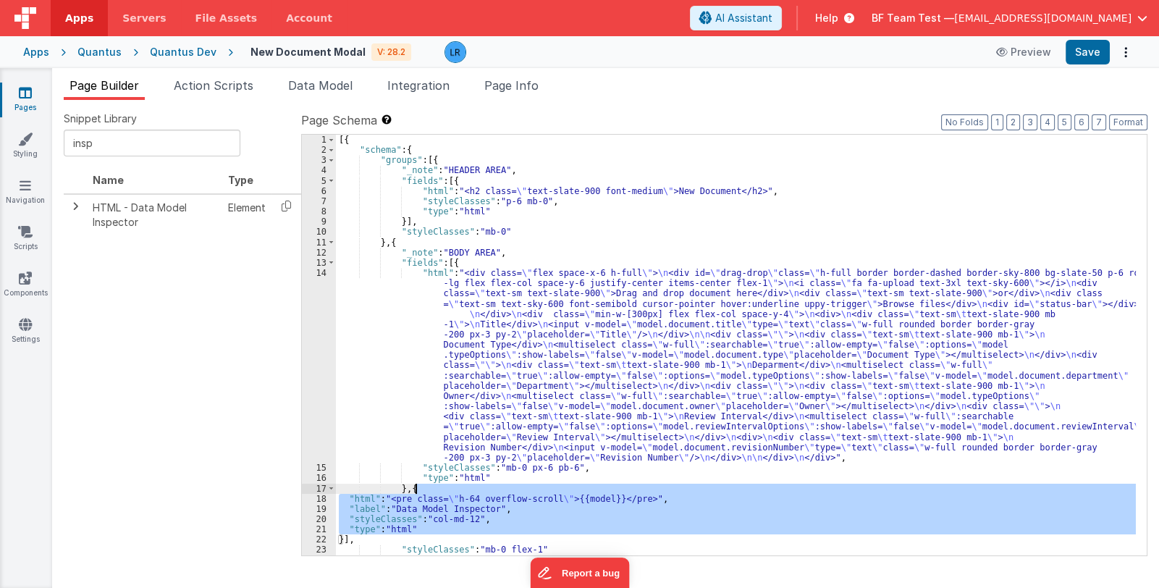
click at [419, 487] on div "[{ "schema" : { "groups" : [{ "_note" : "HEADER AREA" , "fields" : [{ "html" : …" at bounding box center [736, 356] width 800 height 442
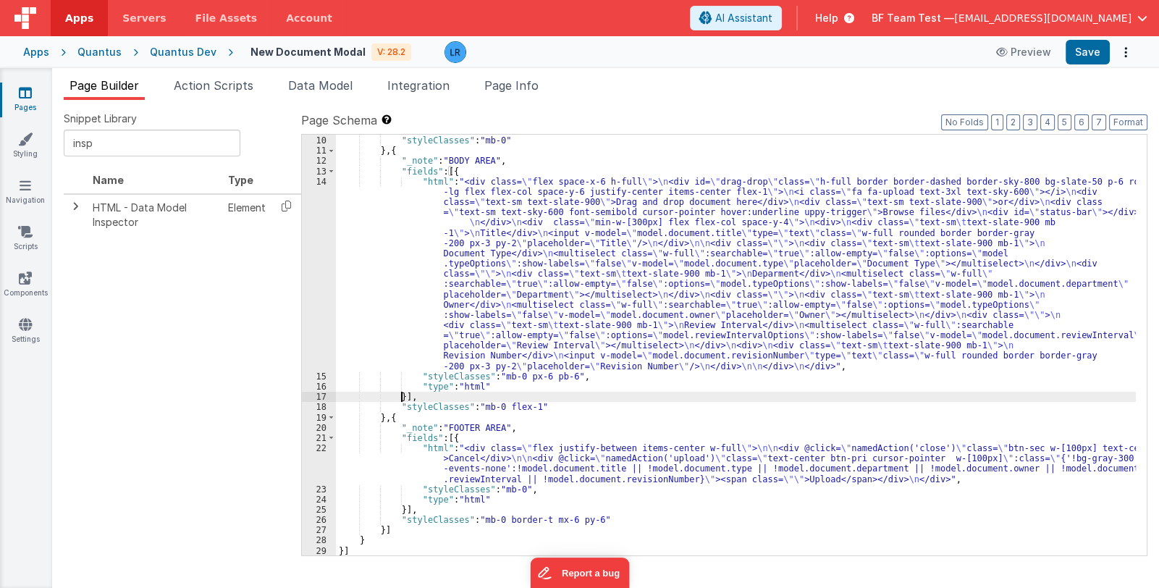
scroll to position [91, 0]
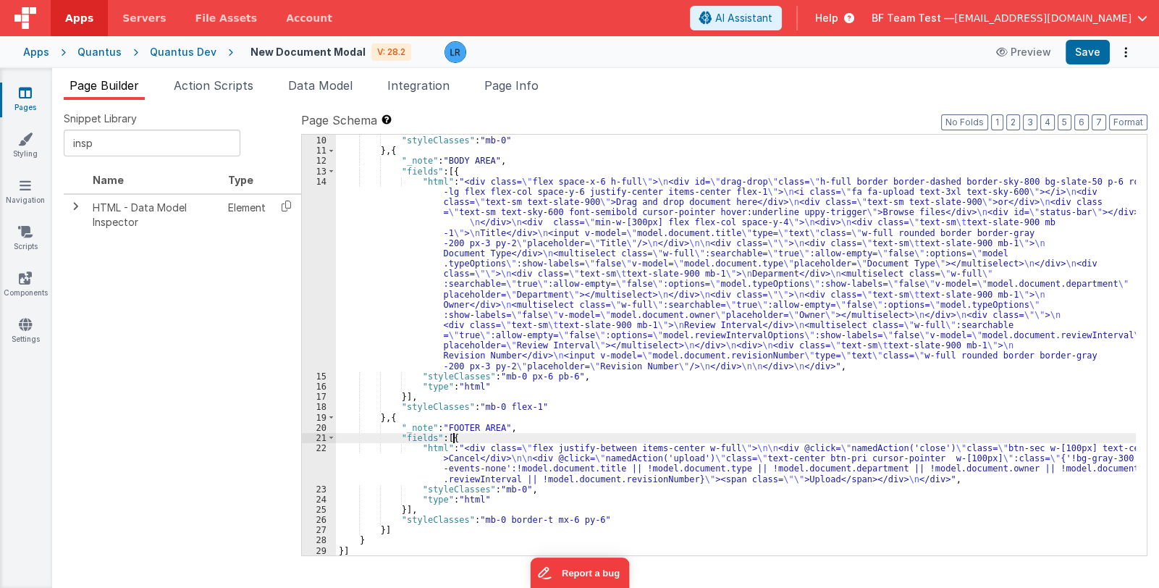
click at [462, 440] on div "}] , "styleClasses" : "mb-0" } , { "_note" : "BODY AREA" , "fields" : [{ "html"…" at bounding box center [736, 346] width 800 height 442
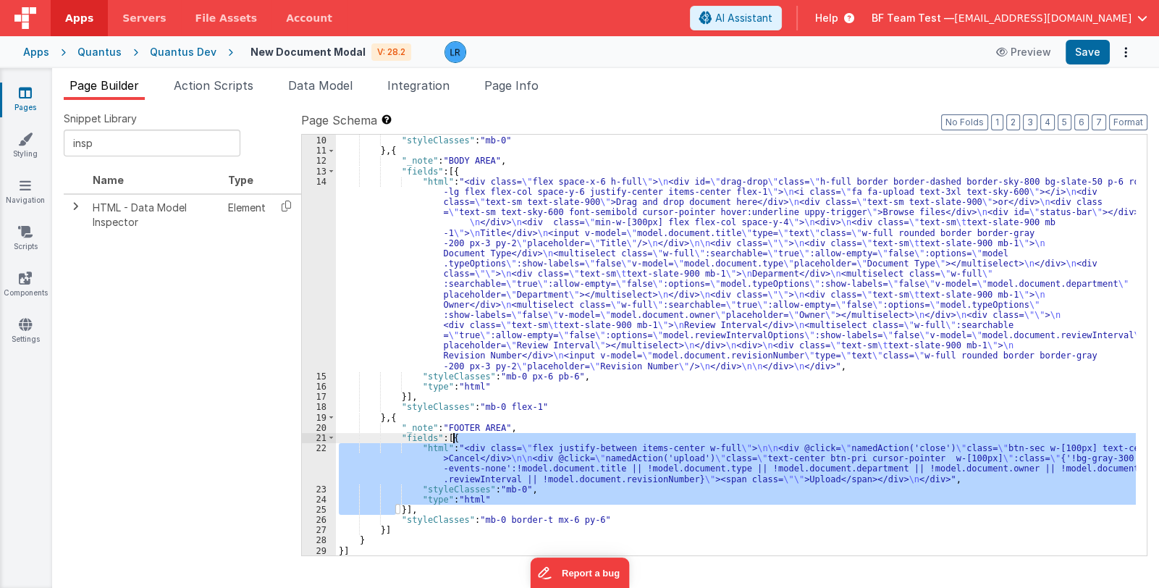
click at [462, 440] on div "}] , "styleClasses" : "mb-0" } , { "_note" : "BODY AREA" , "fields" : [{ "html"…" at bounding box center [736, 346] width 800 height 442
click at [453, 471] on div "}] , "styleClasses" : "mb-0" } , { "_note" : "BODY AREA" , "fields" : [{ "html"…" at bounding box center [736, 345] width 800 height 421
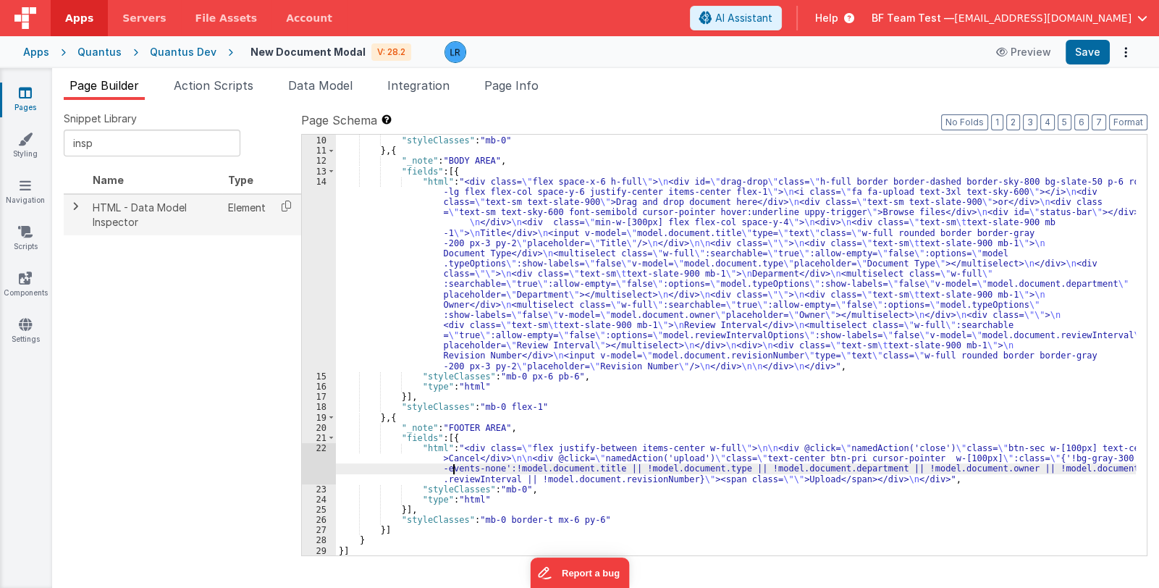
click at [72, 208] on span at bounding box center [76, 207] width 12 height 12
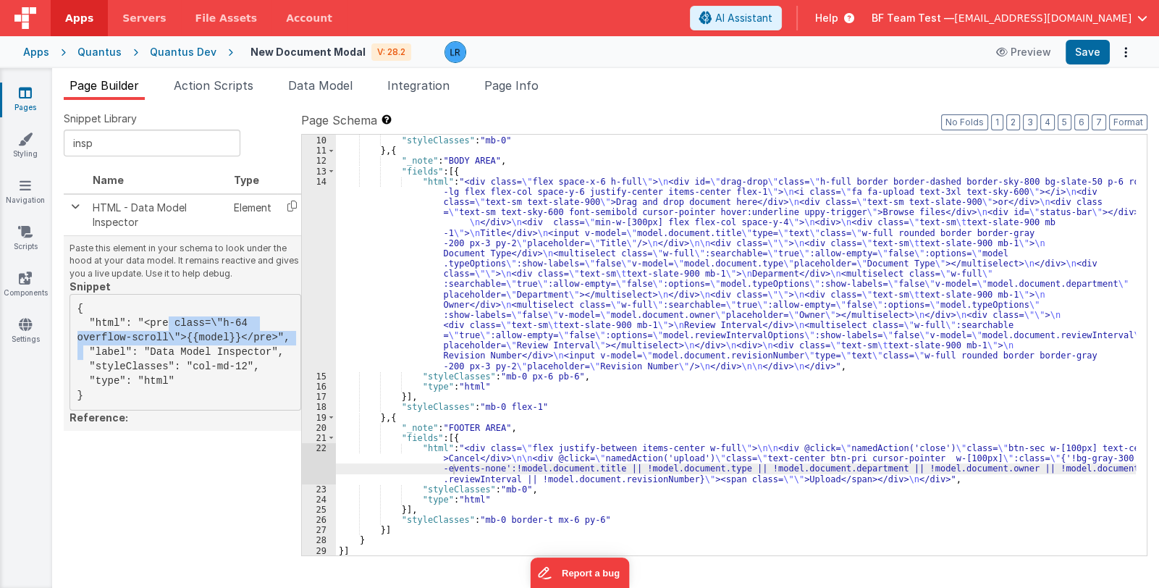
drag, startPoint x: 140, startPoint y: 324, endPoint x: 210, endPoint y: 337, distance: 71.3
click at [210, 337] on pre "{ "html": "<pre class=\"h-64 overflow-scroll\">{{model}}</pre>", "label": "Data…" at bounding box center [186, 352] width 232 height 117
copy pre "<pre class=\"h-64 overflow-scroll\">{{model}}</pre>"
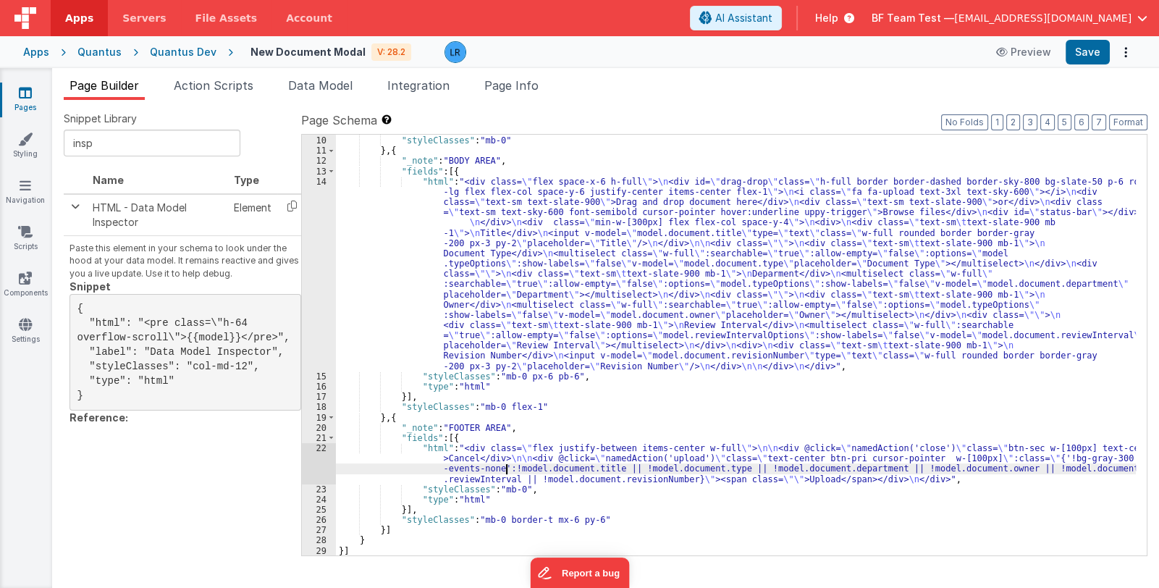
click at [506, 469] on div "}] , "styleClasses" : "mb-0" } , { "_note" : "BODY AREA" , "fields" : [{ "html"…" at bounding box center [736, 346] width 800 height 442
click at [315, 463] on div "22" at bounding box center [319, 463] width 34 height 41
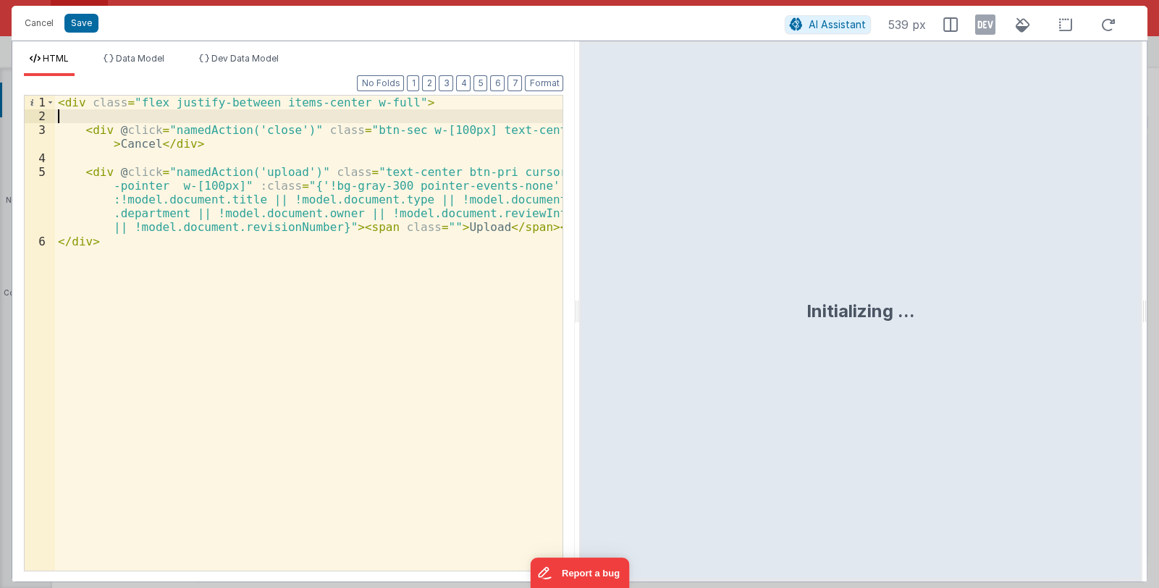
click at [130, 116] on div "< div class = "flex justify-between items-center w-full" > < div @ click = "nam…" at bounding box center [309, 347] width 508 height 503
click at [134, 114] on div "< div class = "flex justify-between items-center w-full" > < pre class = \ "h-6…" at bounding box center [309, 347] width 508 height 503
click at [268, 114] on div "< div class = "flex justify-between items-center w-full" > < pre class = "h-64 …" at bounding box center [309, 347] width 508 height 503
click at [80, 23] on button "Save" at bounding box center [81, 23] width 34 height 19
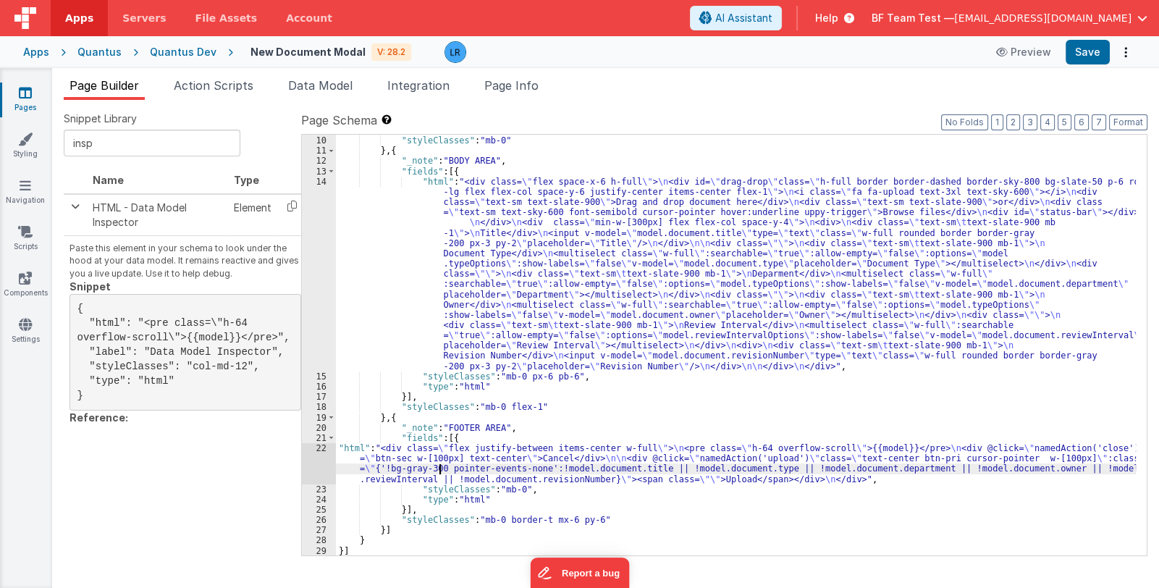
click at [439, 470] on div "}] , "styleClasses" : "mb-0" } , { "_note" : "BODY AREA" , "fields" : [{ "html"…" at bounding box center [736, 346] width 800 height 442
click at [325, 464] on div "22" at bounding box center [319, 463] width 34 height 41
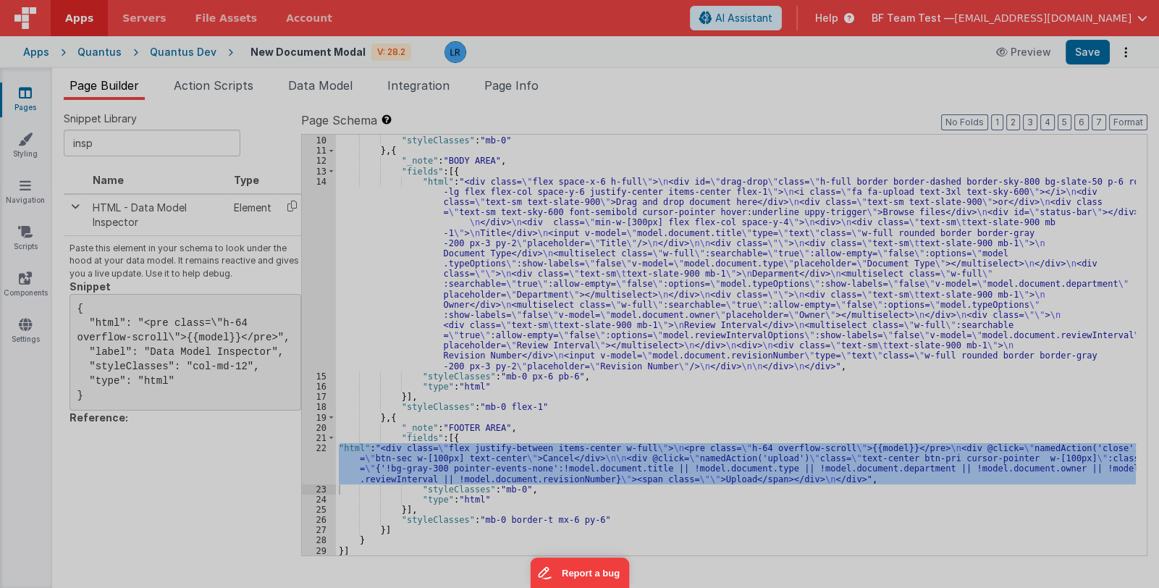
click at [325, 464] on div at bounding box center [579, 294] width 1159 height 588
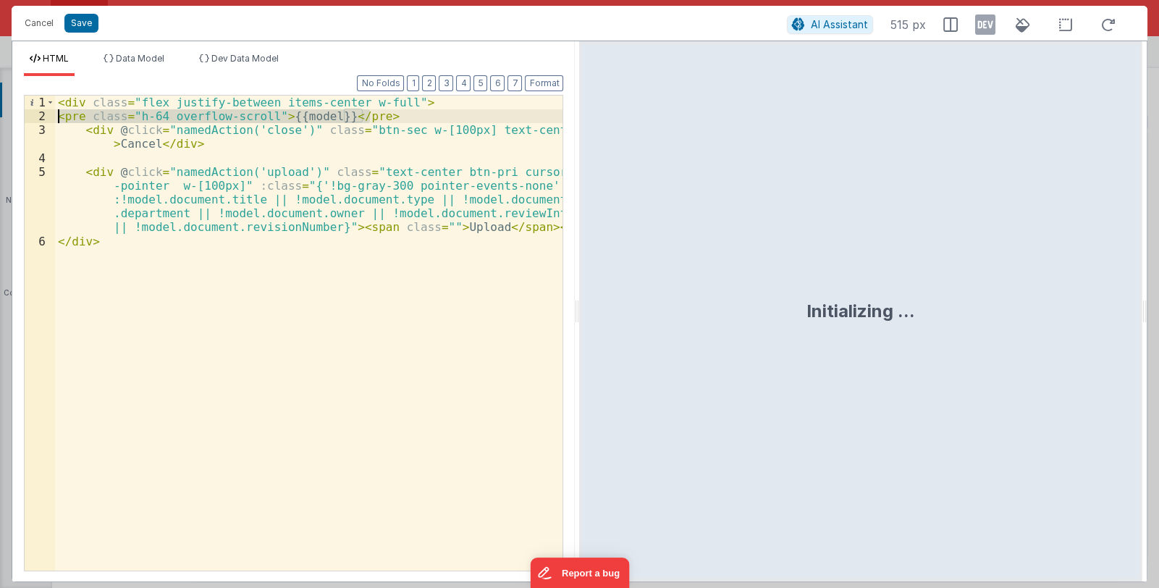
drag, startPoint x: 380, startPoint y: 115, endPoint x: 47, endPoint y: 117, distance: 333.1
click at [47, 117] on div "1 2 3 4 5 6 < div class = "flex justify-between items-center w-full" > < pre cl…" at bounding box center [293, 333] width 539 height 476
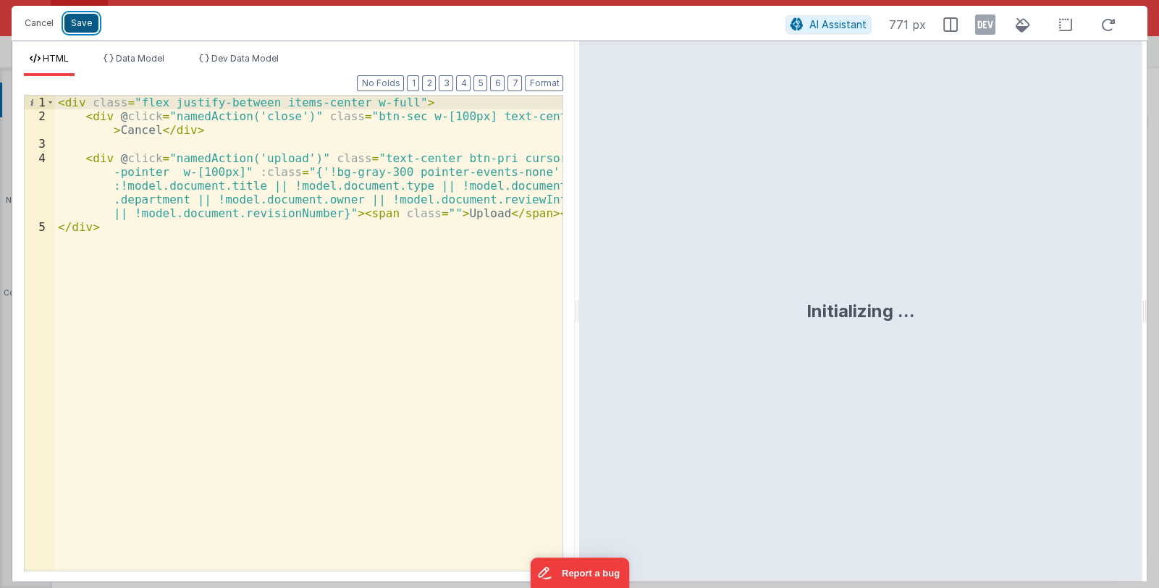
click at [79, 24] on button "Save" at bounding box center [81, 23] width 34 height 19
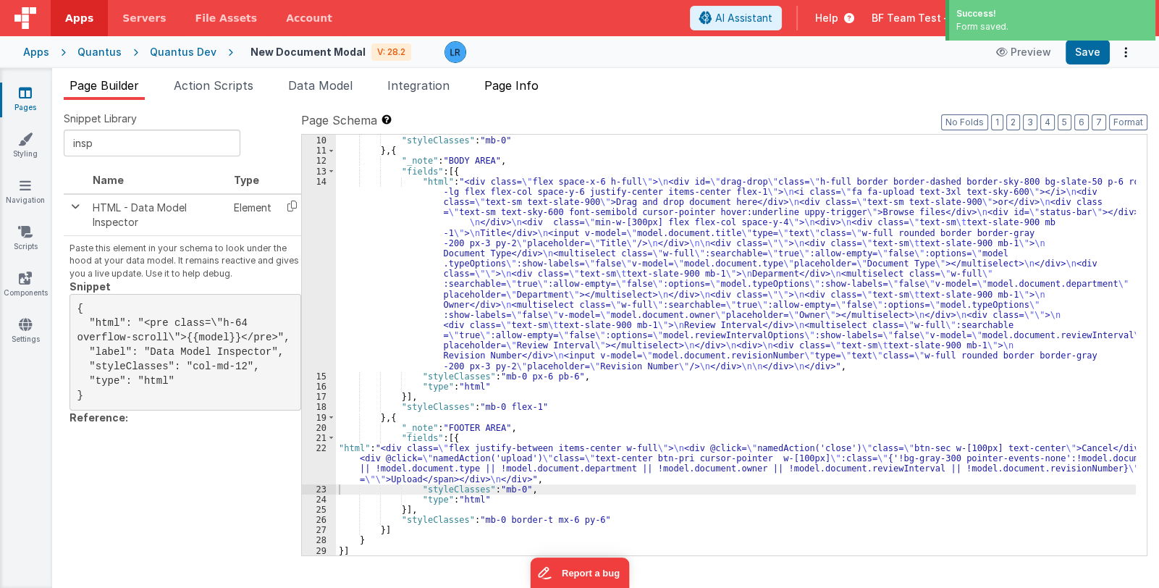
click at [511, 83] on span "Page Info" at bounding box center [511, 85] width 54 height 14
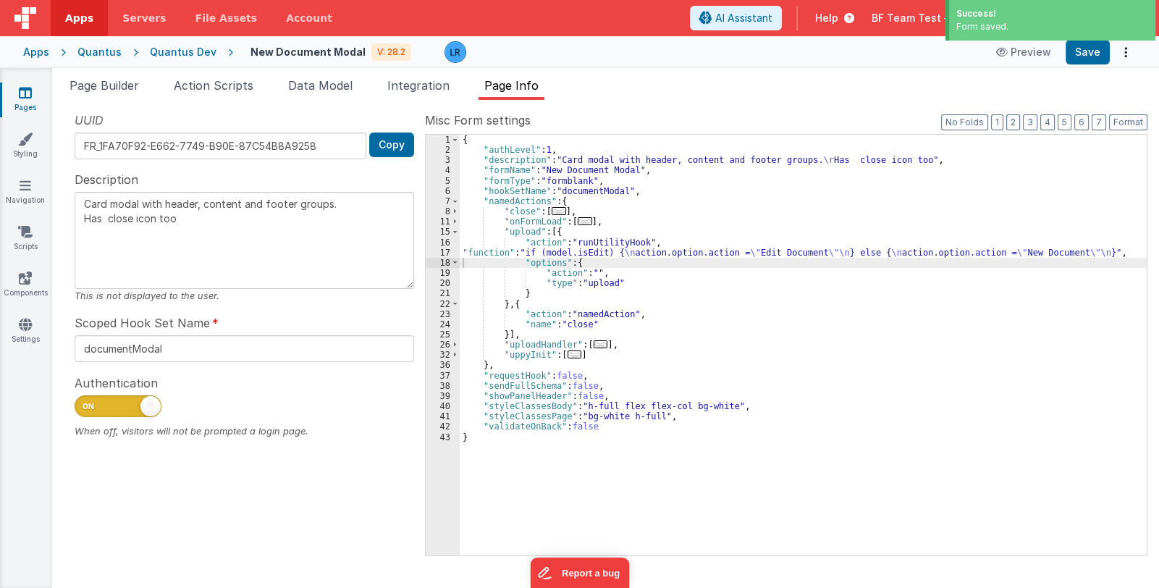
click at [670, 252] on div "{ "authLevel" : 1 , "description" : "Card modal with header, content and footer…" at bounding box center [803, 356] width 687 height 442
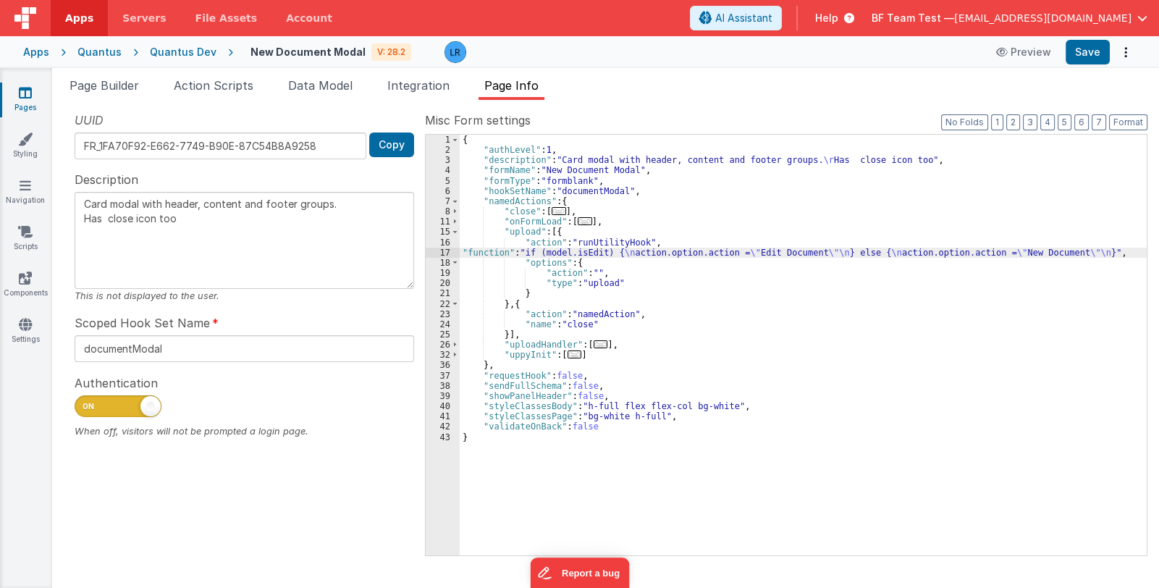
click at [445, 253] on div "17" at bounding box center [443, 253] width 34 height 10
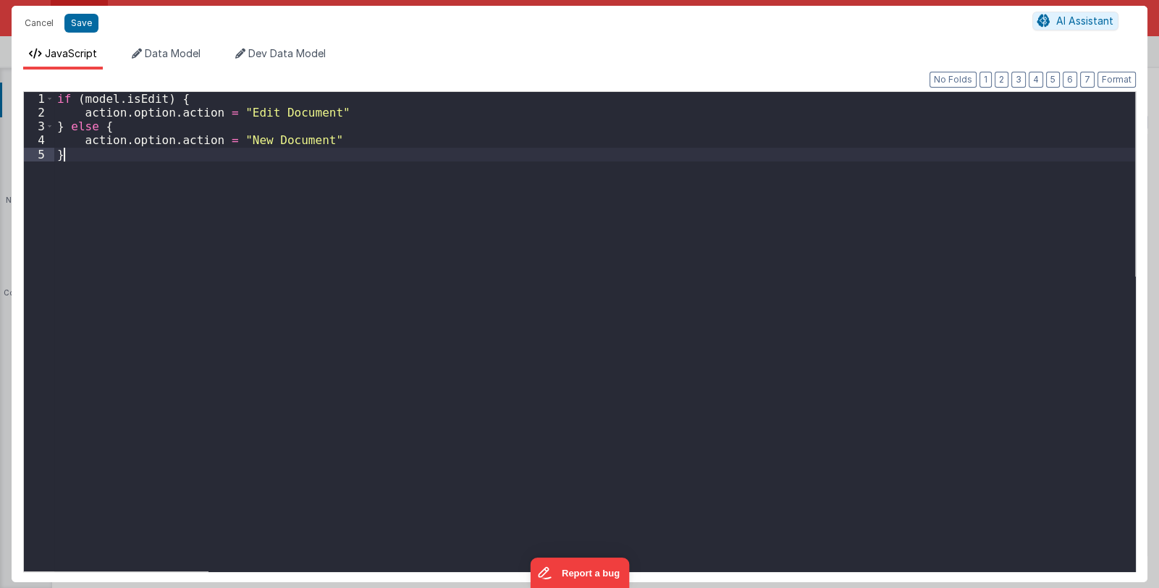
click at [445, 253] on div "if ( model . isEdit ) { action . option . action = "Edit Document" } else { act…" at bounding box center [594, 345] width 1081 height 507
click at [35, 22] on button "Cancel" at bounding box center [38, 23] width 43 height 20
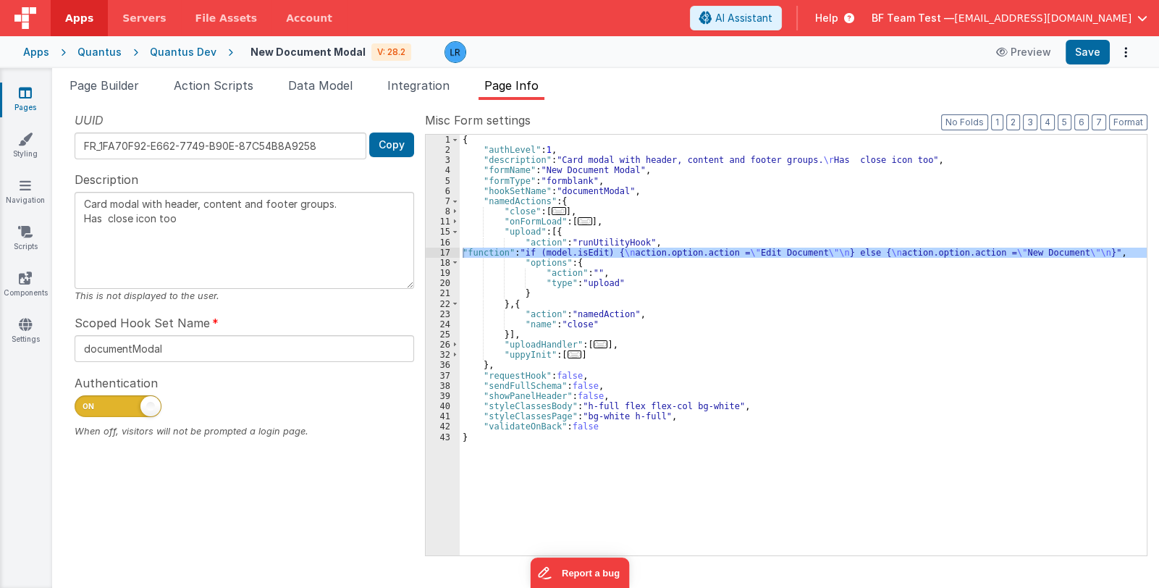
click at [471, 252] on div "{ "authLevel" : 1 , "description" : "Card modal with header, content and footer…" at bounding box center [803, 345] width 687 height 421
click at [439, 253] on div "17" at bounding box center [443, 253] width 34 height 10
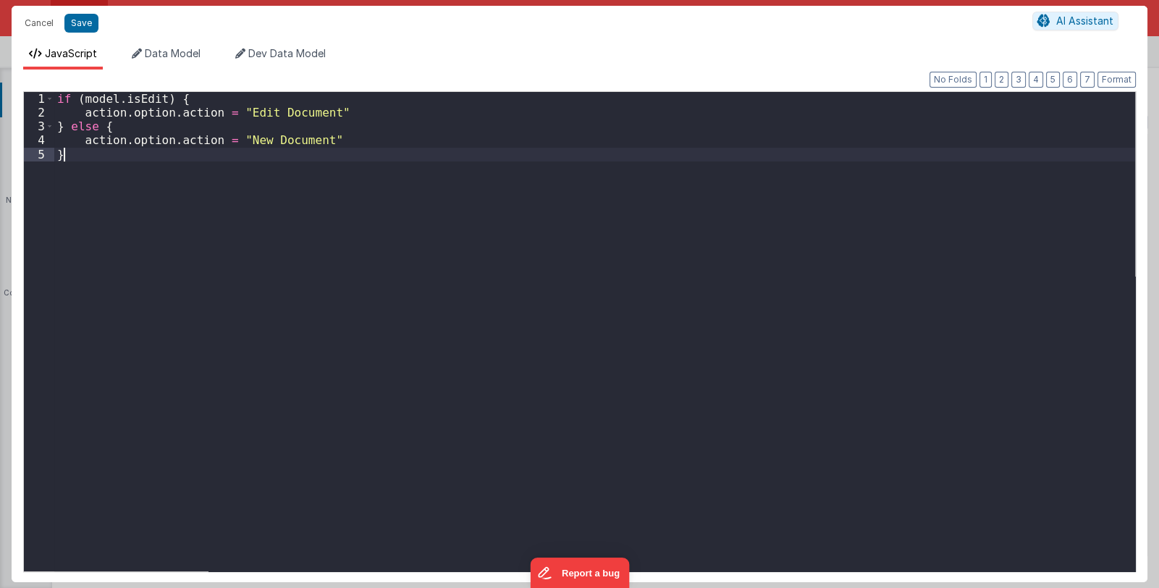
click at [439, 253] on div "if ( model . isEdit ) { action . option . action = "Edit Document" } else { act…" at bounding box center [594, 345] width 1081 height 507
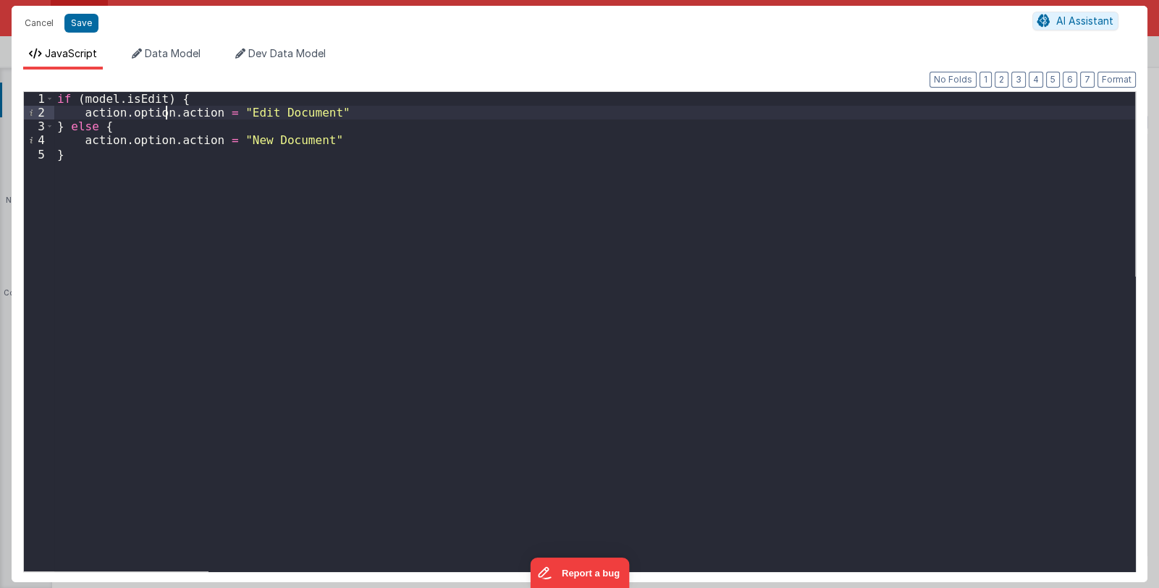
click at [167, 110] on div "if ( model . isEdit ) { action . option . action = "Edit Document" } else { act…" at bounding box center [594, 345] width 1081 height 507
click at [166, 141] on div "if ( model . isEdit ) { action . options . action = "Edit Document" } else { ac…" at bounding box center [594, 345] width 1081 height 507
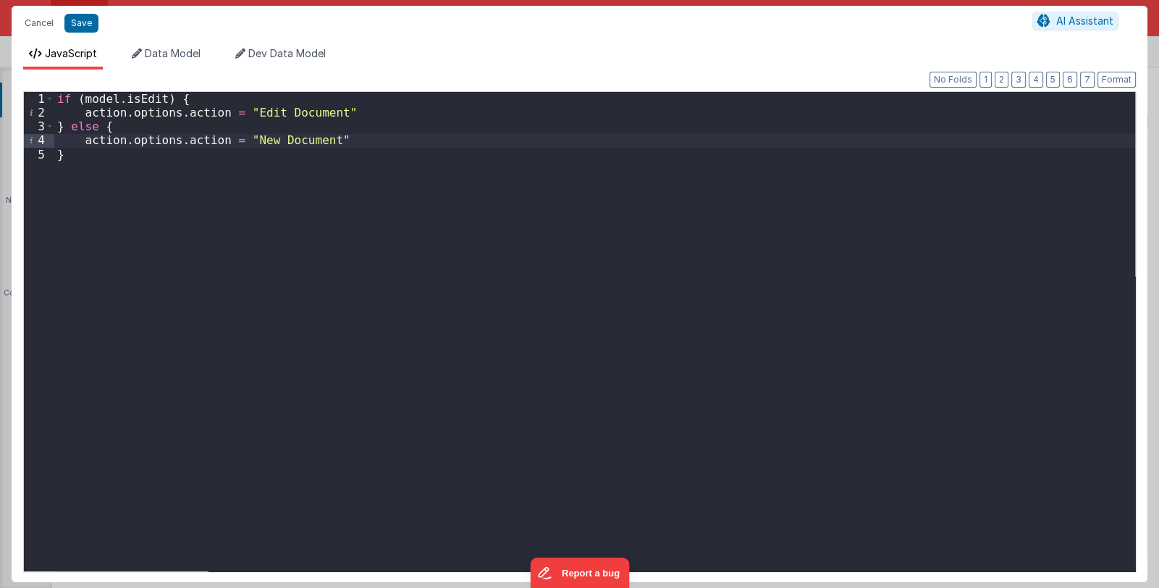
type textarea "Card modal with header, content and footer groups. Has close icon too"
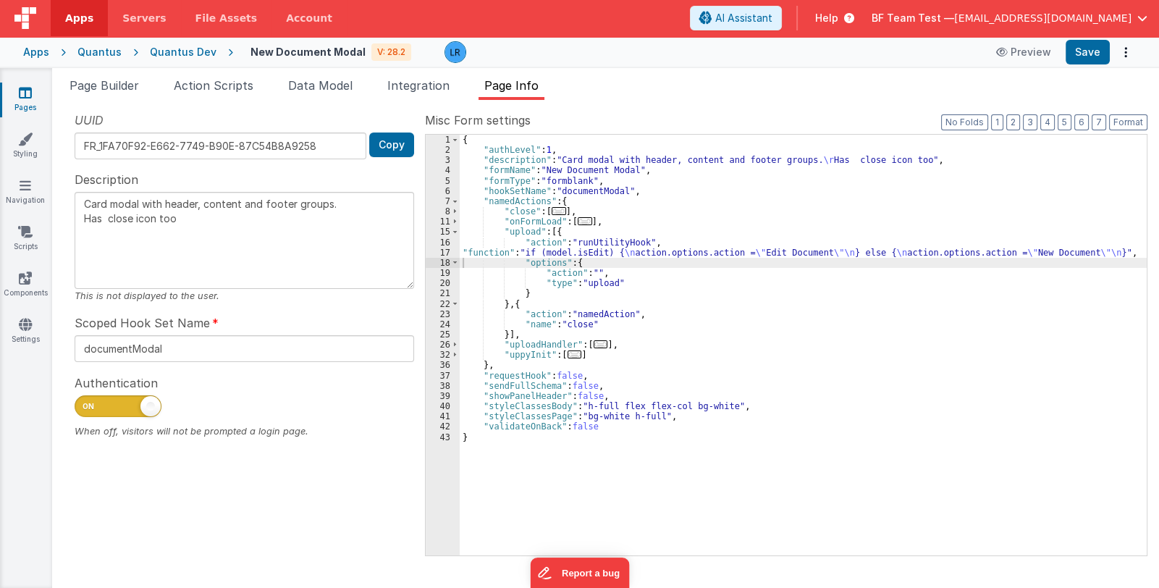
click at [24, 101] on link "Pages" at bounding box center [25, 99] width 52 height 29
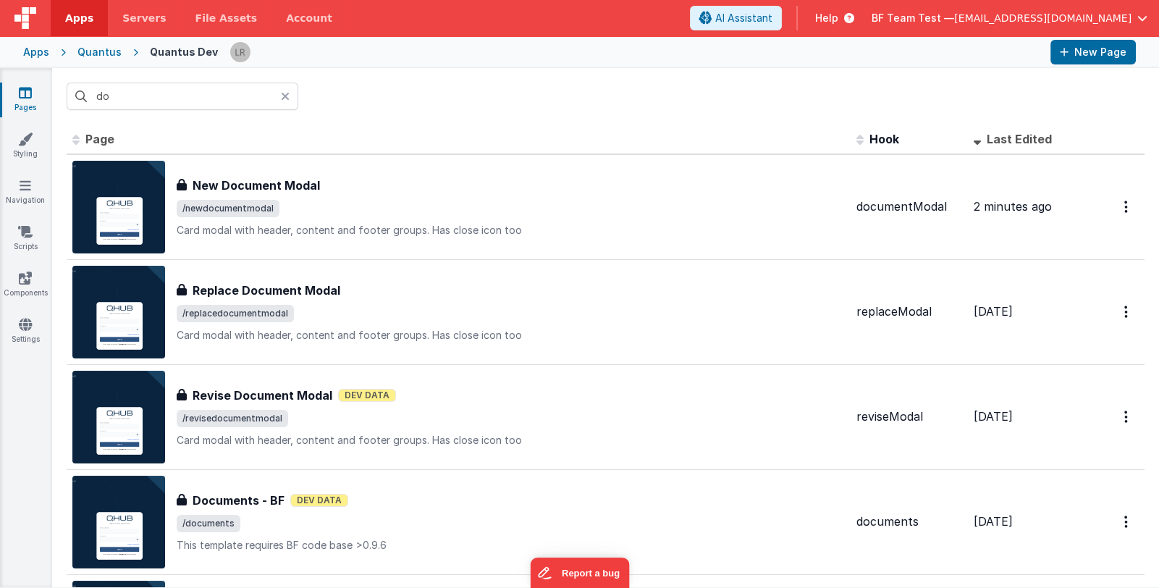
click at [282, 99] on icon at bounding box center [285, 97] width 9 height 12
